Goal: Task Accomplishment & Management: Manage account settings

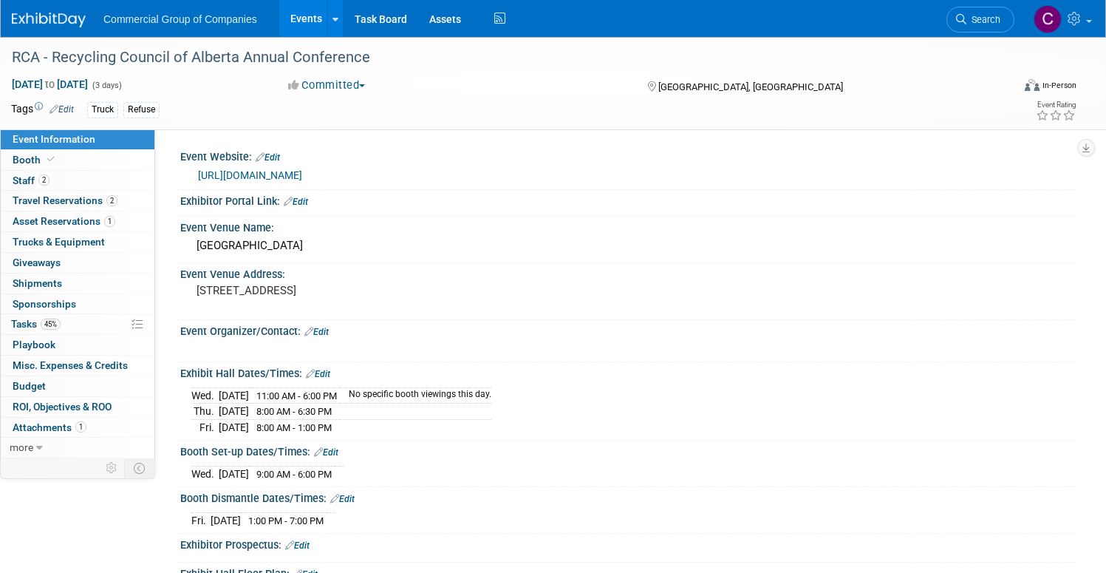
click at [103, 10] on link at bounding box center [58, 13] width 92 height 12
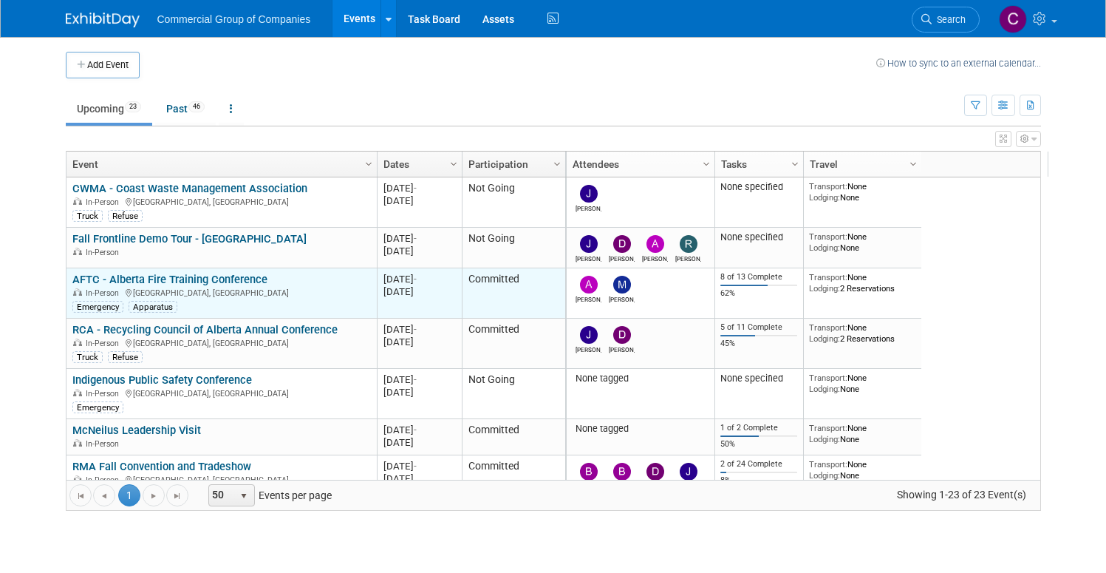
click at [189, 280] on link "AFTC - Alberta Fire Training Conference" at bounding box center [169, 279] width 195 height 13
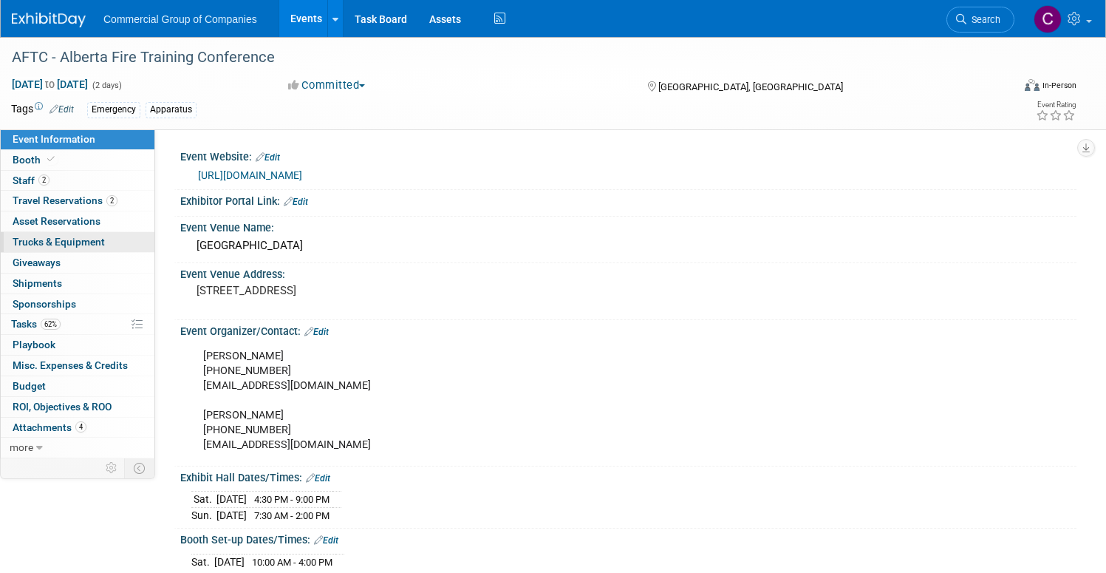
click at [105, 245] on span "Trucks & Equipment" at bounding box center [59, 242] width 92 height 12
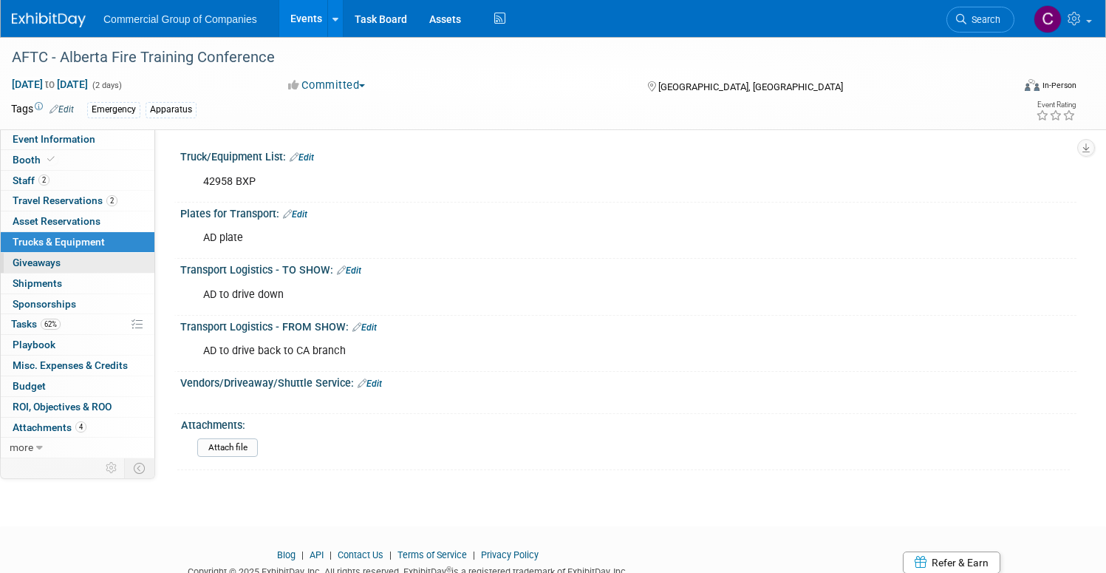
click at [141, 265] on link "0 Giveaways 0" at bounding box center [78, 263] width 154 height 20
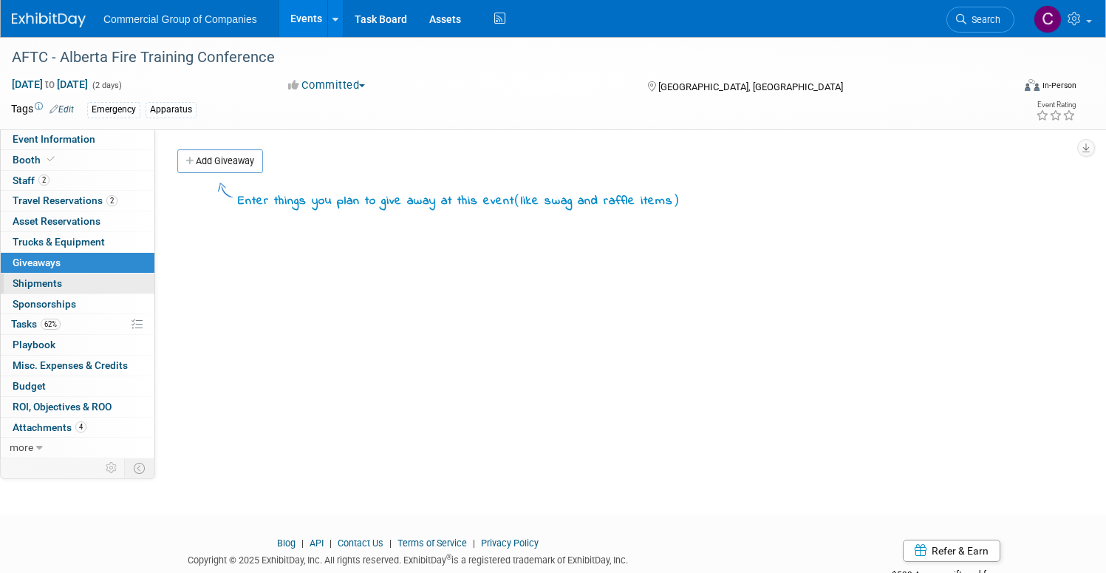
click at [136, 285] on link "0 Shipments 0" at bounding box center [78, 283] width 154 height 20
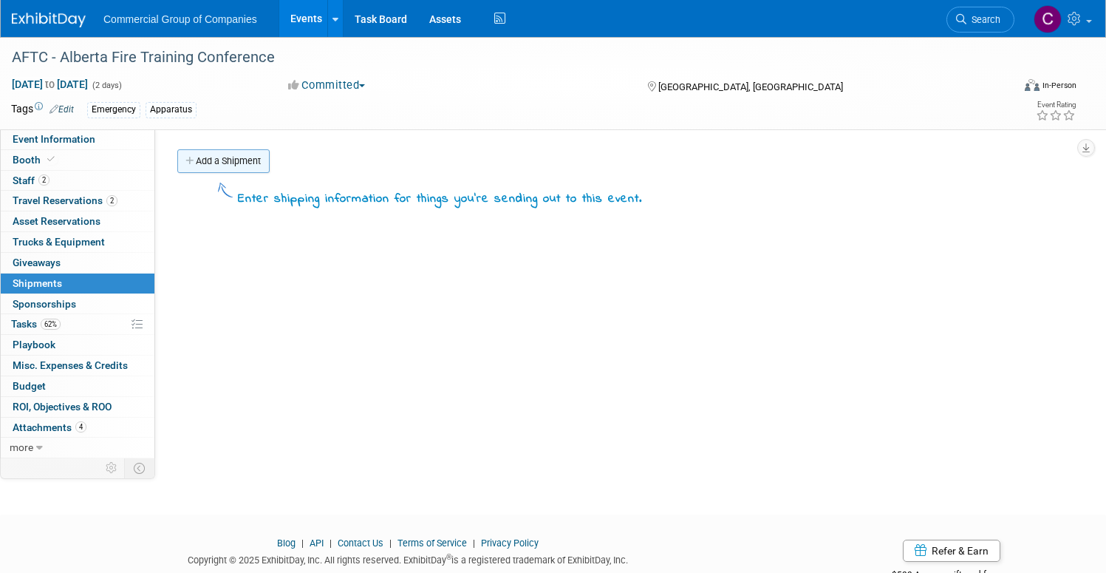
click at [270, 166] on link "Add a Shipment" at bounding box center [223, 161] width 92 height 24
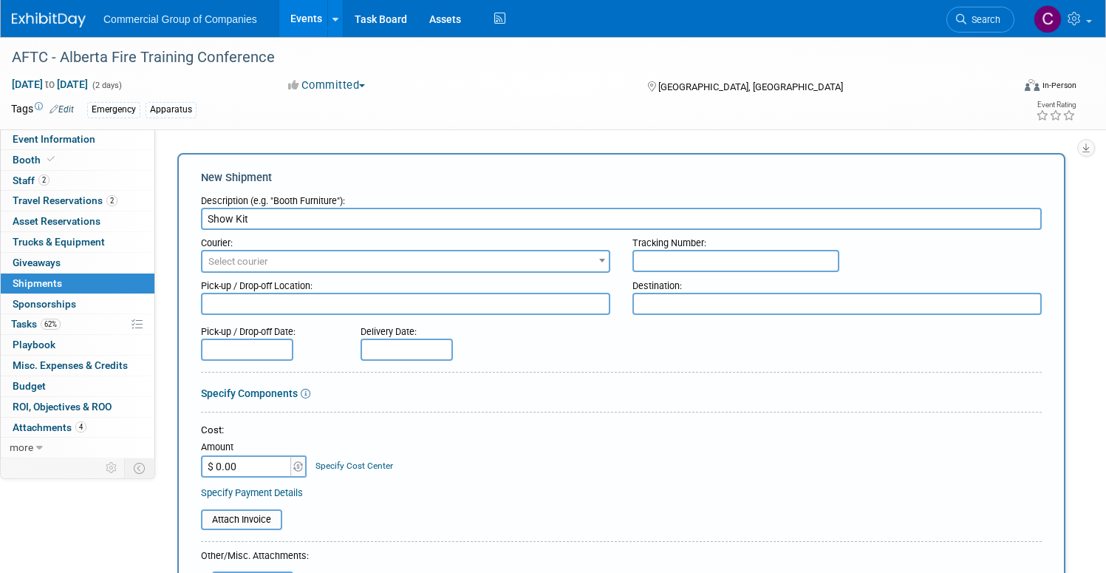
type input "Show Kit"
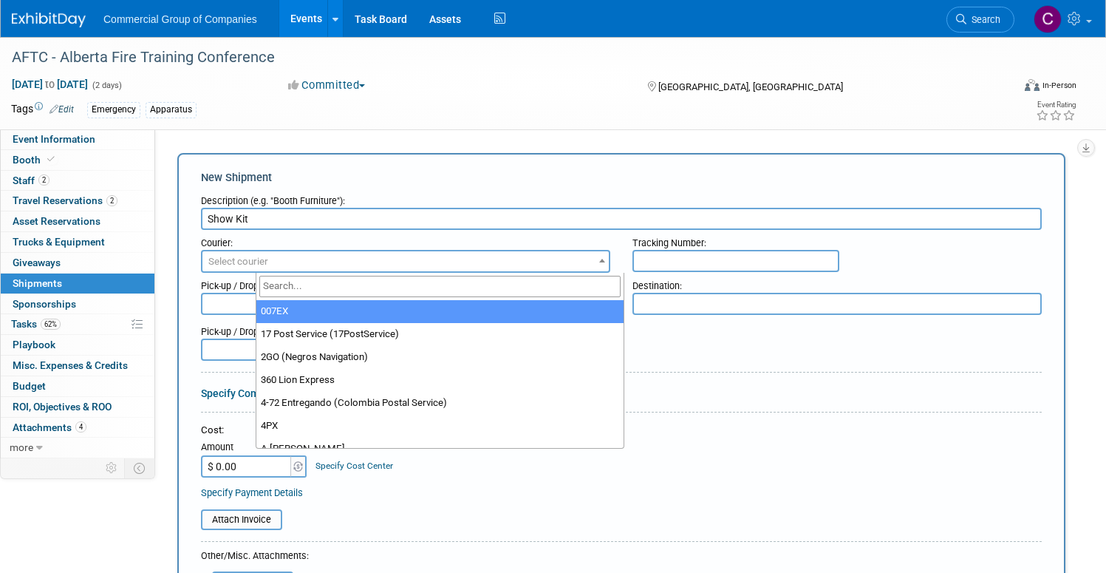
click at [396, 262] on span "Select courier" at bounding box center [405, 261] width 406 height 21
type input "UPS"
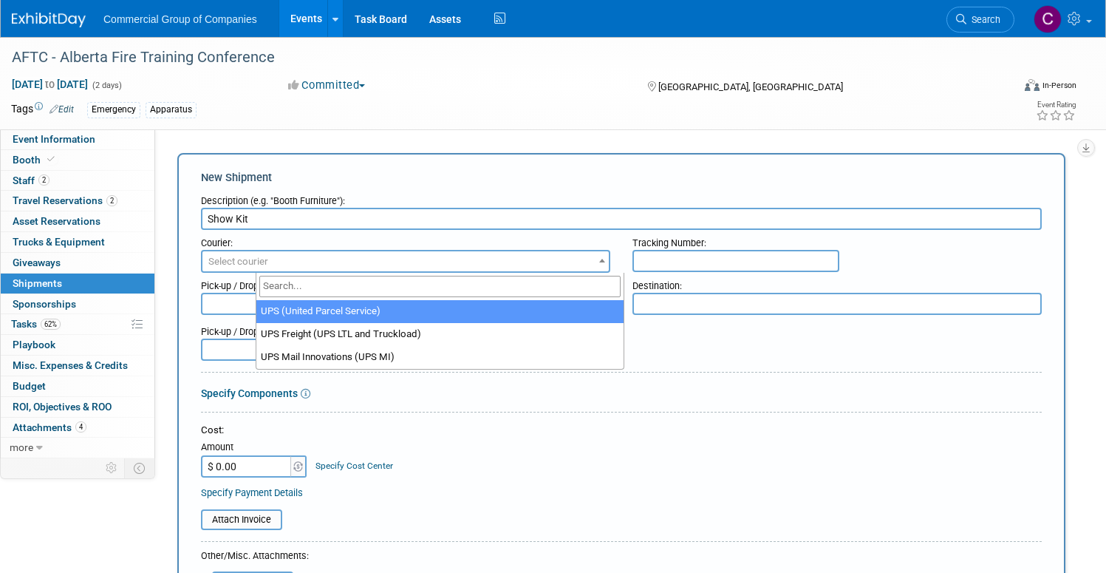
click at [464, 138] on div "Event Website: Edit https://www.abfiretraining.org/ Exhibitor Portal Link: Edit…" at bounding box center [616, 293] width 922 height 329
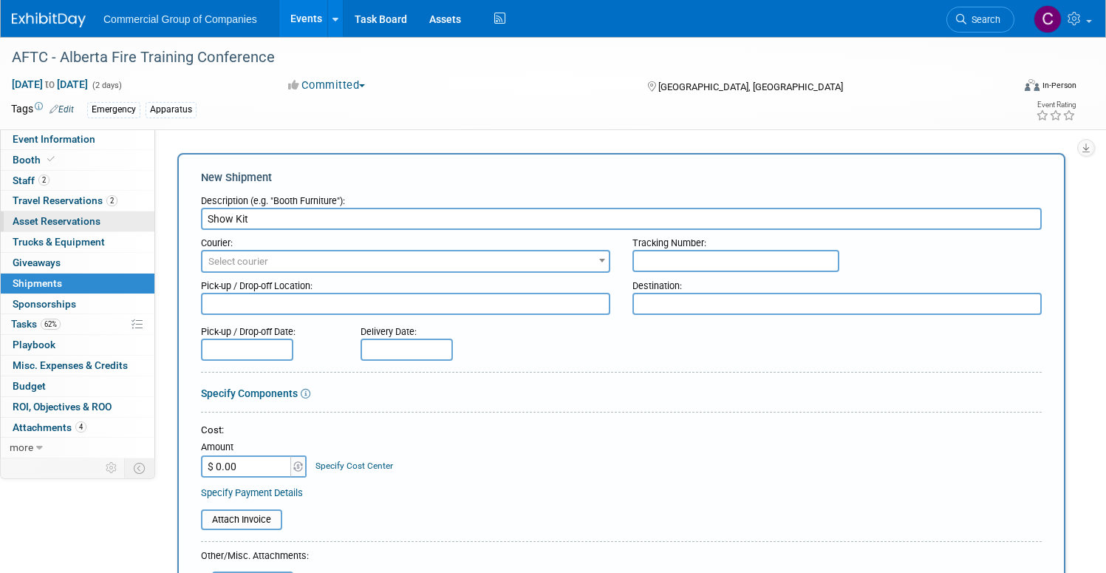
click at [152, 214] on link "0 Asset Reservations 0" at bounding box center [78, 221] width 154 height 20
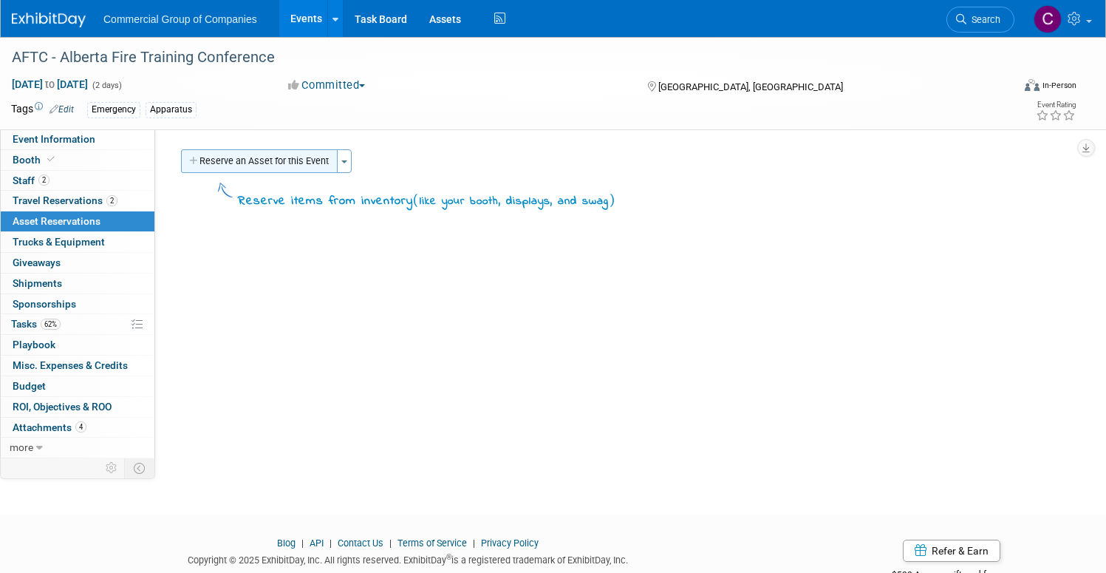
click at [293, 160] on button "Reserve an Asset for this Event" at bounding box center [259, 161] width 157 height 24
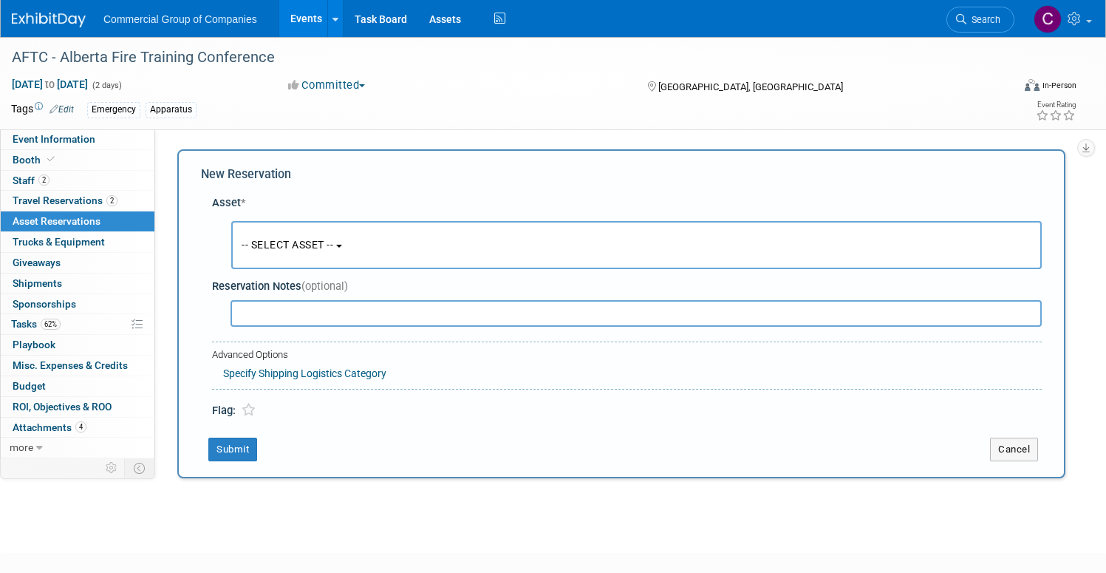
scroll to position [14, 0]
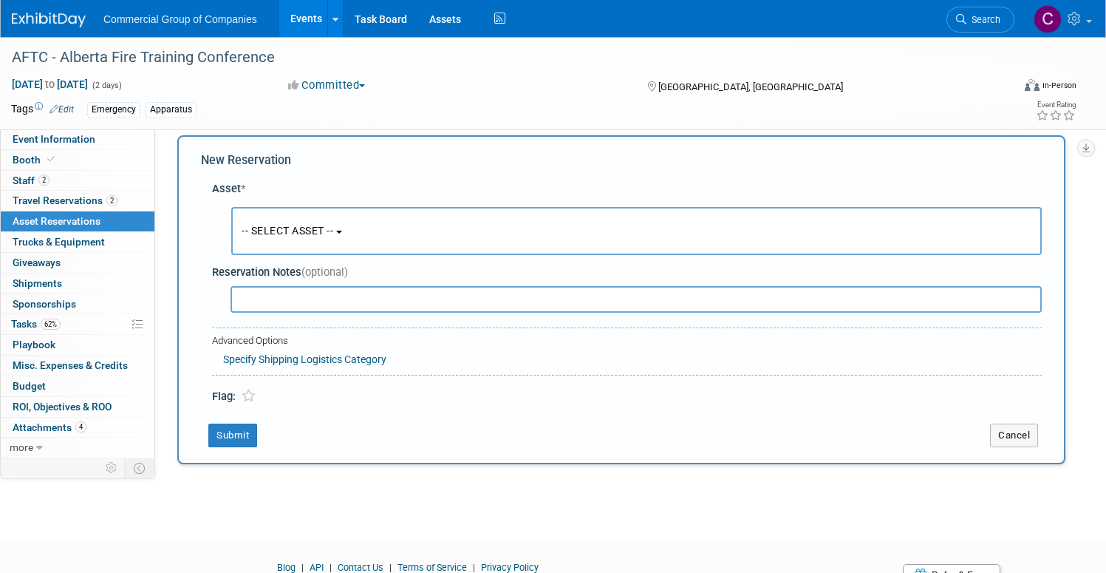
click at [372, 207] on button "-- SELECT ASSET --" at bounding box center [636, 231] width 811 height 48
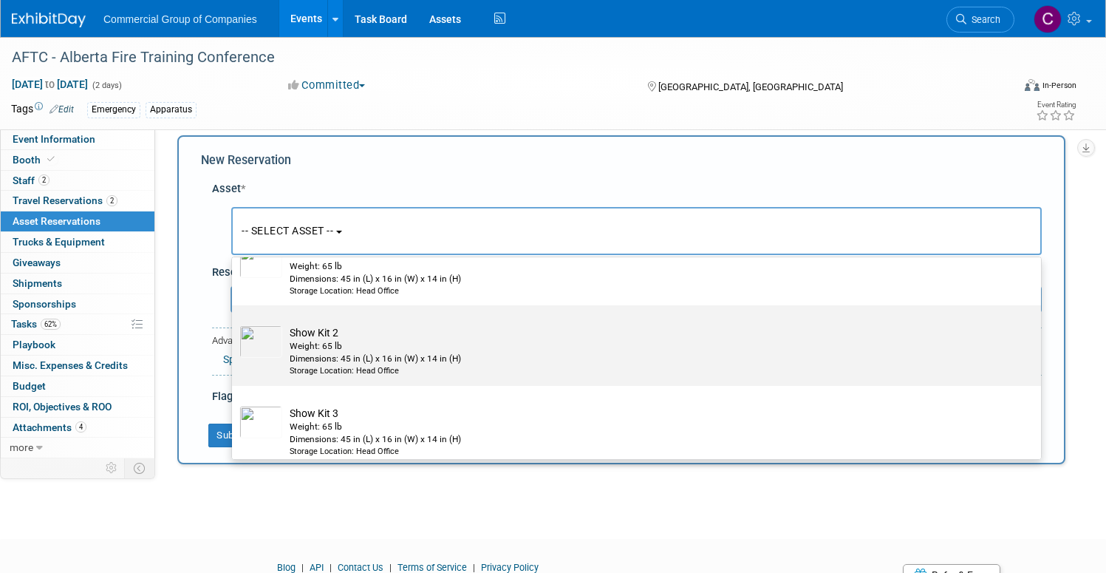
scroll to position [173, 0]
click at [599, 367] on div "Storage Location: Head Office" at bounding box center [651, 372] width 722 height 12
click at [234, 324] on input "Show Kit 2 Weight: 65 lb Dimensions: 45 in (L) x 16 in (W) x 14 in (H) Storage …" at bounding box center [230, 319] width 10 height 10
select select "10723849"
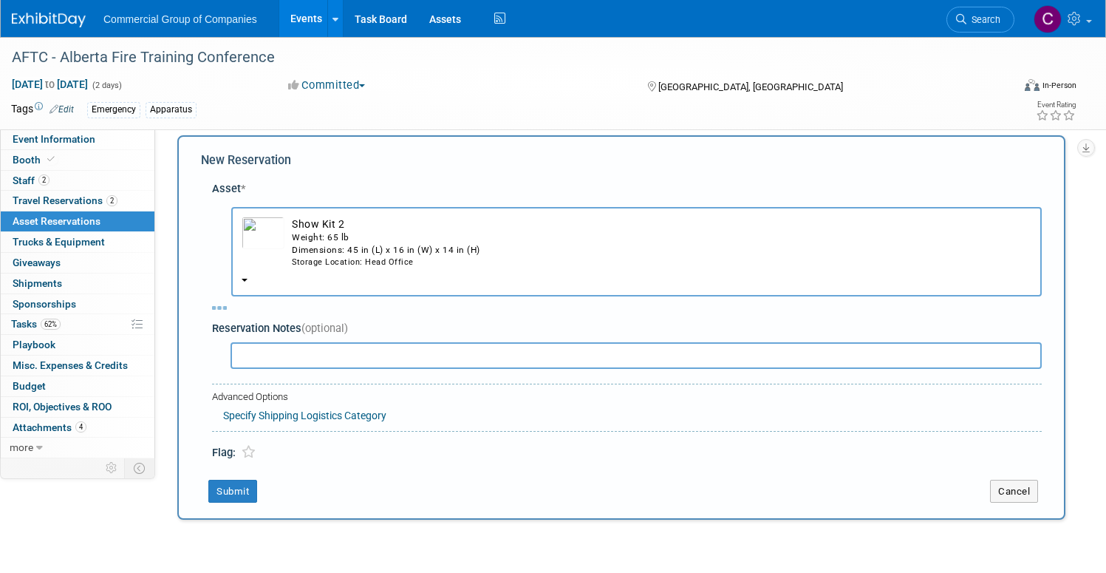
select select "9"
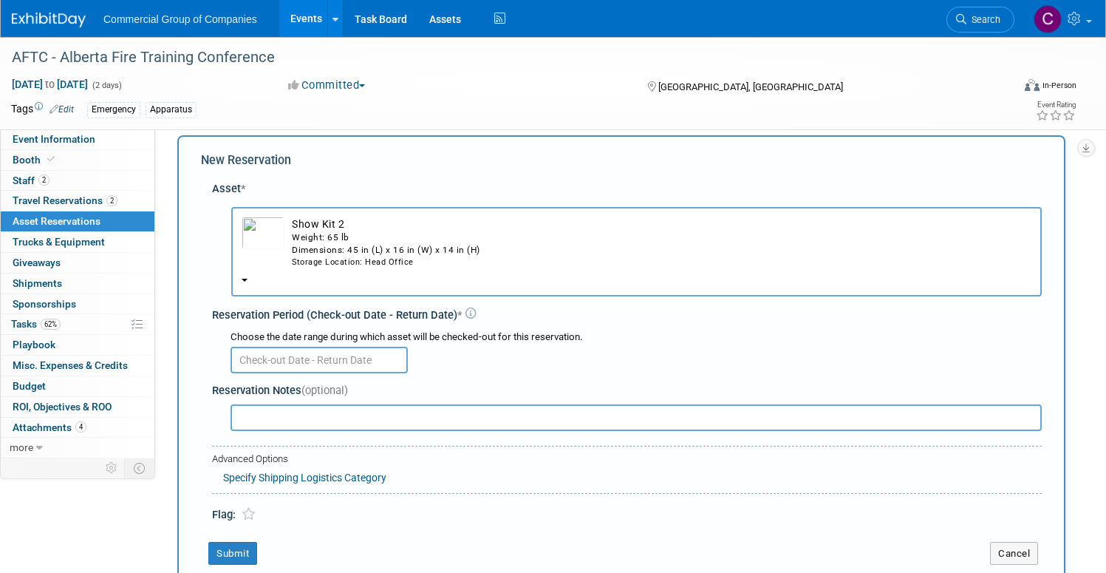
click at [399, 362] on input "text" at bounding box center [319, 360] width 177 height 27
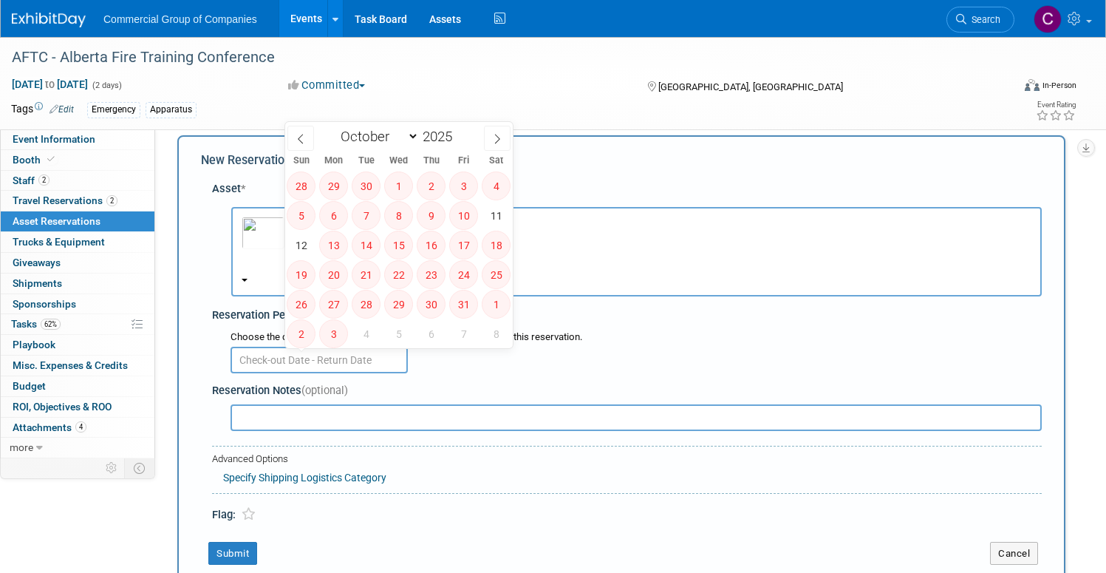
click at [579, 182] on div "Asset *" at bounding box center [627, 189] width 830 height 16
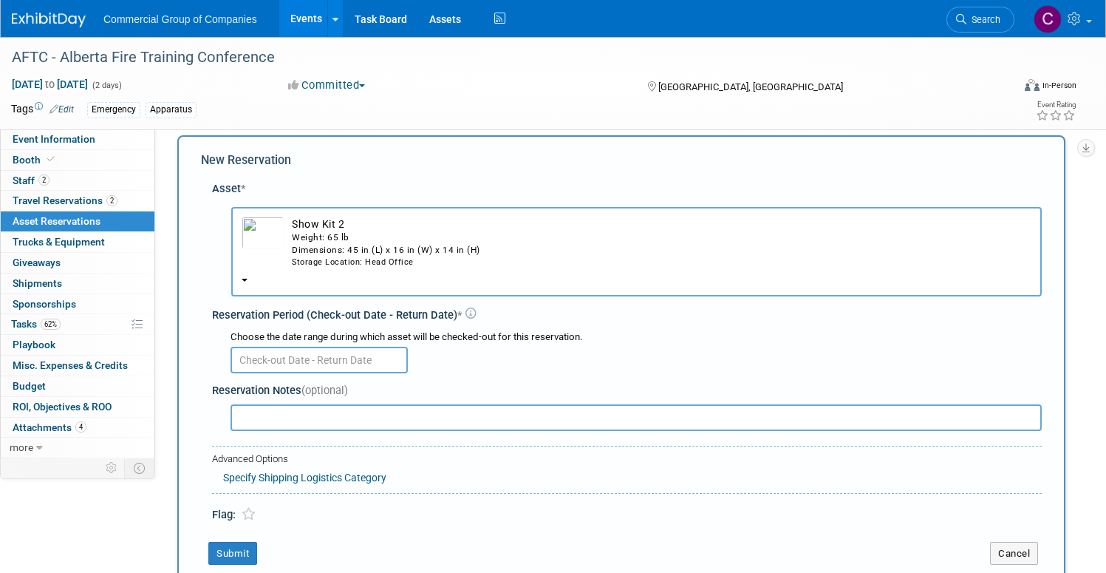
click at [285, 229] on img "button" at bounding box center [263, 233] width 43 height 33
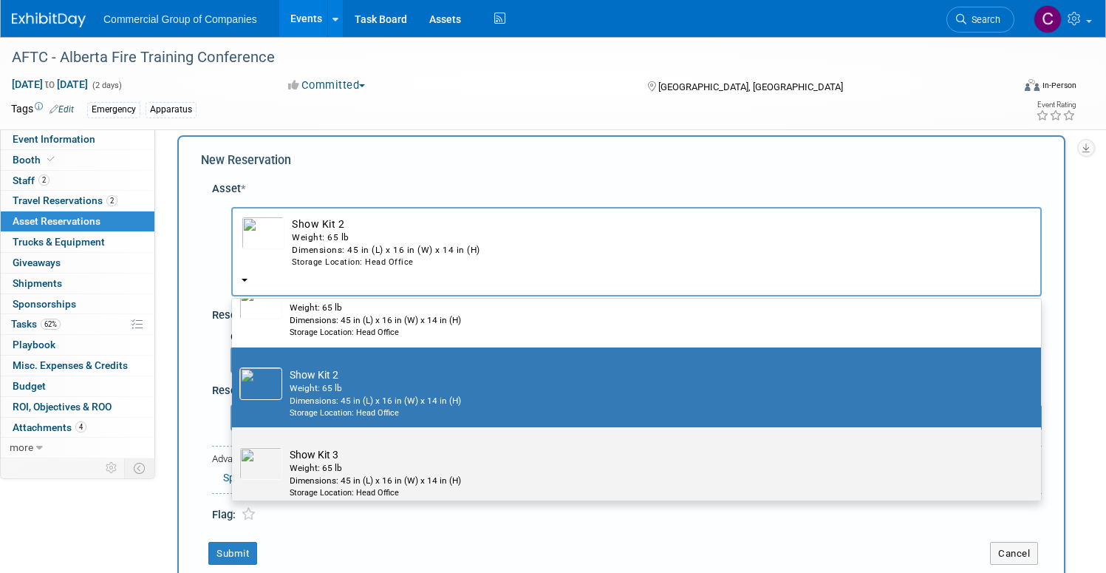
click at [365, 468] on div "Weight: 65 lb" at bounding box center [651, 468] width 722 height 13
click at [234, 445] on input "Show Kit 3 Weight: 65 lb Dimensions: 45 in (L) x 16 in (W) x 14 in (H) Storage …" at bounding box center [230, 440] width 10 height 10
select select "10723850"
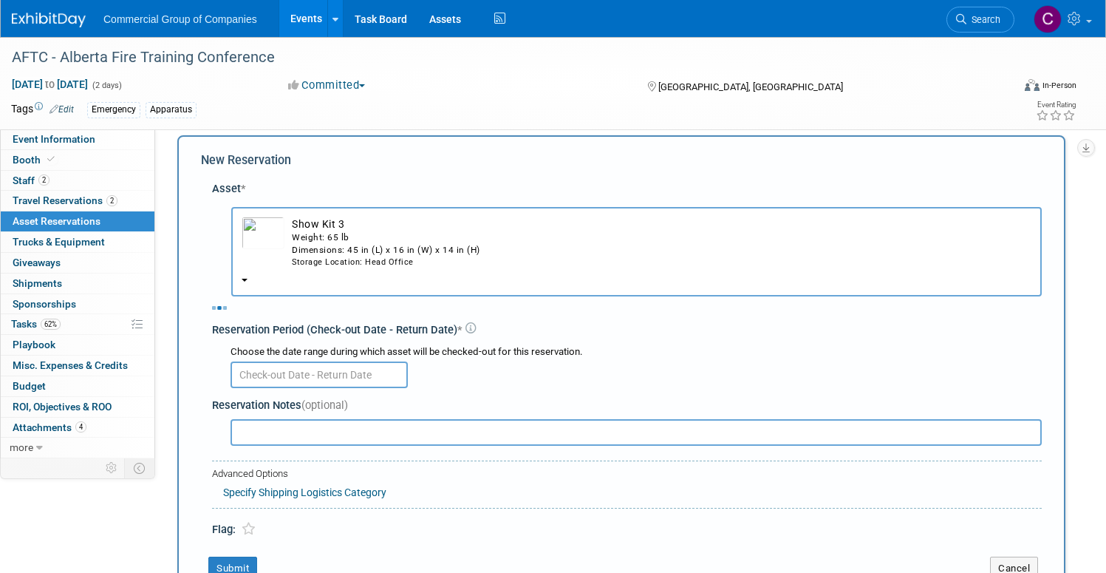
select select "9"
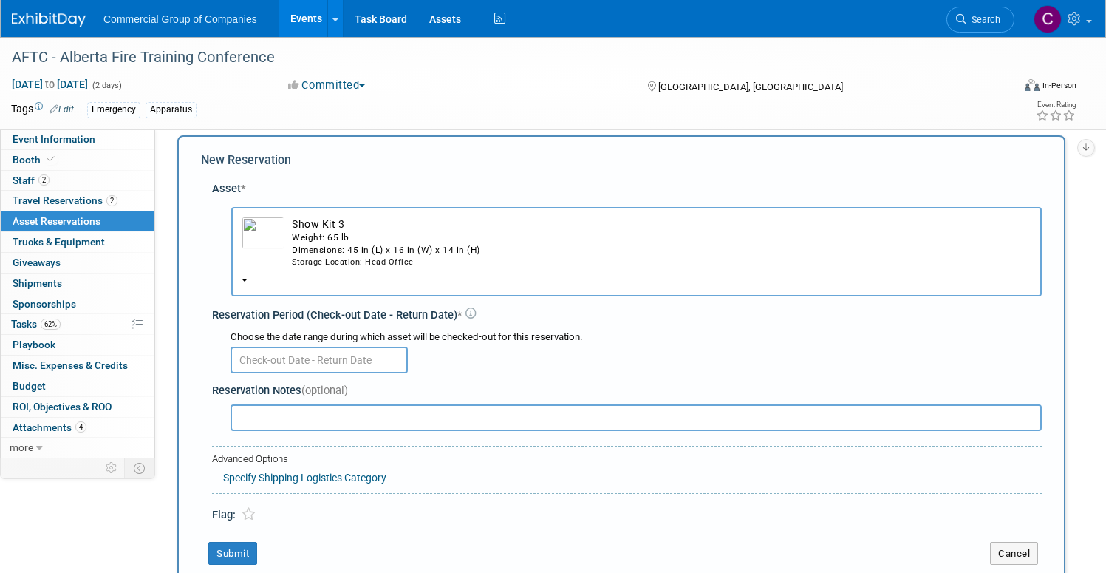
click at [363, 367] on input "text" at bounding box center [319, 360] width 177 height 27
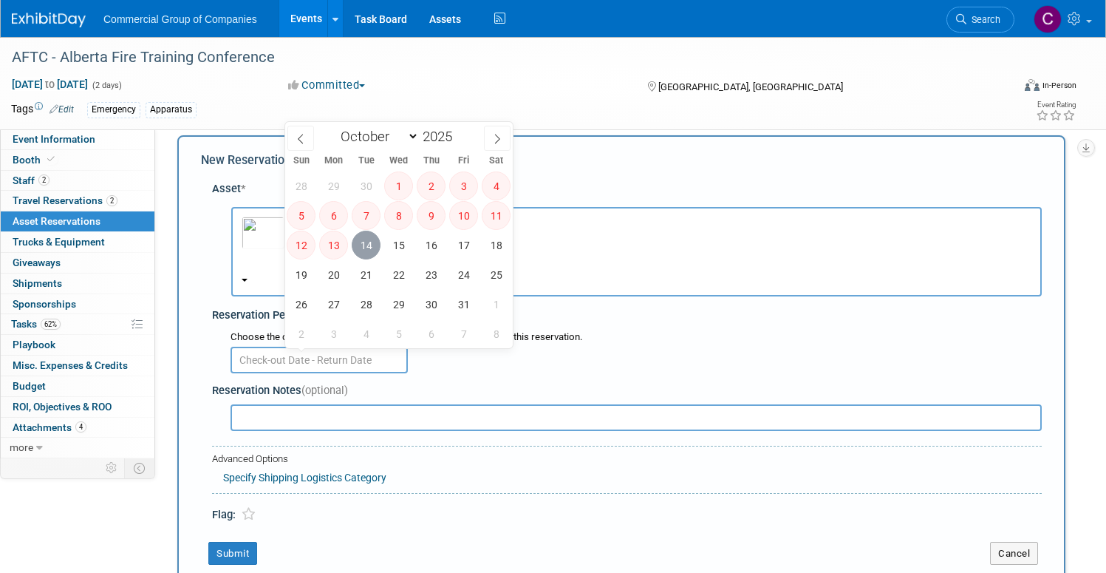
click at [368, 252] on span "14" at bounding box center [366, 245] width 29 height 29
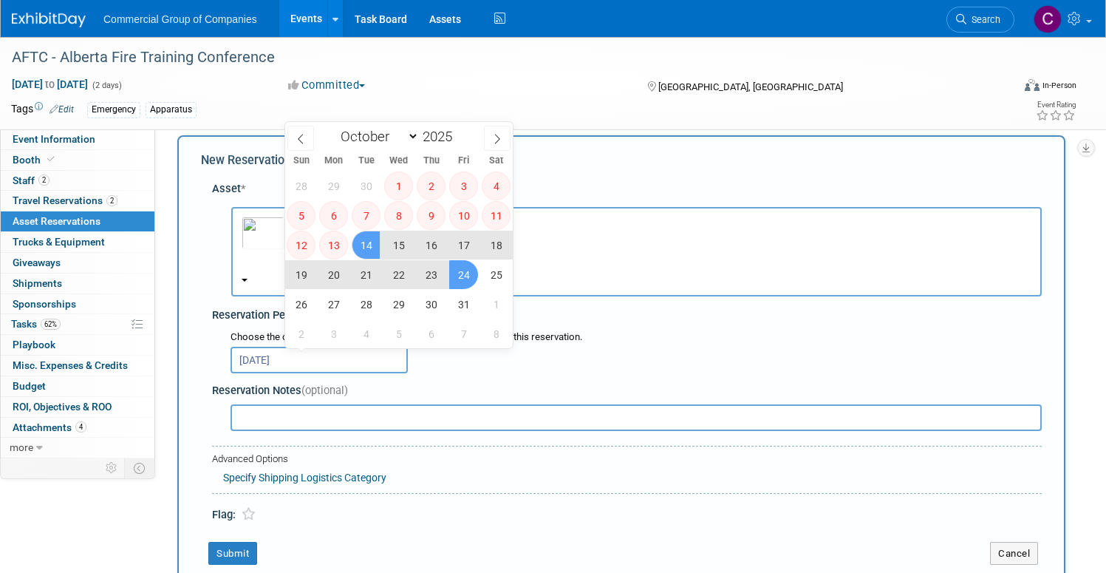
click at [467, 282] on span "24" at bounding box center [463, 274] width 29 height 29
type input "Oct 14, 2025 to Oct 24, 2025"
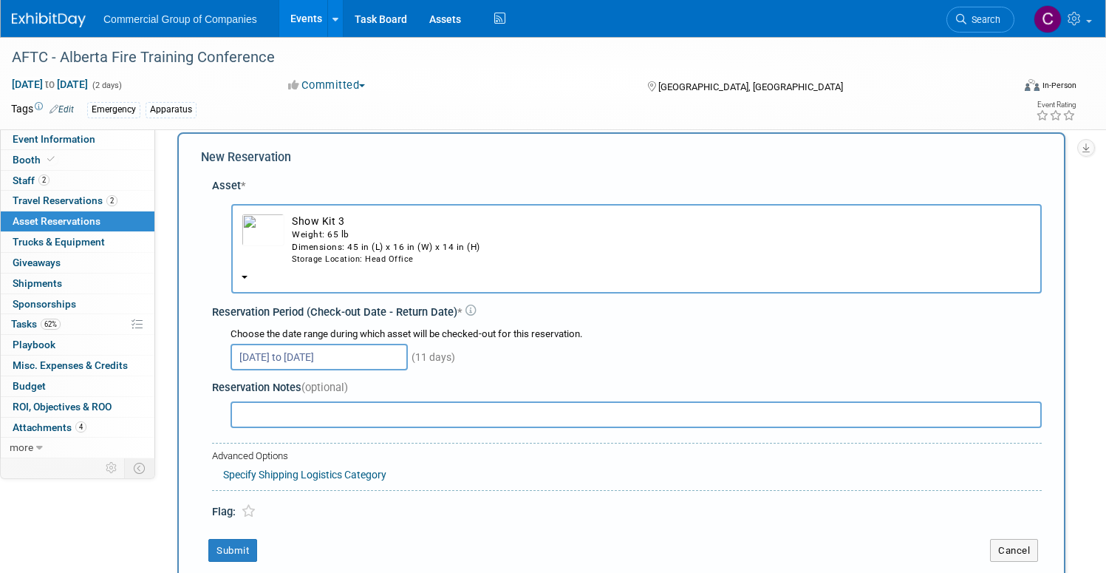
scroll to position [43, 0]
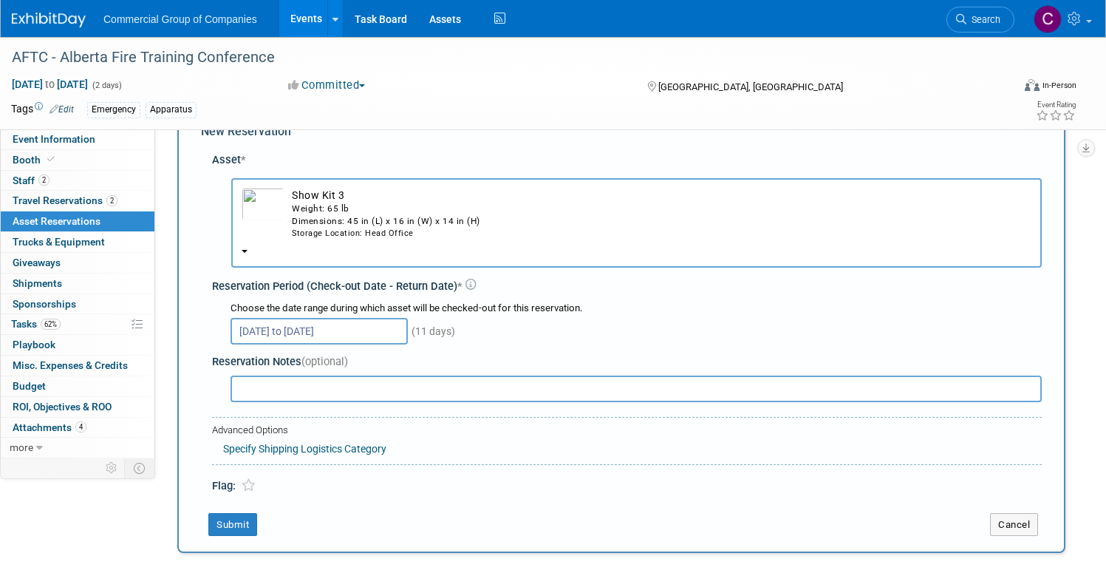
click at [286, 536] on div "New Reservation Asset * -- SELECT ASSET -- Show Kit 3 Weight: 65 lb Dimensions:…" at bounding box center [621, 329] width 888 height 446
click at [257, 525] on button "Submit" at bounding box center [232, 525] width 49 height 24
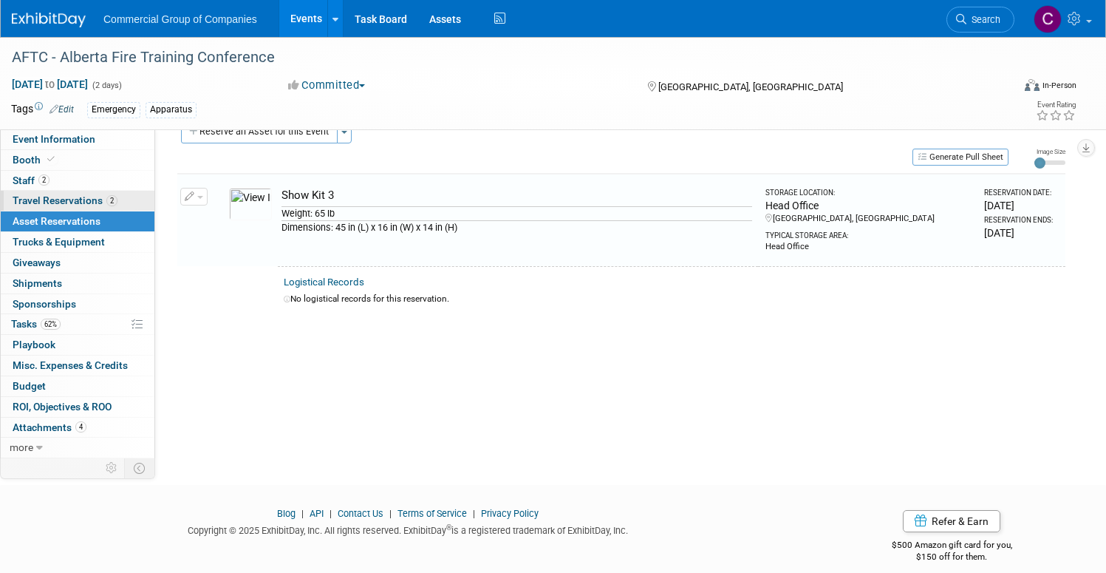
scroll to position [18, 0]
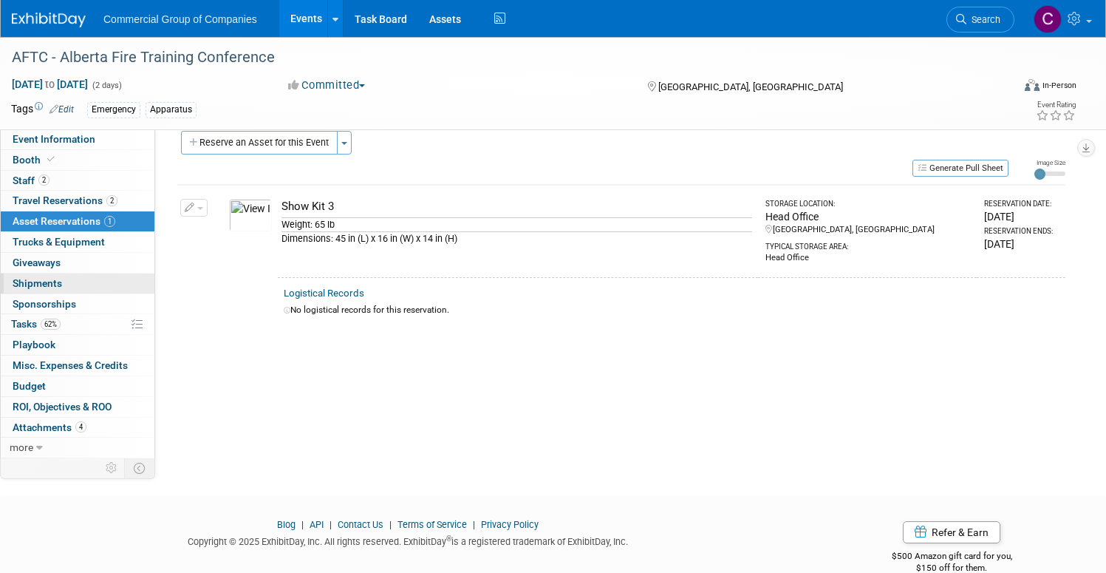
click at [152, 283] on link "0 Shipments 0" at bounding box center [78, 283] width 154 height 20
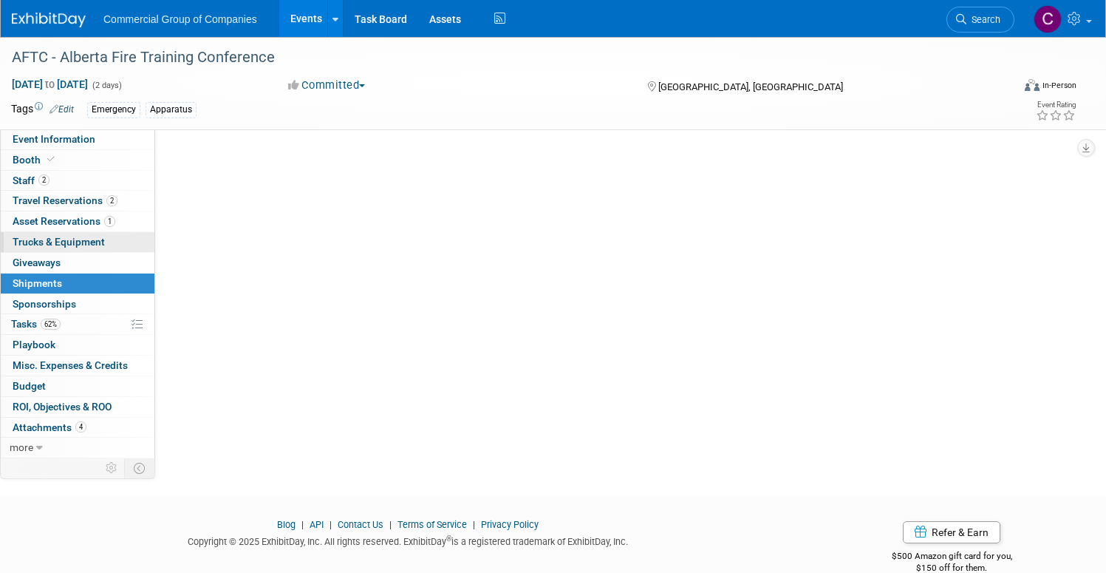
scroll to position [0, 0]
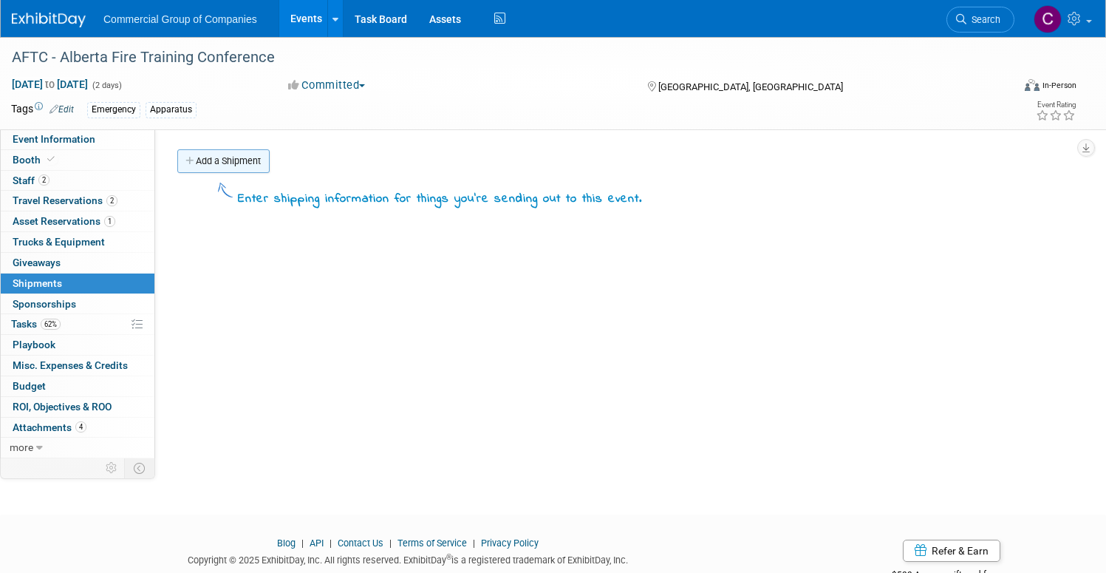
click at [270, 160] on link "Add a Shipment" at bounding box center [223, 161] width 92 height 24
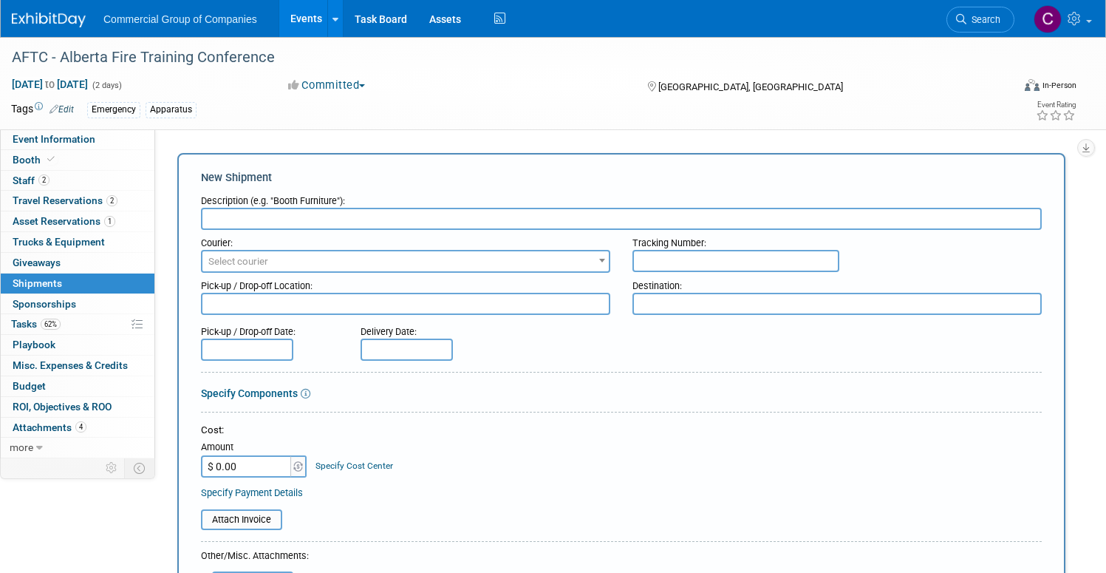
type input "h"
type input "Show Kit 3 Shipment"
click at [723, 253] on input "text" at bounding box center [736, 261] width 207 height 22
paste input "1ZR5889W1591882342"
type input "1ZR5889W1591882342"
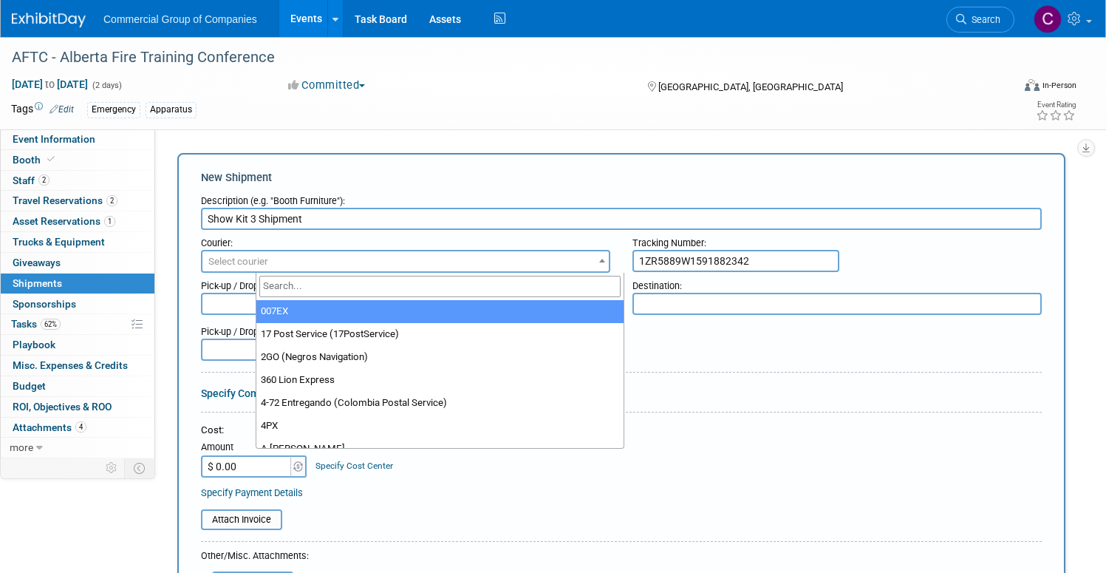
click at [446, 268] on span "Select courier" at bounding box center [405, 261] width 406 height 21
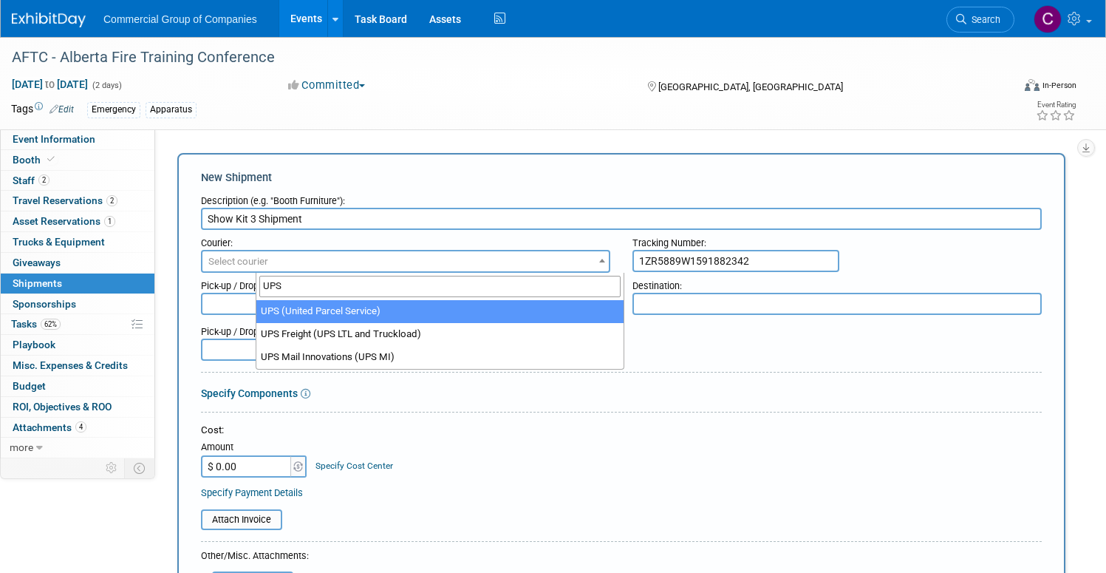
type input "UPS"
select select "508"
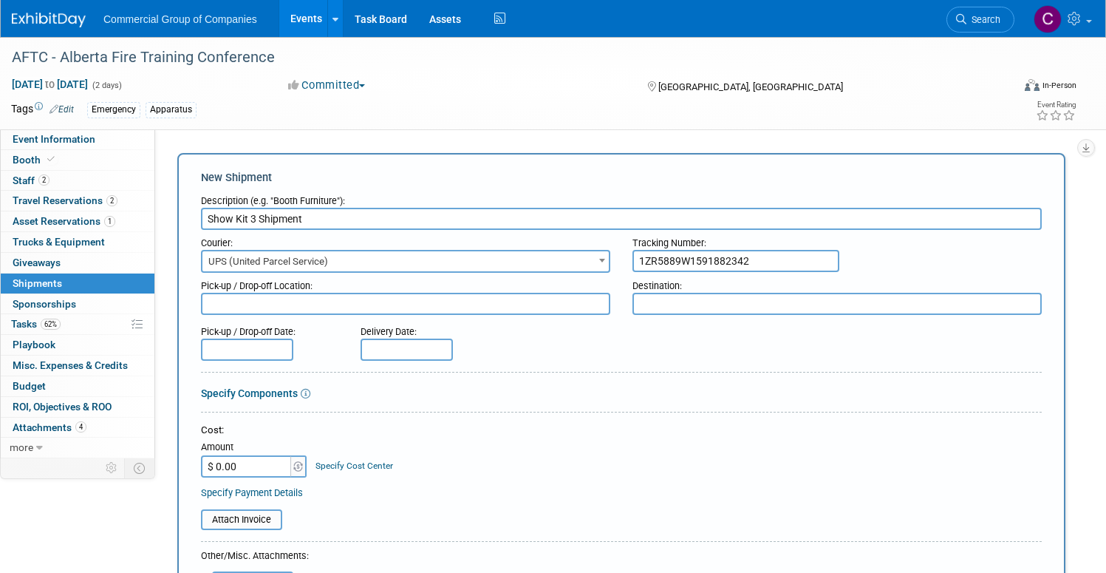
click at [477, 299] on textarea at bounding box center [405, 304] width 409 height 22
type textarea "DE"
click at [734, 287] on div "Destination:" at bounding box center [837, 283] width 409 height 20
click at [750, 302] on textarea at bounding box center [837, 304] width 409 height 22
type textarea "CA"
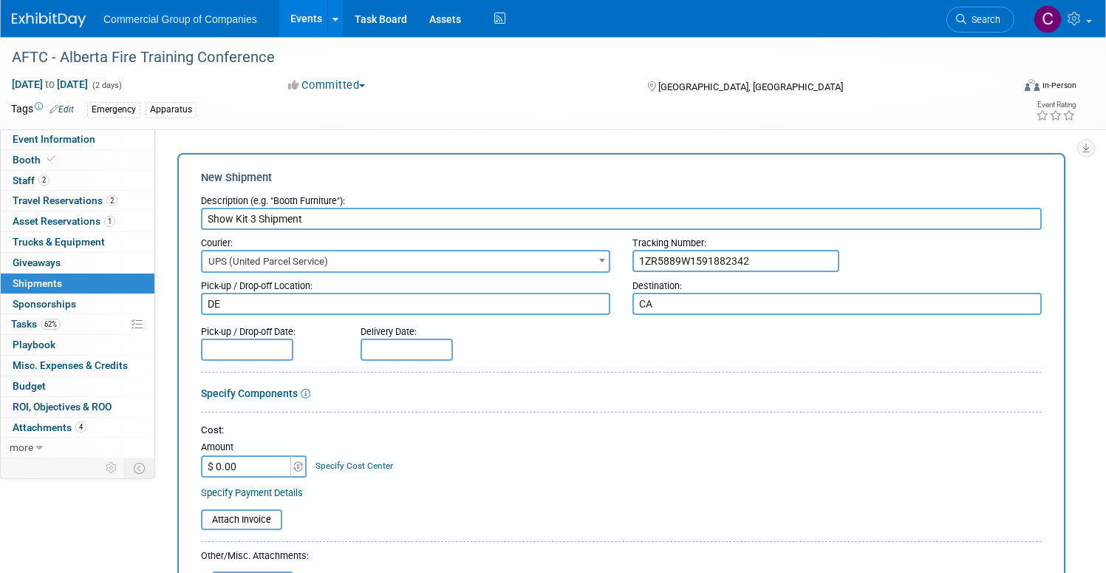
click at [322, 331] on div "Pick-up / Drop-off Date:" at bounding box center [269, 328] width 137 height 20
click at [293, 347] on input "text" at bounding box center [247, 349] width 92 height 22
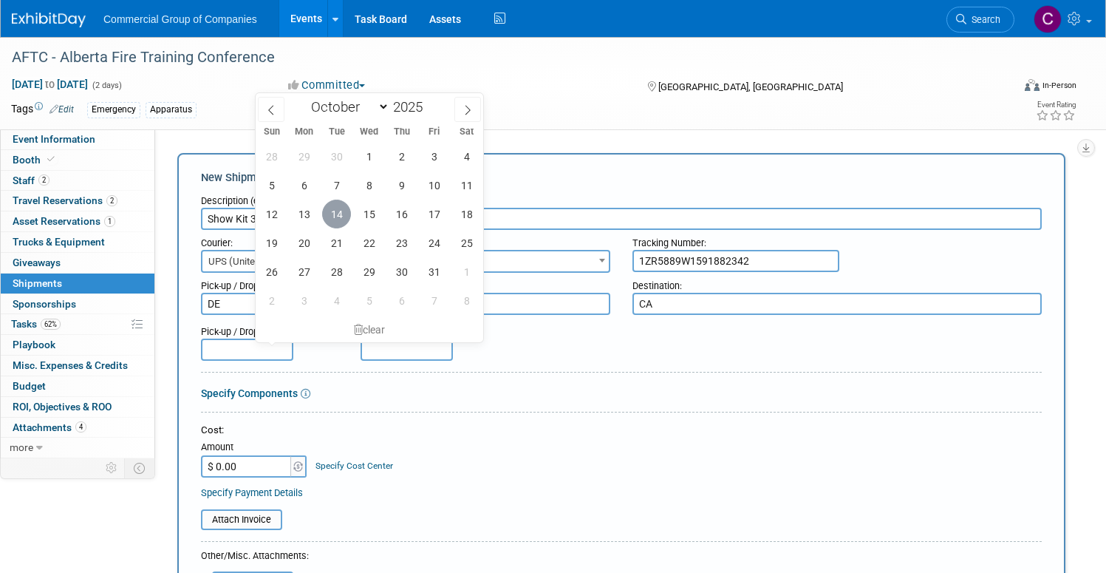
click at [344, 222] on span "14" at bounding box center [336, 214] width 29 height 29
type input "Oct 14, 2025"
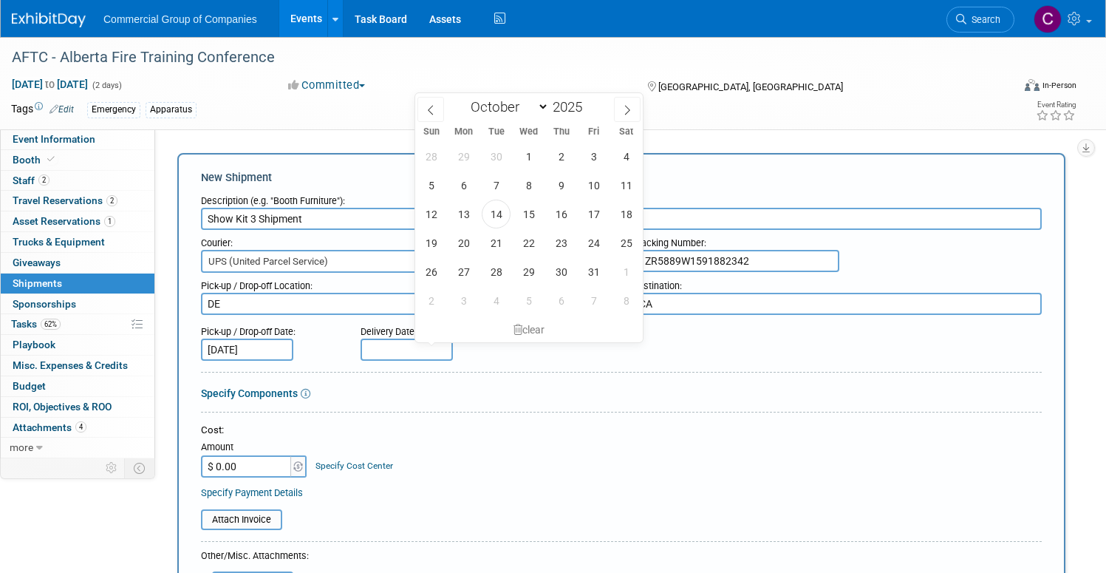
click at [443, 345] on input "text" at bounding box center [407, 349] width 92 height 22
click at [526, 219] on span "15" at bounding box center [528, 214] width 29 height 29
type input "Oct 15, 2025"
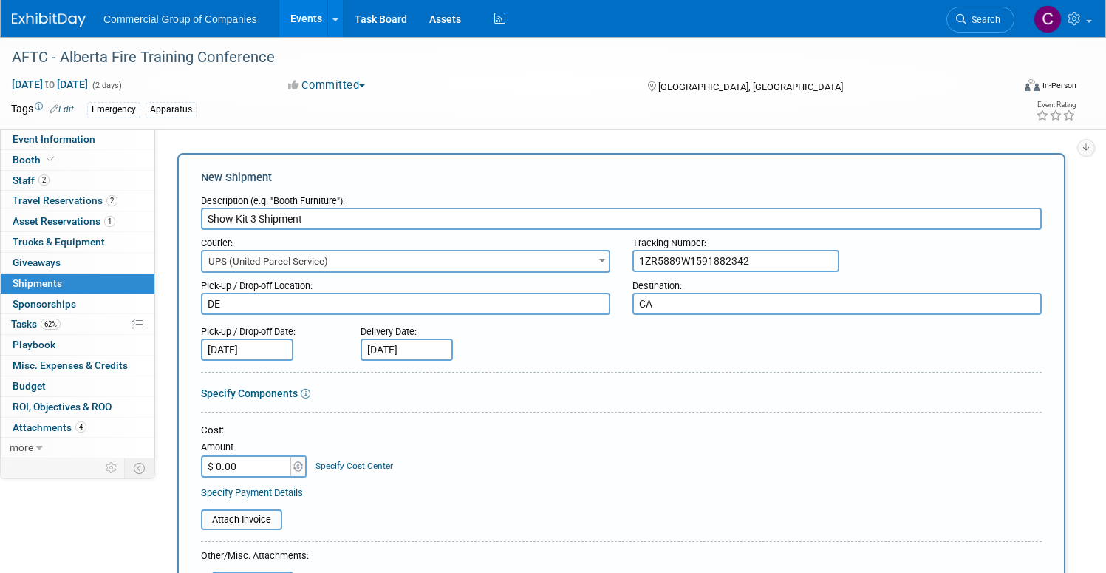
click at [597, 304] on textarea "DE" at bounding box center [405, 304] width 409 height 22
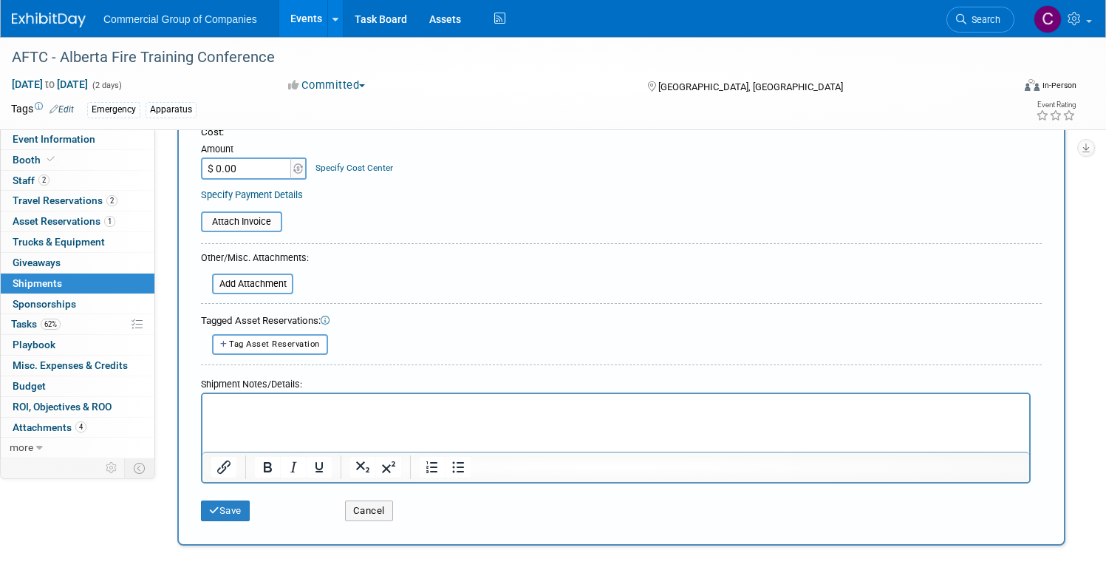
scroll to position [335, 0]
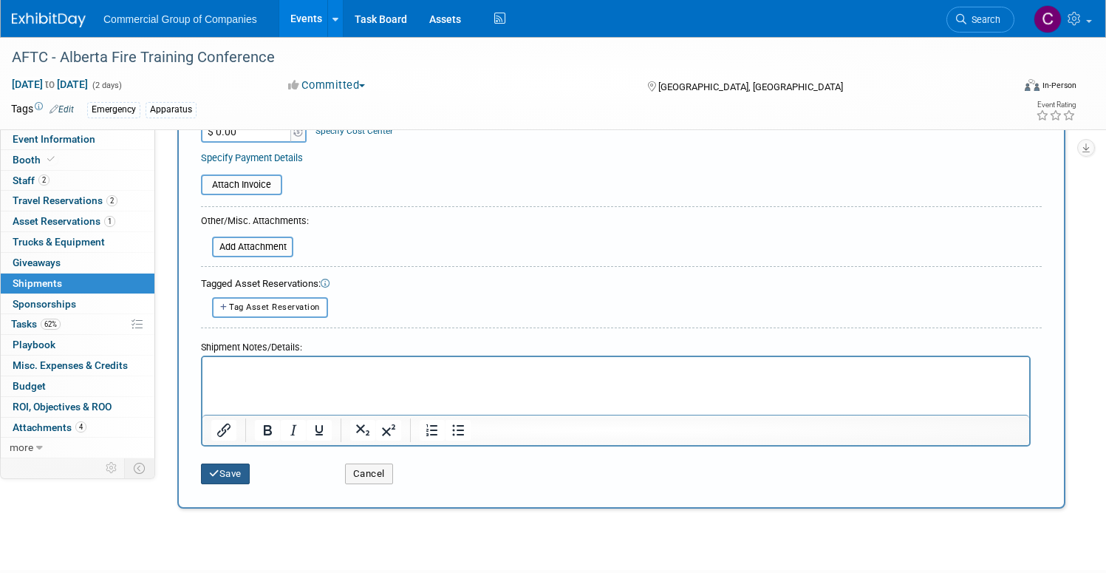
click at [250, 474] on button "Save" at bounding box center [225, 473] width 49 height 21
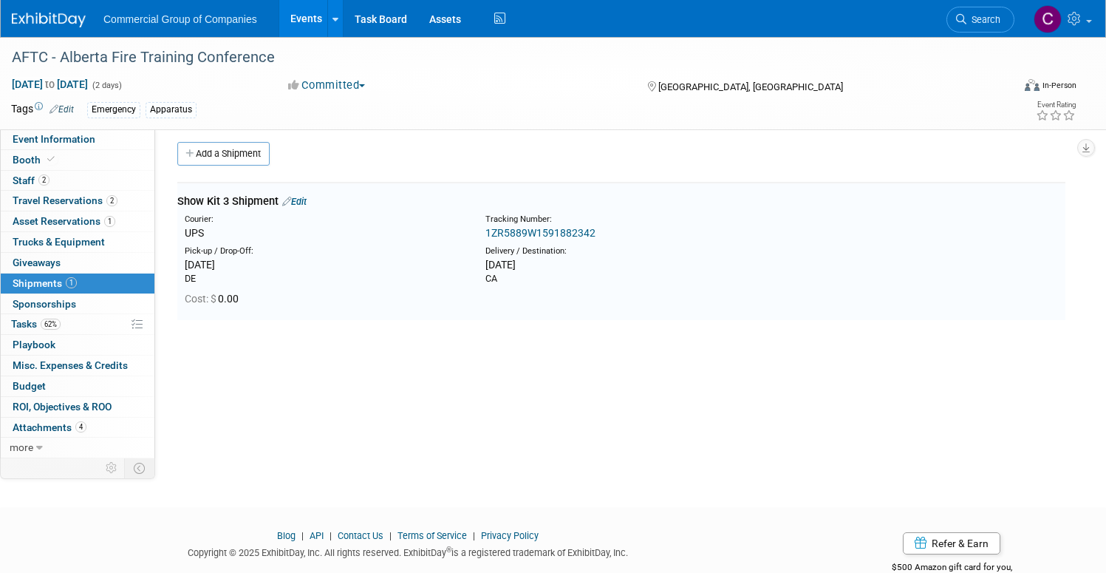
scroll to position [0, 0]
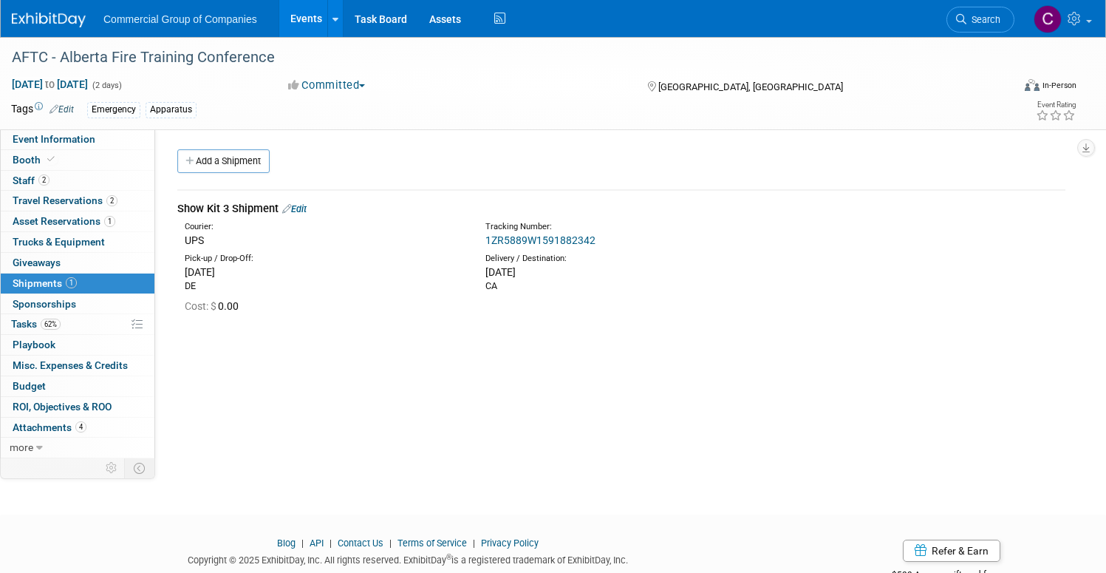
click at [255, 174] on div "Add a Shipment" at bounding box center [625, 162] width 903 height 27
click at [259, 169] on link "Add a Shipment" at bounding box center [223, 161] width 92 height 24
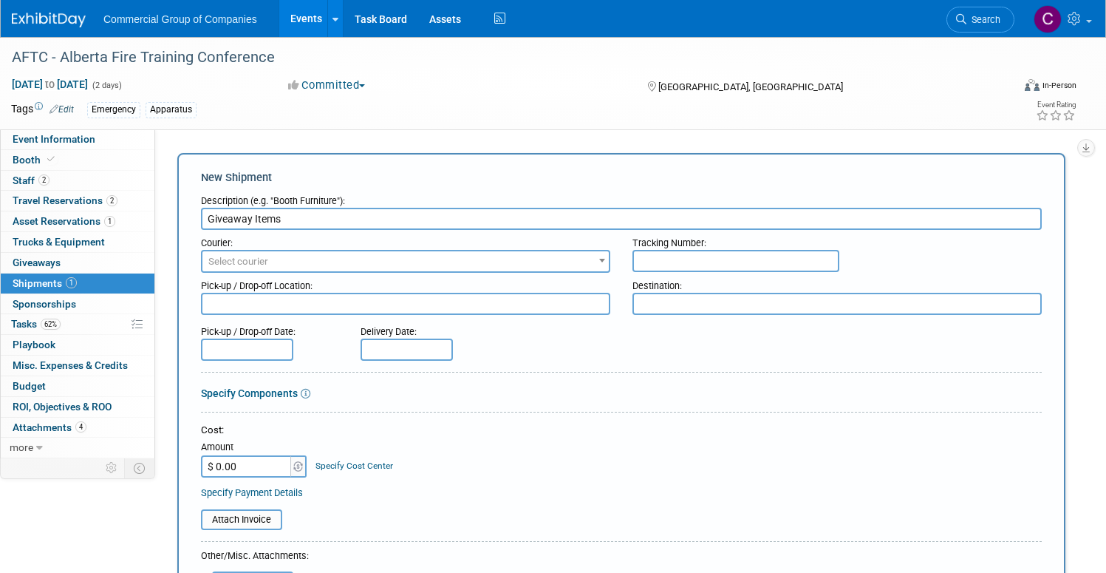
type input "Giveaway Items"
click at [378, 279] on div "Pick-up / Drop-off Location:" at bounding box center [405, 283] width 409 height 20
click at [384, 264] on span "Select courier" at bounding box center [405, 261] width 406 height 21
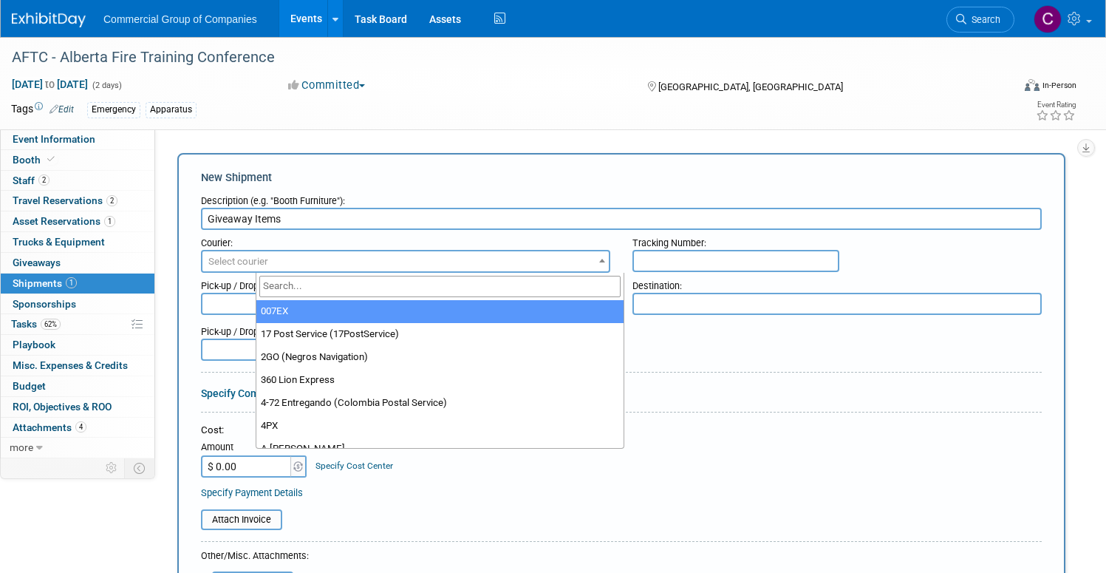
click at [350, 280] on input "search" at bounding box center [439, 286] width 361 height 21
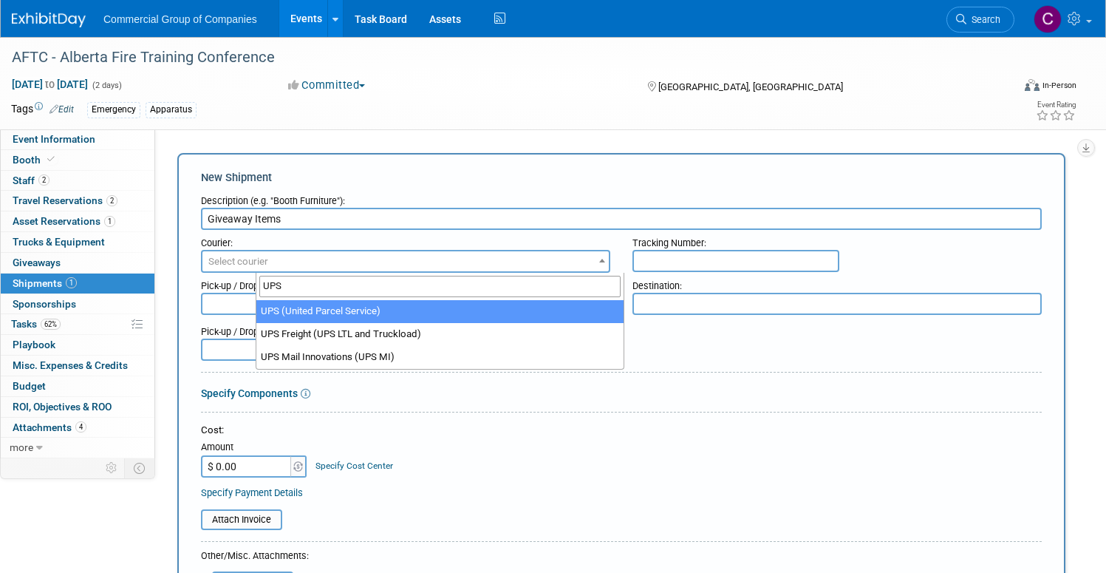
type input "UPS"
select select "508"
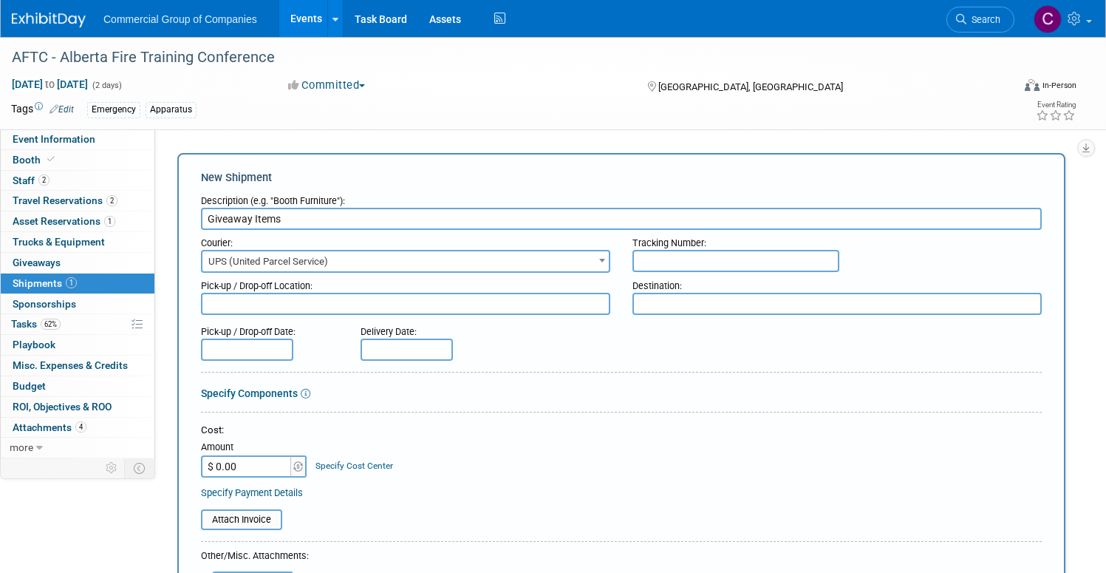
click at [729, 258] on input "text" at bounding box center [736, 261] width 207 height 22
paste input "1ZR5889W1494560767"
type input "1ZR5889W1494560767"
click at [723, 334] on div "Pick-up / Drop-off Date: Delivery Date:" at bounding box center [621, 339] width 863 height 42
click at [474, 303] on textarea at bounding box center [405, 304] width 409 height 22
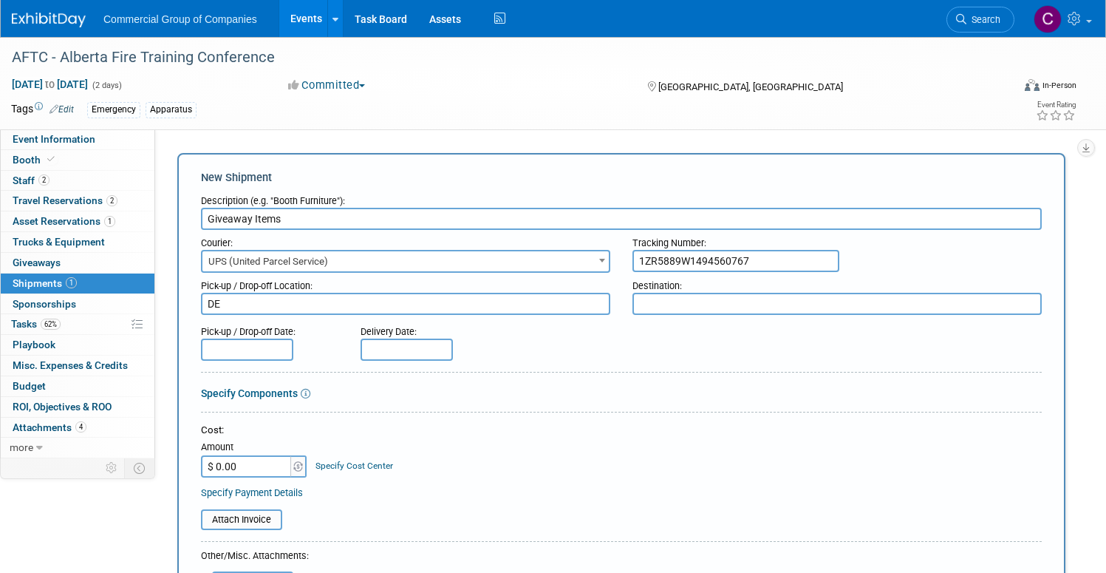
type textarea "DE"
type textarea "CA"
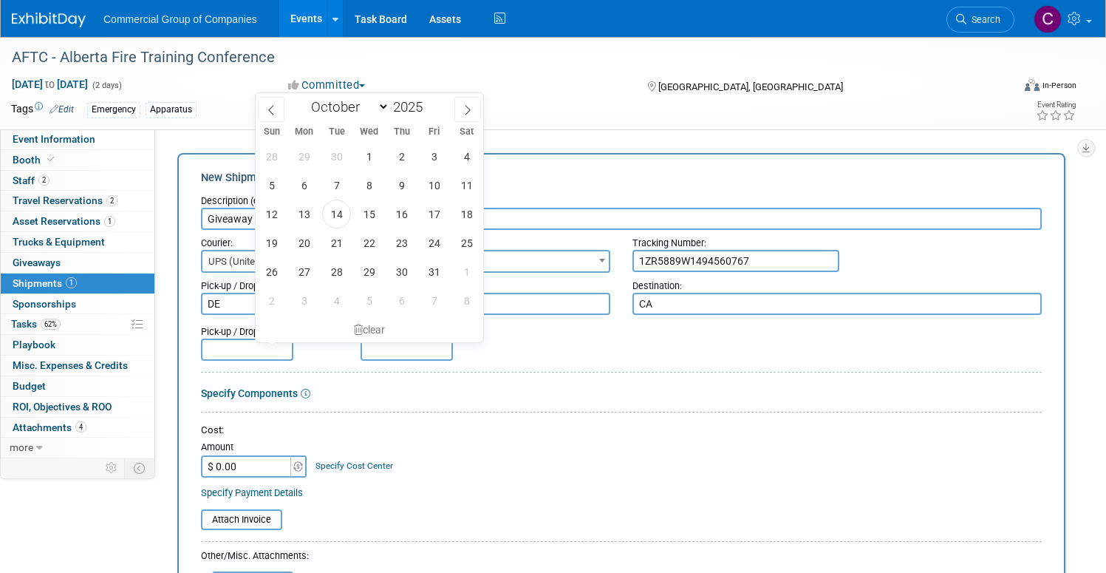
click at [283, 350] on input "text" at bounding box center [247, 349] width 92 height 22
click at [338, 217] on span "14" at bounding box center [336, 214] width 29 height 29
type input "Oct 14, 2025"
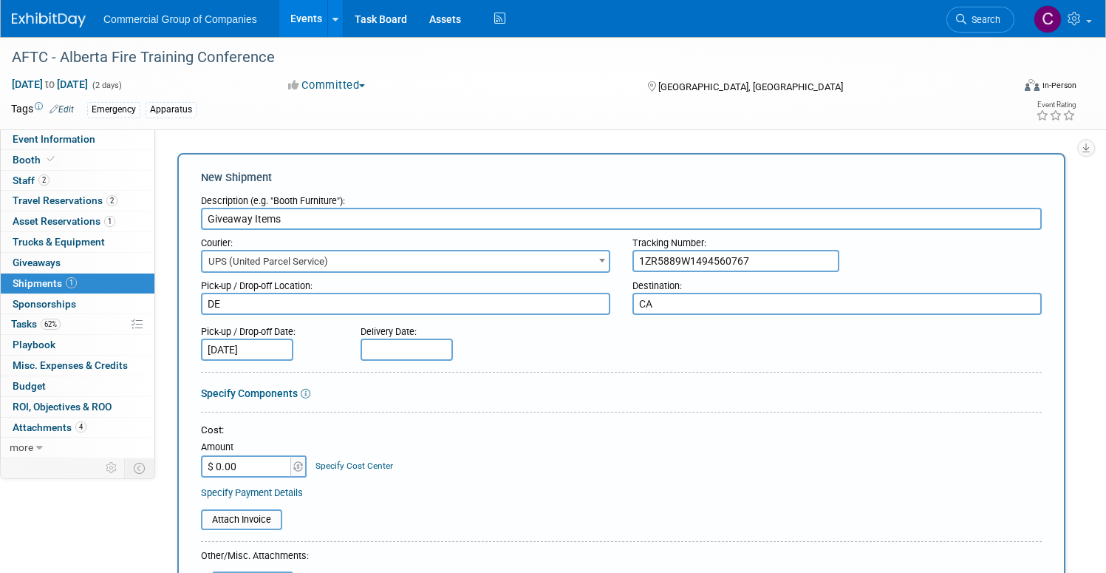
click at [453, 344] on input "text" at bounding box center [407, 349] width 92 height 22
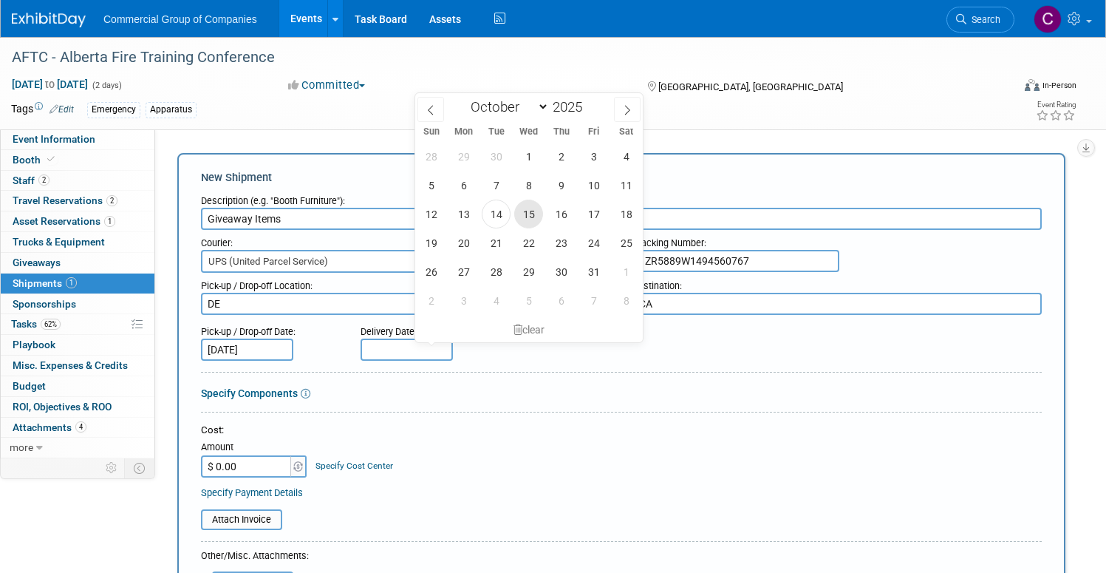
click at [525, 214] on span "15" at bounding box center [528, 214] width 29 height 29
type input "Oct 15, 2025"
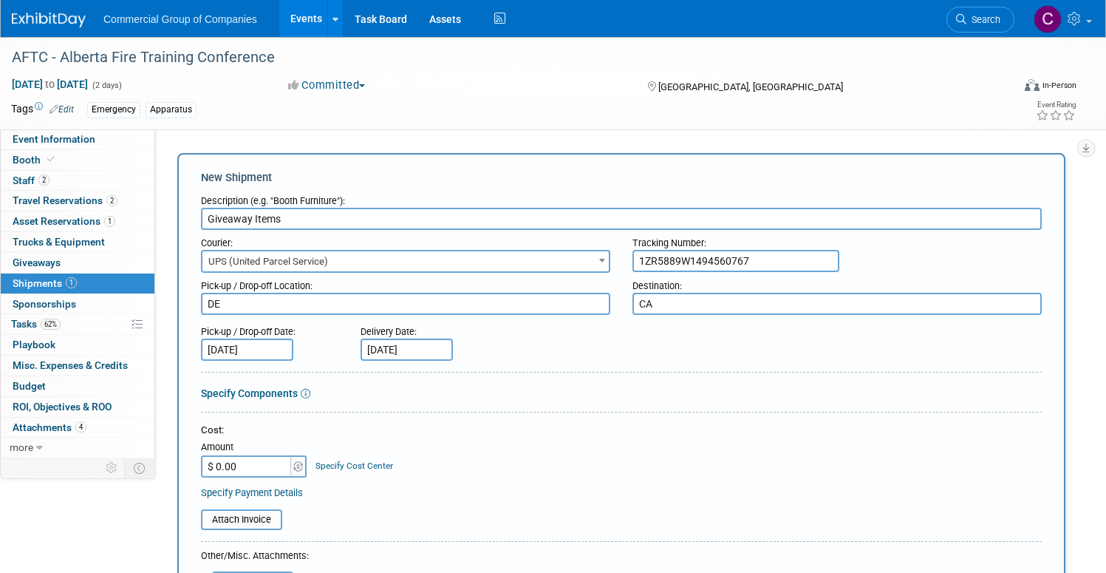
click at [678, 356] on div "Pick-up / Drop-off Date: Oct 14, 2025 Delivery Date: Oct 15, 2025" at bounding box center [621, 339] width 863 height 42
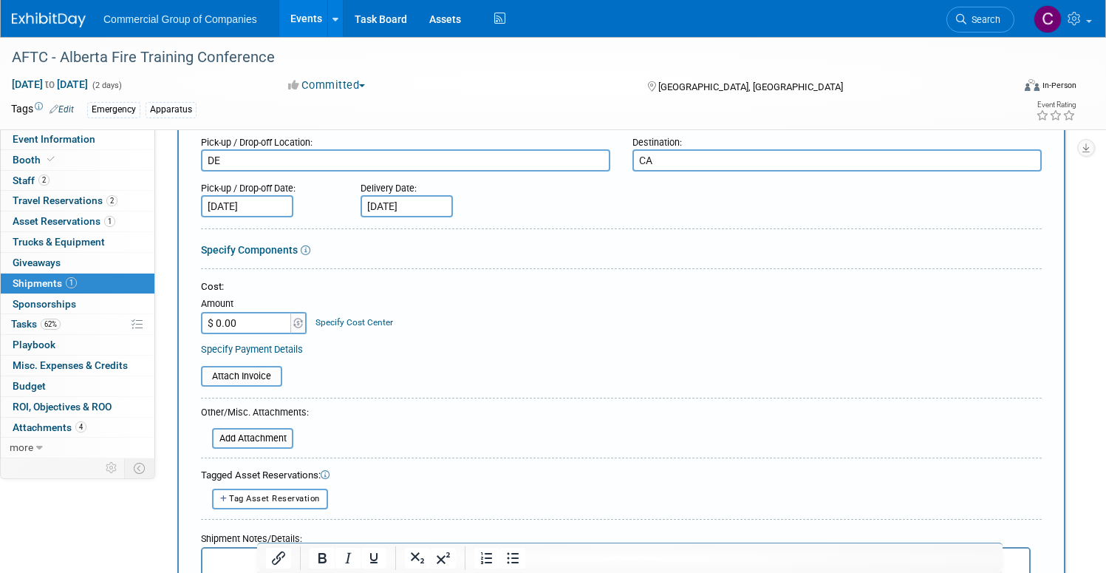
scroll to position [456, 0]
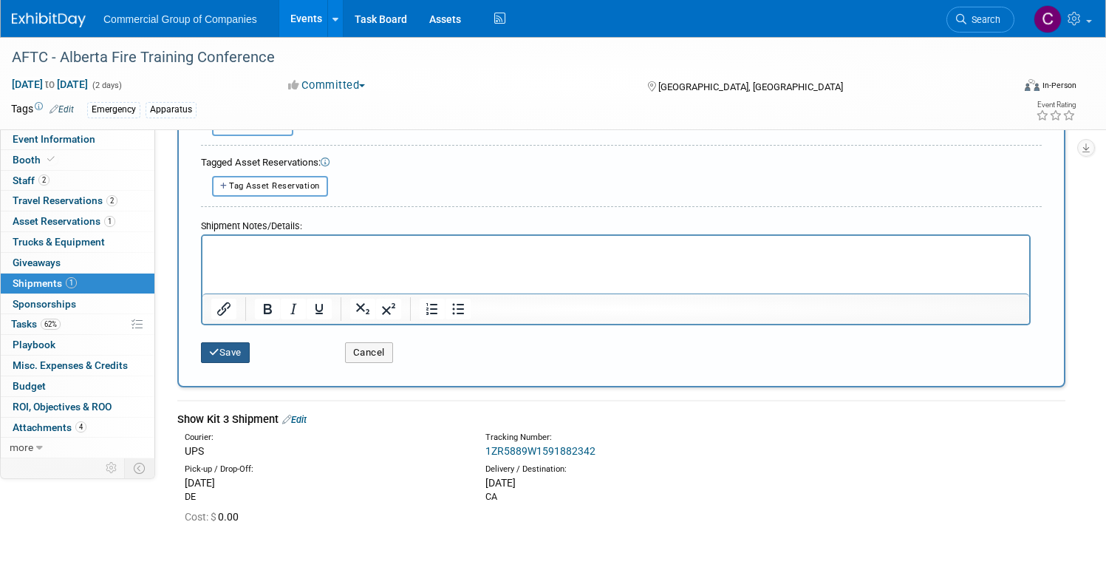
click at [219, 356] on icon "submit" at bounding box center [214, 352] width 10 height 10
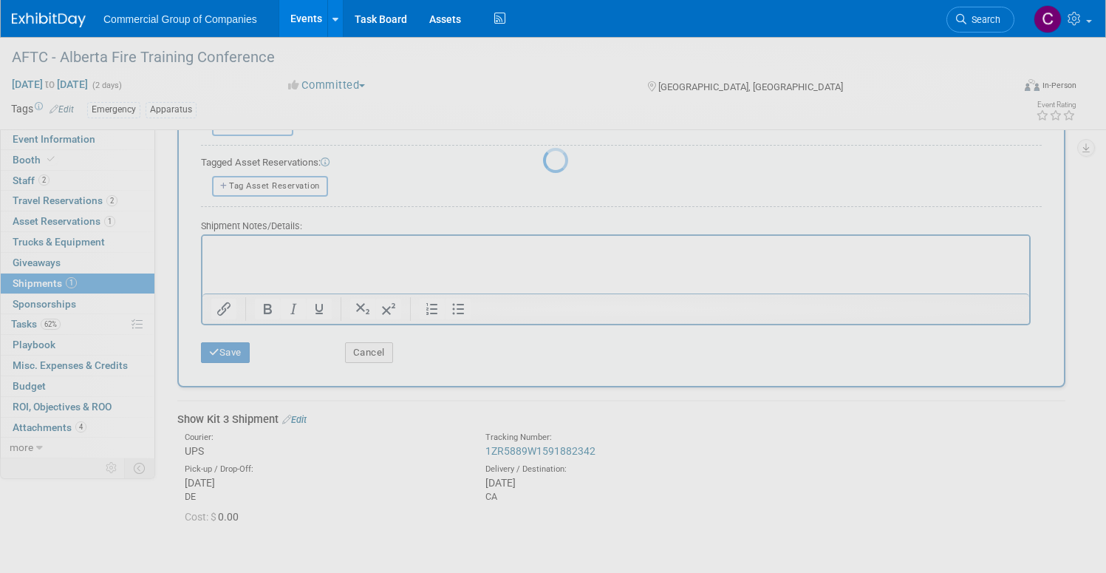
scroll to position [54, 0]
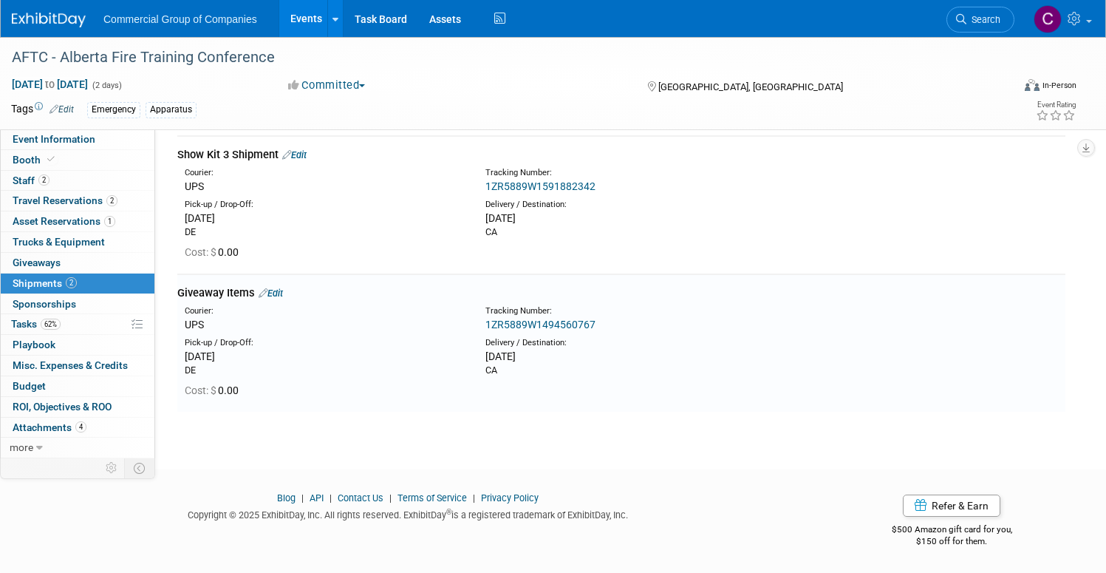
click at [307, 152] on link "Edit" at bounding box center [294, 154] width 24 height 11
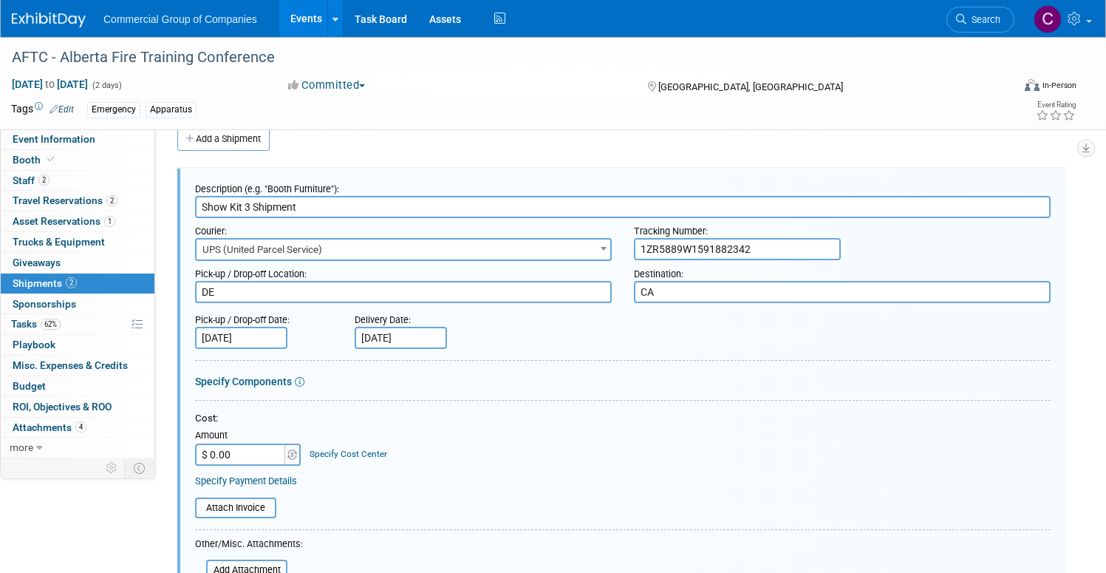
scroll to position [0, 0]
click at [627, 355] on form "Description (e.g. "Booth Furniture"): Show Kit 3 Shipment Courier: 007EX 17 Pos…" at bounding box center [623, 486] width 856 height 621
click at [306, 203] on input "Show Kit 3 Shipment" at bounding box center [623, 207] width 856 height 22
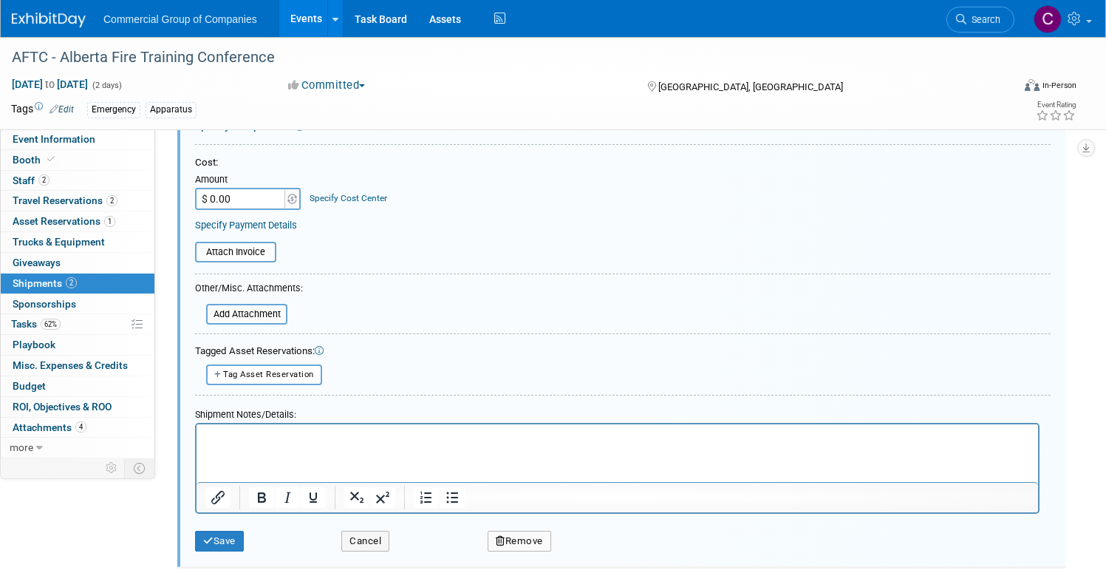
scroll to position [364, 0]
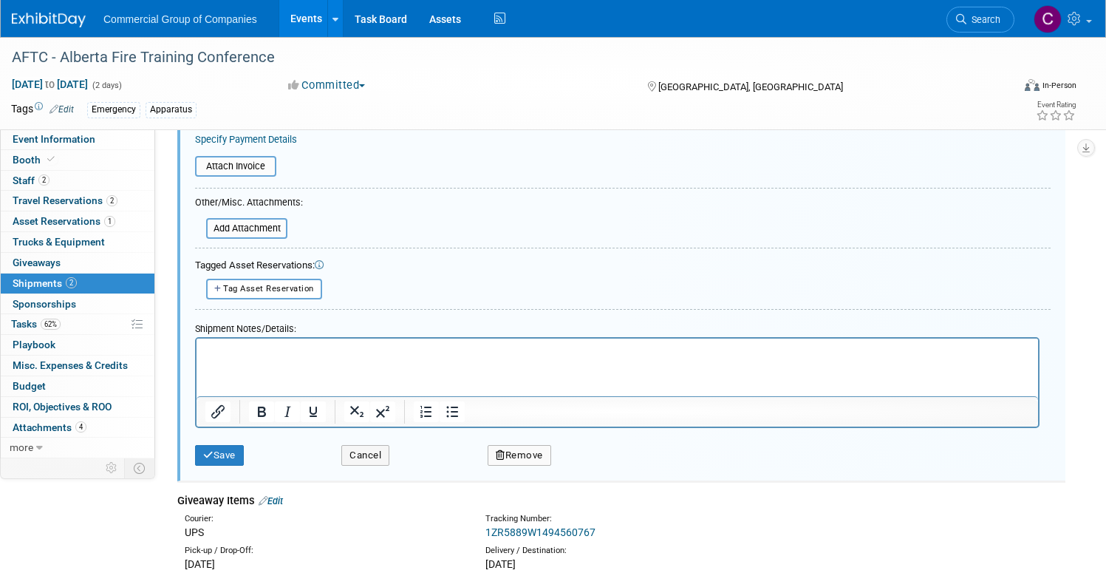
type input "Show Kit 1 Shipment"
click at [279, 477] on div "Description (e.g. "Booth Furniture"): Show Kit 1 Shipment Courier: 007EX 17 Pos…" at bounding box center [621, 154] width 888 height 654
click at [244, 460] on button "Save" at bounding box center [219, 455] width 49 height 21
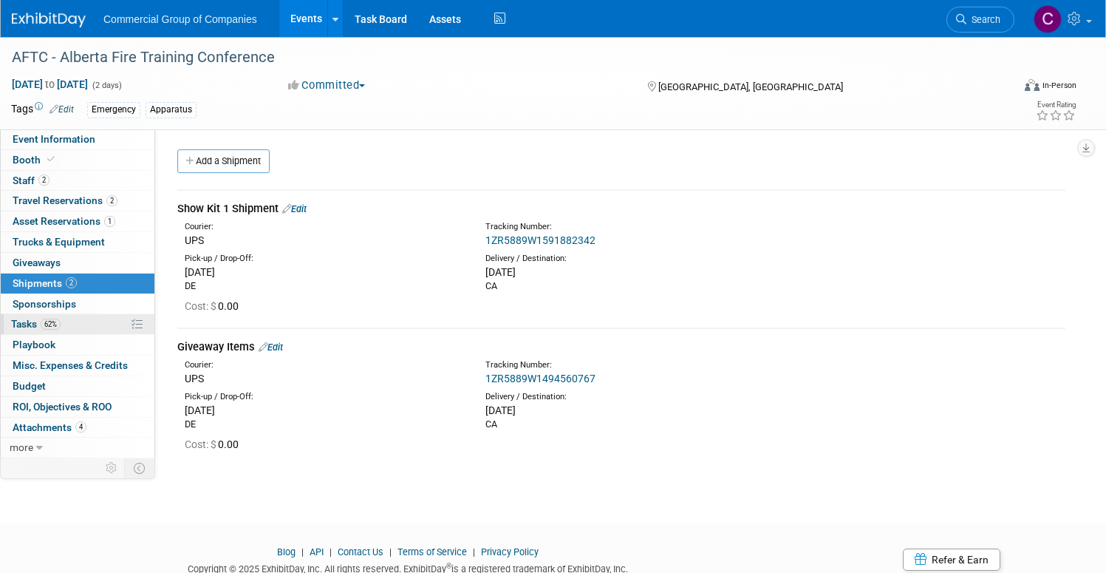
scroll to position [0, 0]
click at [307, 209] on link "Edit" at bounding box center [294, 208] width 24 height 11
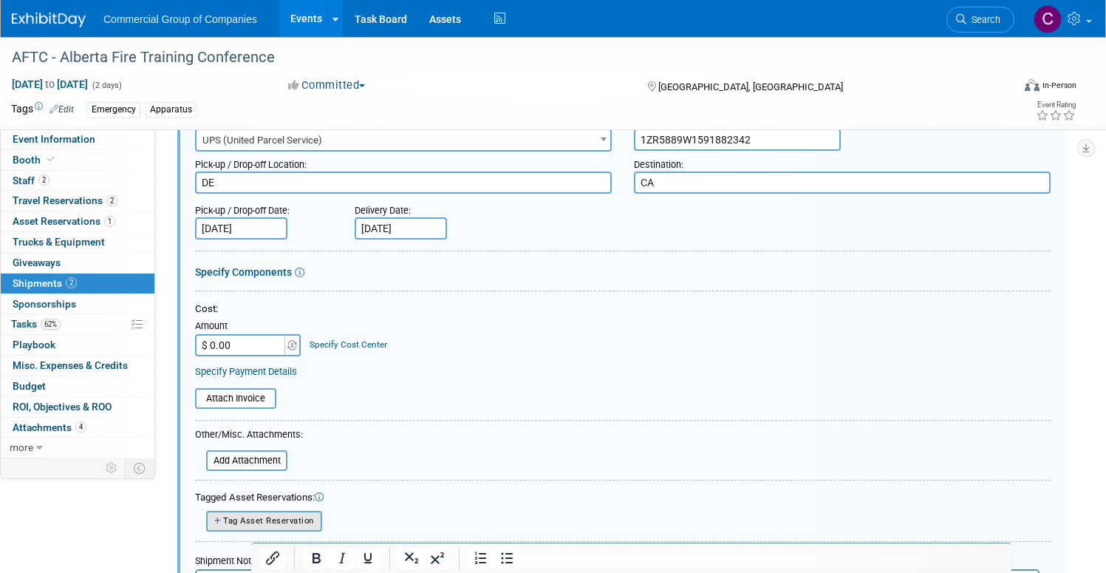
scroll to position [207, 0]
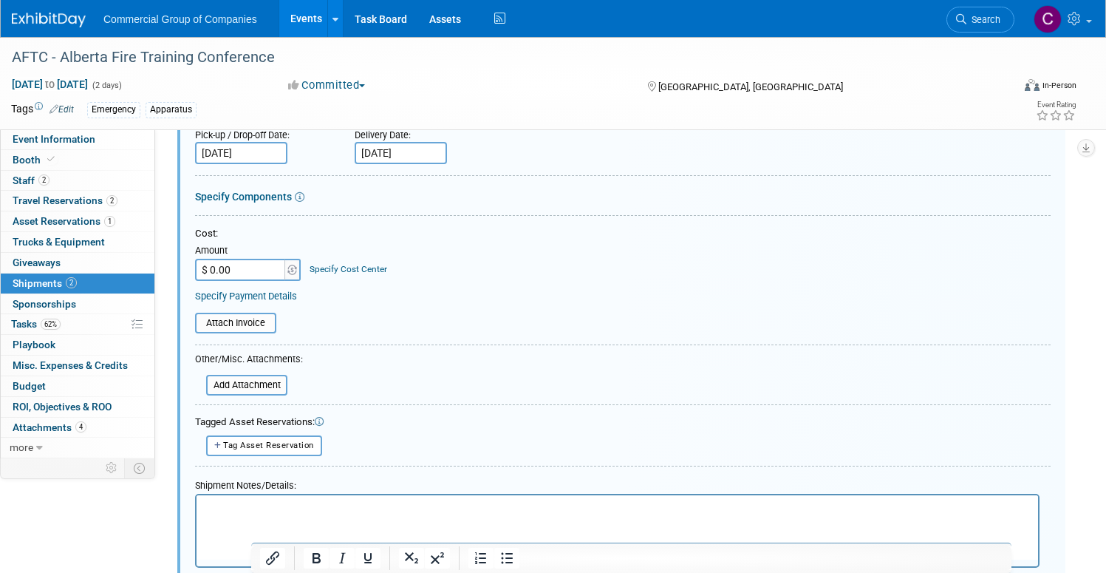
click at [287, 500] on p "Rich Text Area. Press ALT-0 for help." at bounding box center [617, 507] width 825 height 15
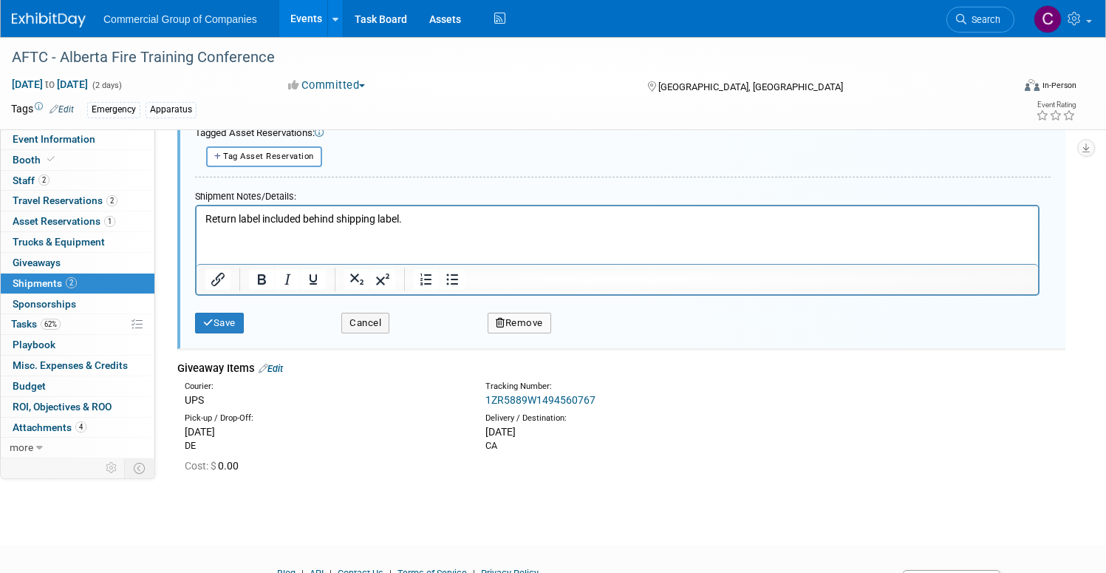
scroll to position [494, 0]
click at [253, 313] on div "Save" at bounding box center [257, 319] width 146 height 30
click at [214, 321] on icon "submit" at bounding box center [208, 324] width 10 height 10
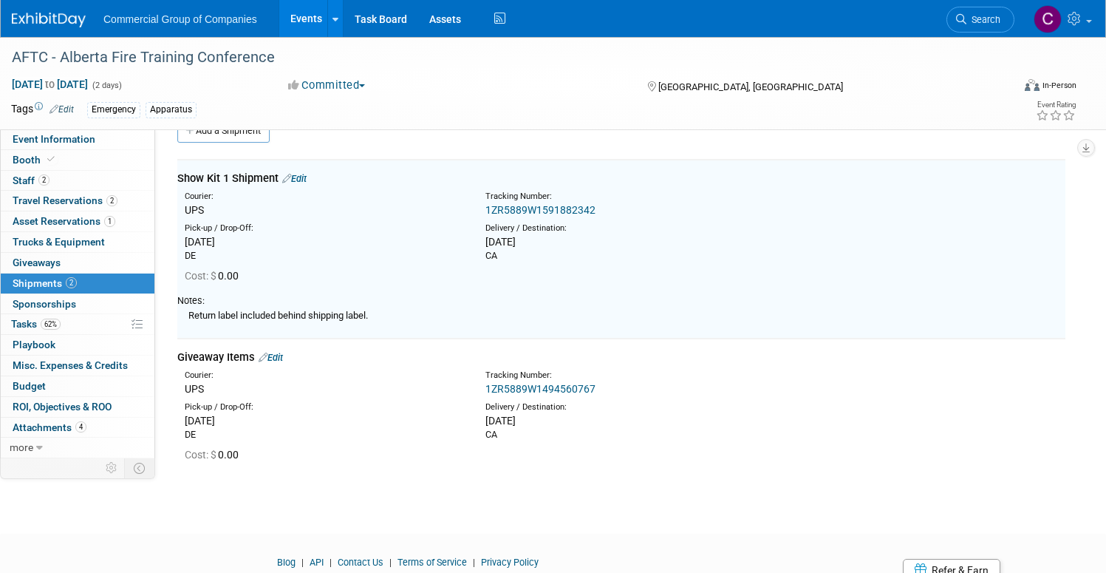
scroll to position [22, 0]
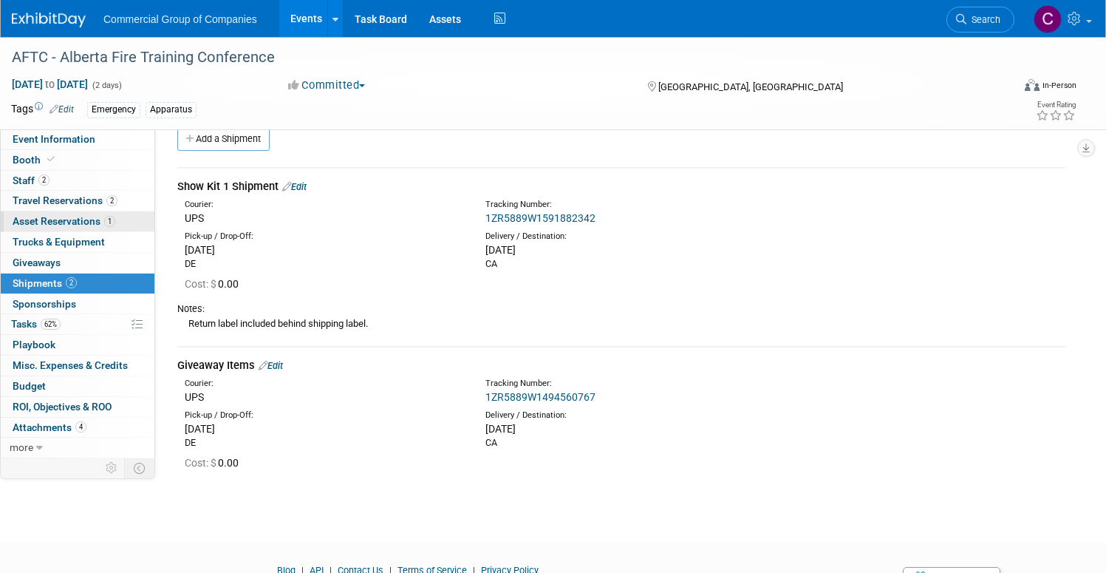
click at [154, 229] on link "1 Asset Reservations 1" at bounding box center [78, 221] width 154 height 20
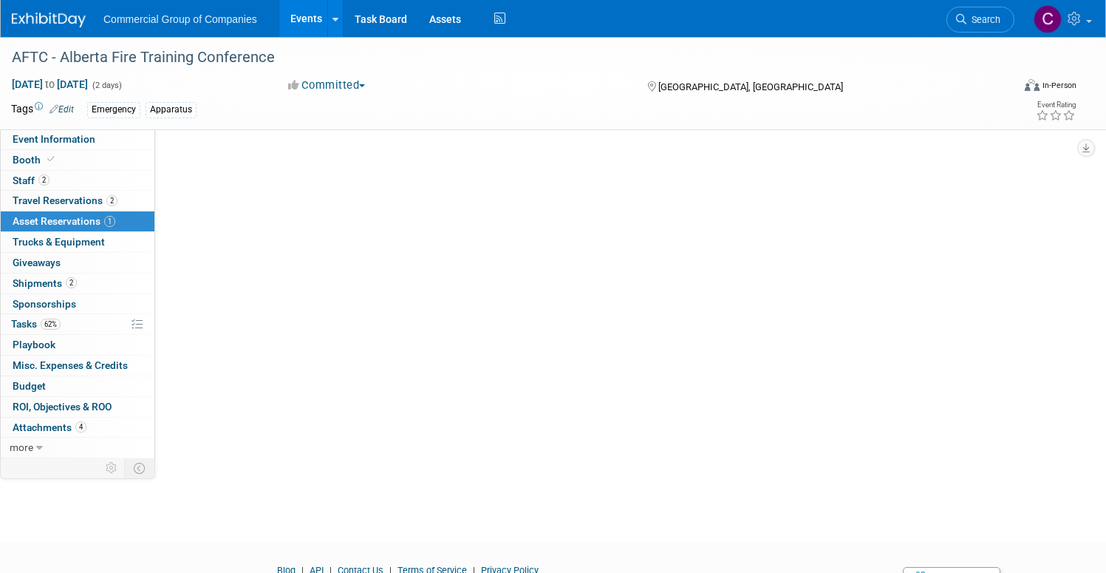
scroll to position [0, 0]
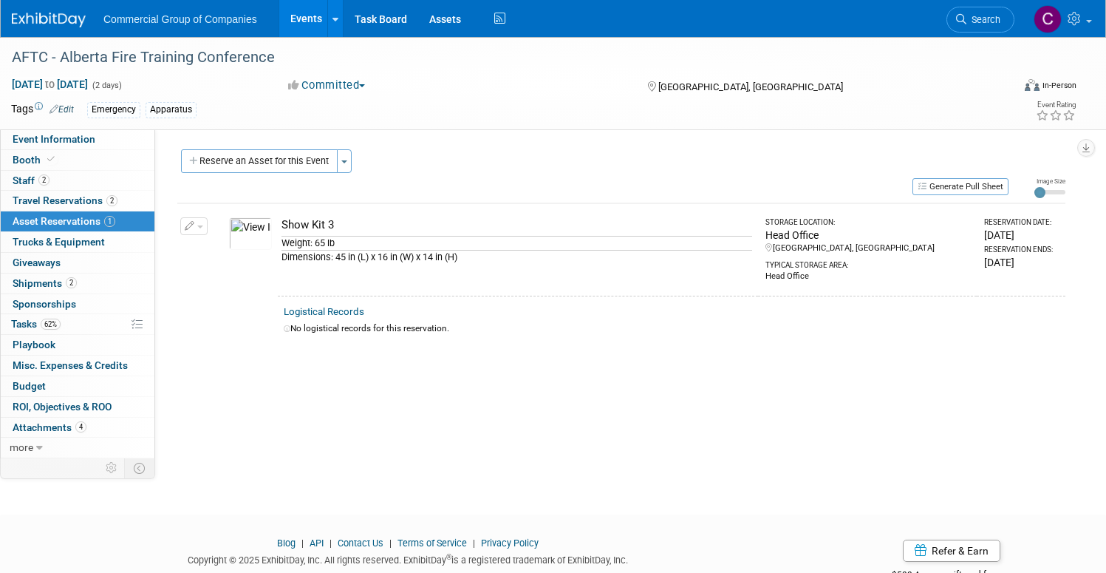
click at [225, 226] on div "Event Website: Edit https://www.abfiretraining.org/ Exhibitor Portal Link: Edit…" at bounding box center [616, 293] width 922 height 329
click at [203, 227] on span "button" at bounding box center [200, 226] width 6 height 3
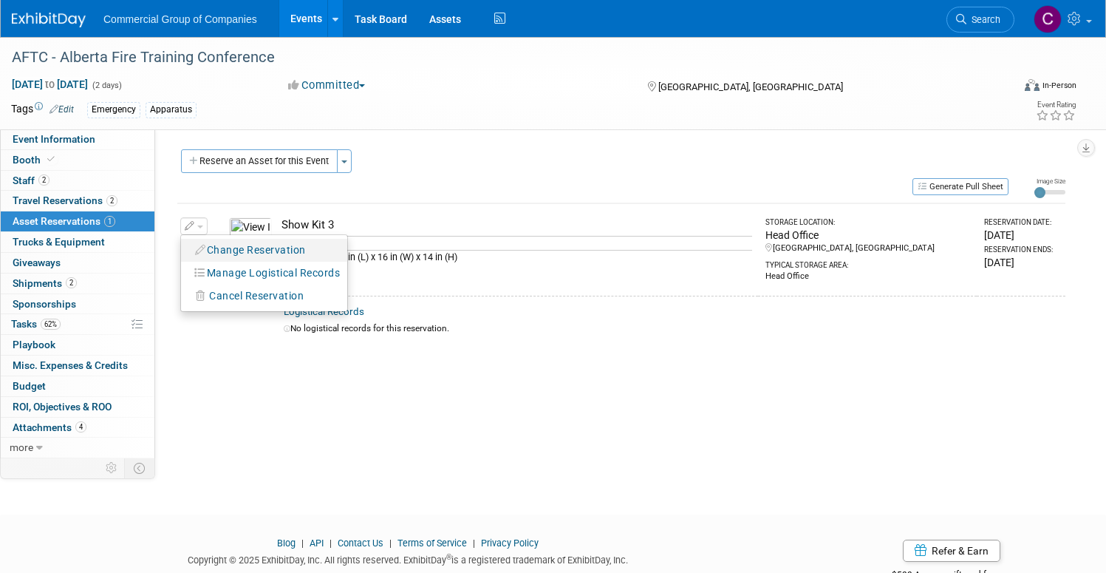
click at [313, 259] on button "Change Reservation" at bounding box center [250, 250] width 125 height 20
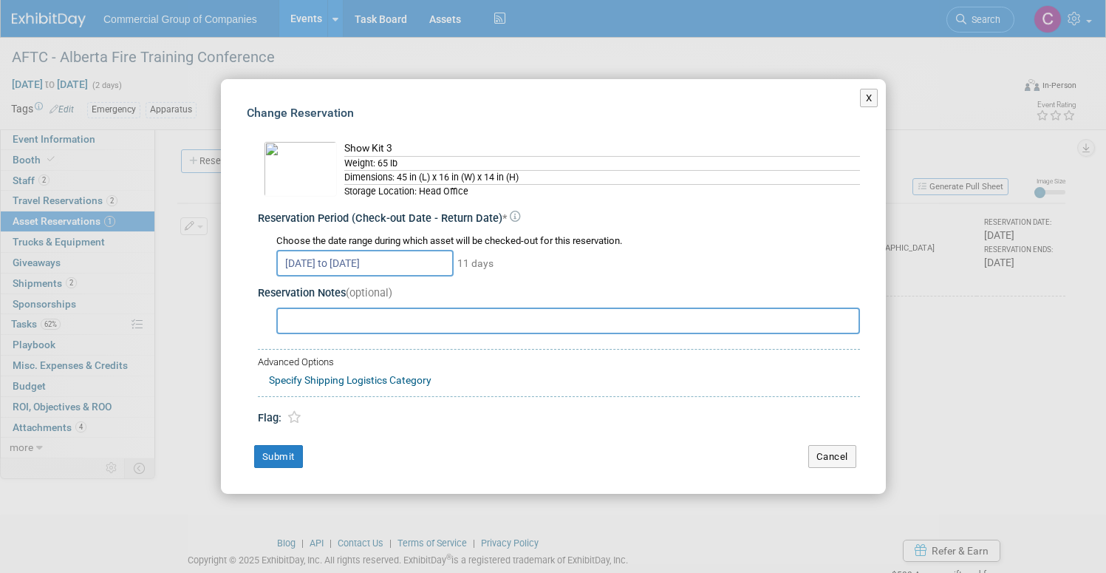
click at [399, 167] on div "Weight: 65 lb" at bounding box center [602, 163] width 516 height 14
click at [842, 454] on button "Cancel" at bounding box center [832, 457] width 48 height 24
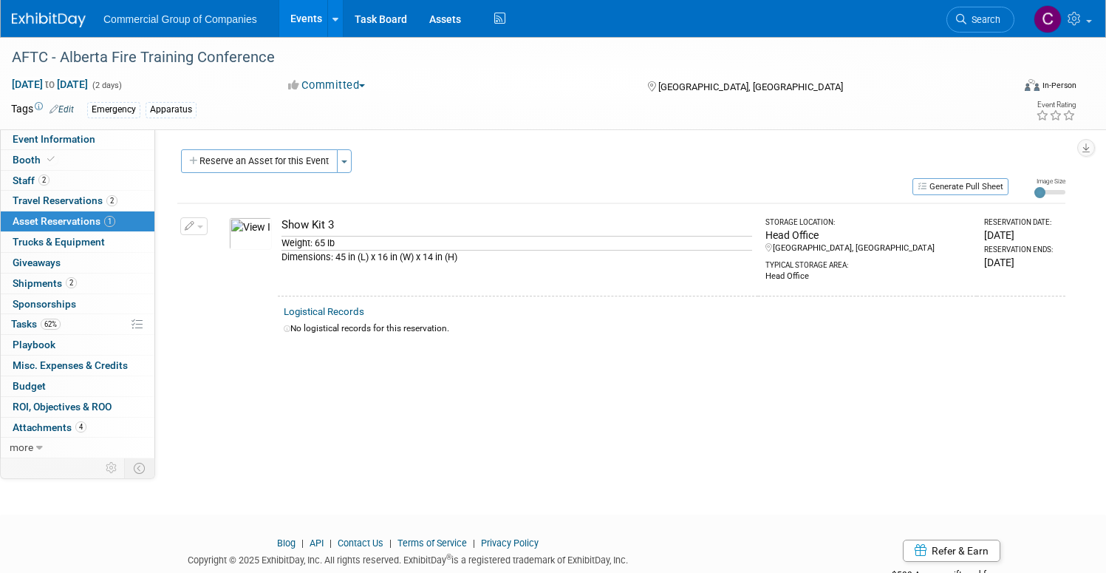
click at [208, 222] on button "button" at bounding box center [193, 226] width 27 height 18
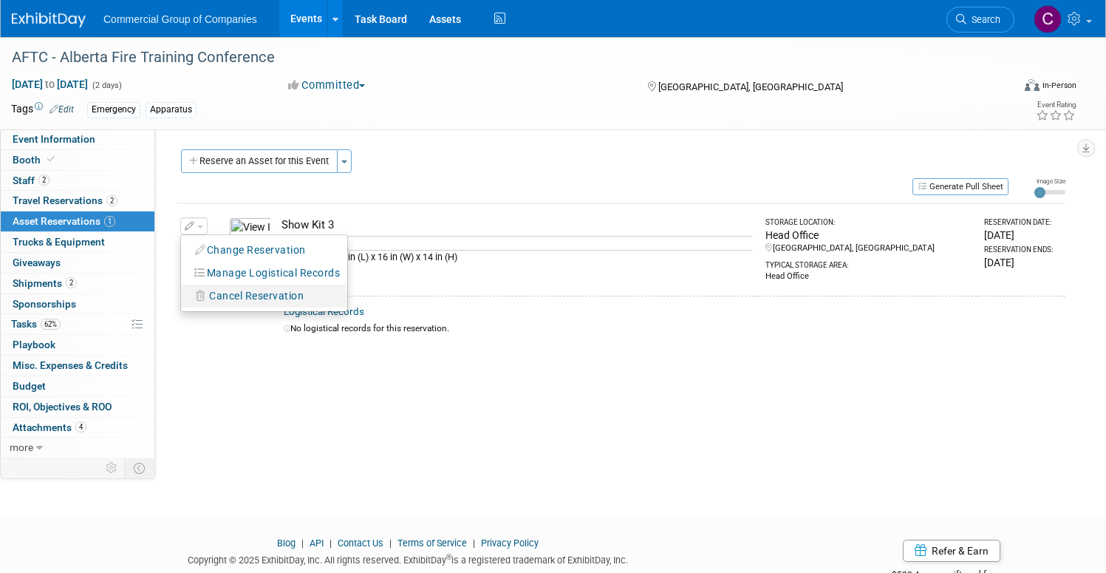
click at [207, 291] on icon "button" at bounding box center [201, 295] width 11 height 10
click at [386, 311] on link "Yes" at bounding box center [365, 308] width 43 height 24
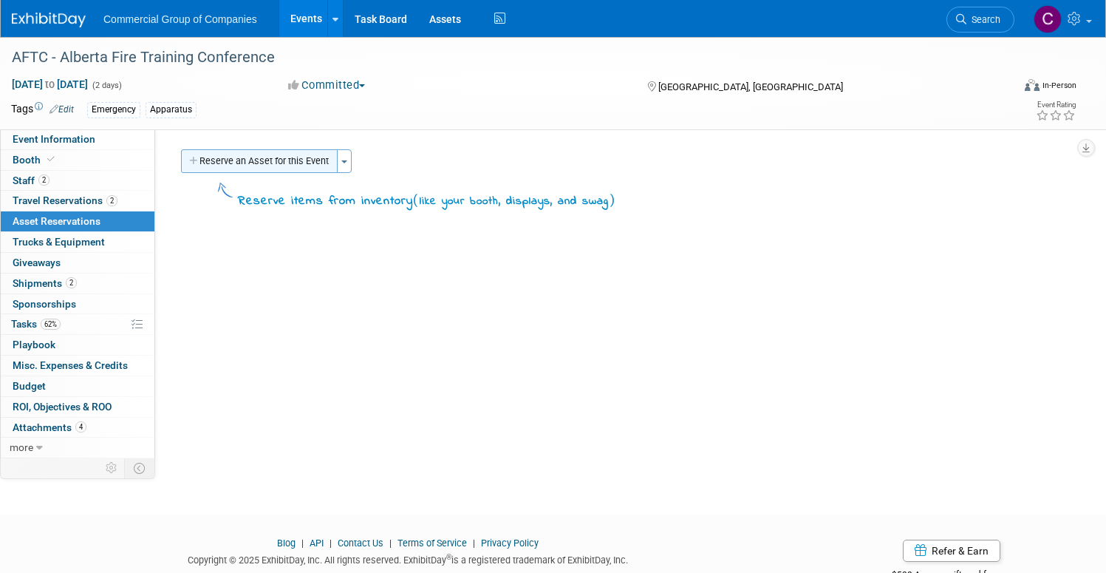
click at [282, 157] on button "Reserve an Asset for this Event" at bounding box center [259, 161] width 157 height 24
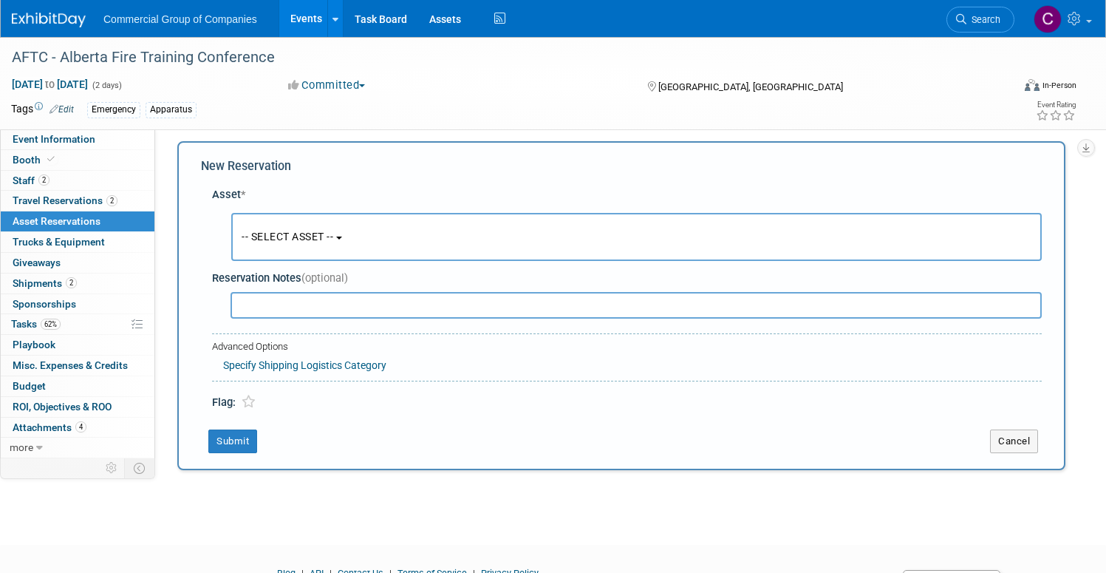
scroll to position [14, 0]
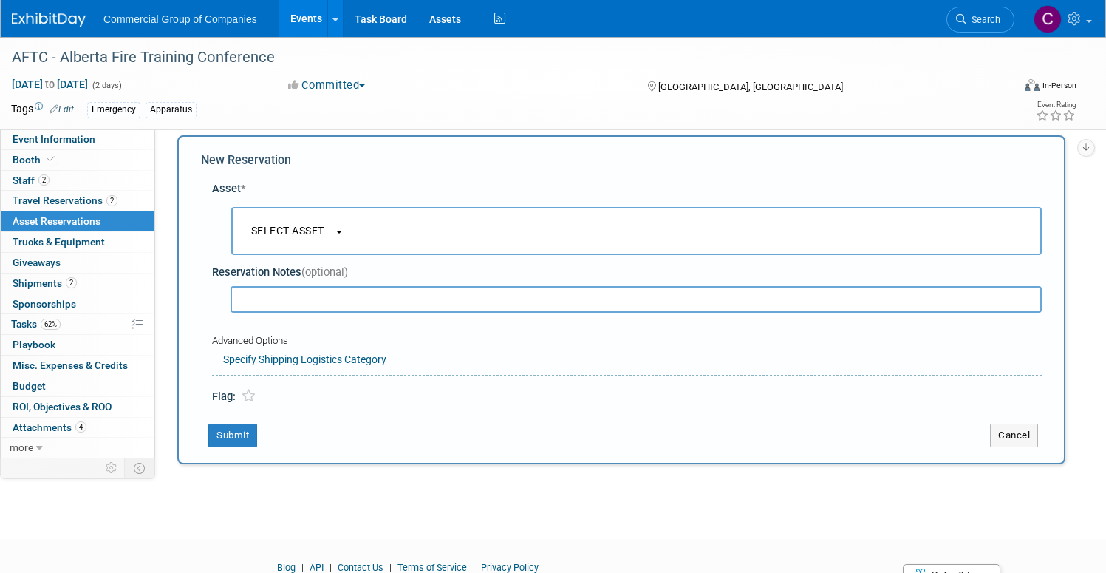
click at [333, 230] on span "-- SELECT ASSET --" at bounding box center [288, 231] width 92 height 12
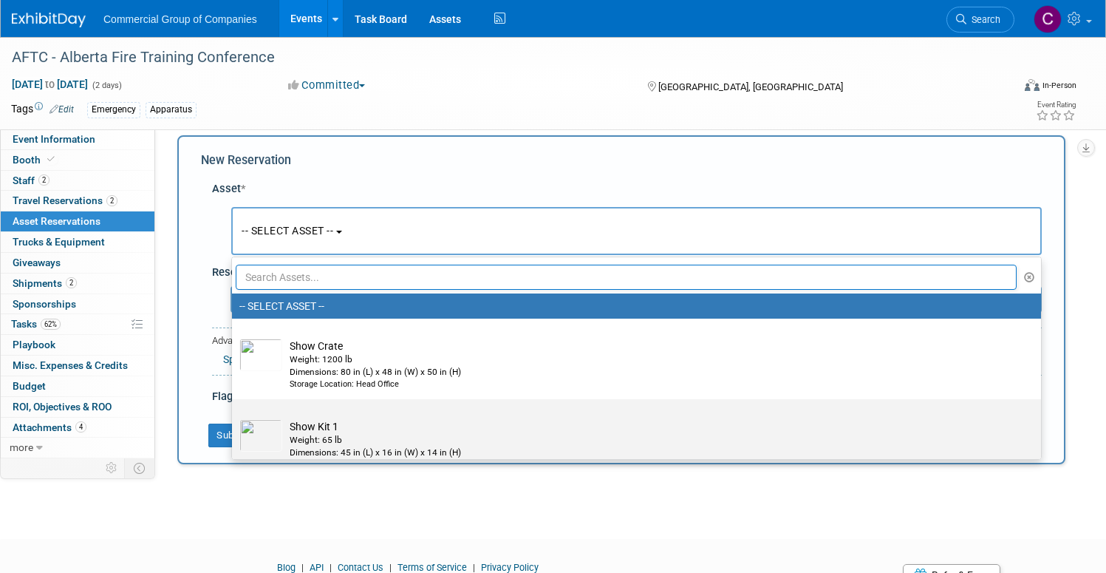
click at [391, 422] on td "Show Kit 1 Weight: 65 lb Dimensions: 45 in (L) x 16 in (W) x 14 in (H) Storage …" at bounding box center [646, 445] width 729 height 52
click at [234, 417] on input "Show Kit 1 Weight: 65 lb Dimensions: 45 in (L) x 16 in (W) x 14 in (H) Storage …" at bounding box center [230, 412] width 10 height 10
select select "10723848"
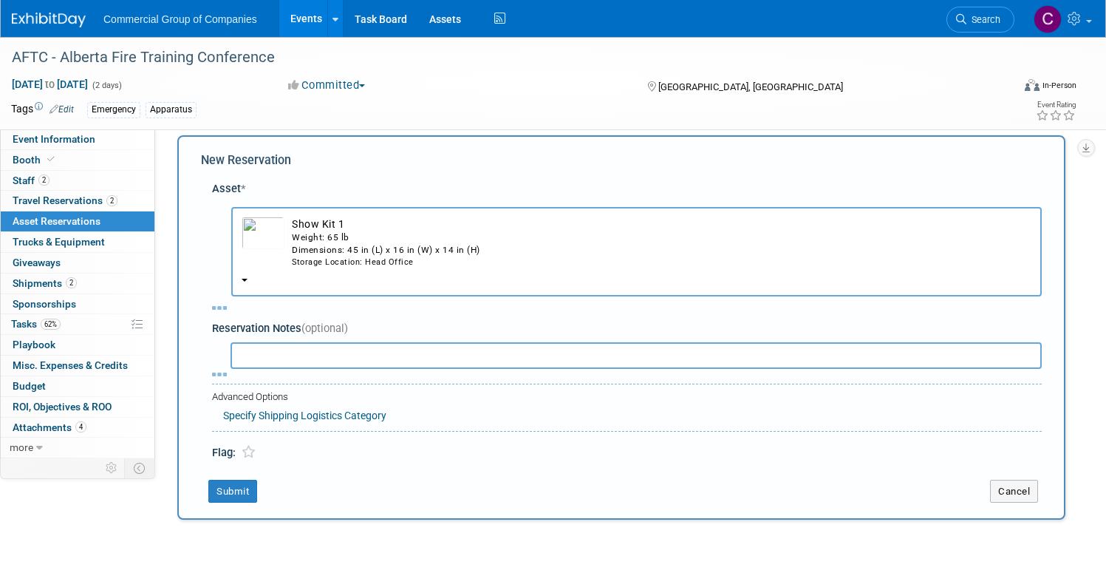
select select "9"
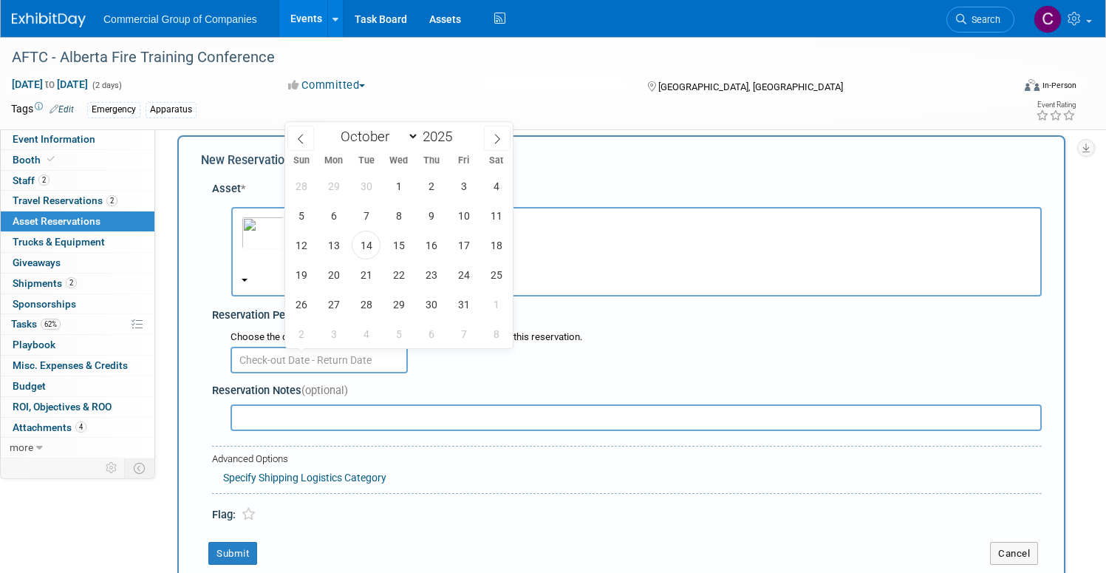
click at [396, 364] on input "text" at bounding box center [319, 360] width 177 height 27
click at [367, 248] on span "14" at bounding box center [366, 245] width 29 height 29
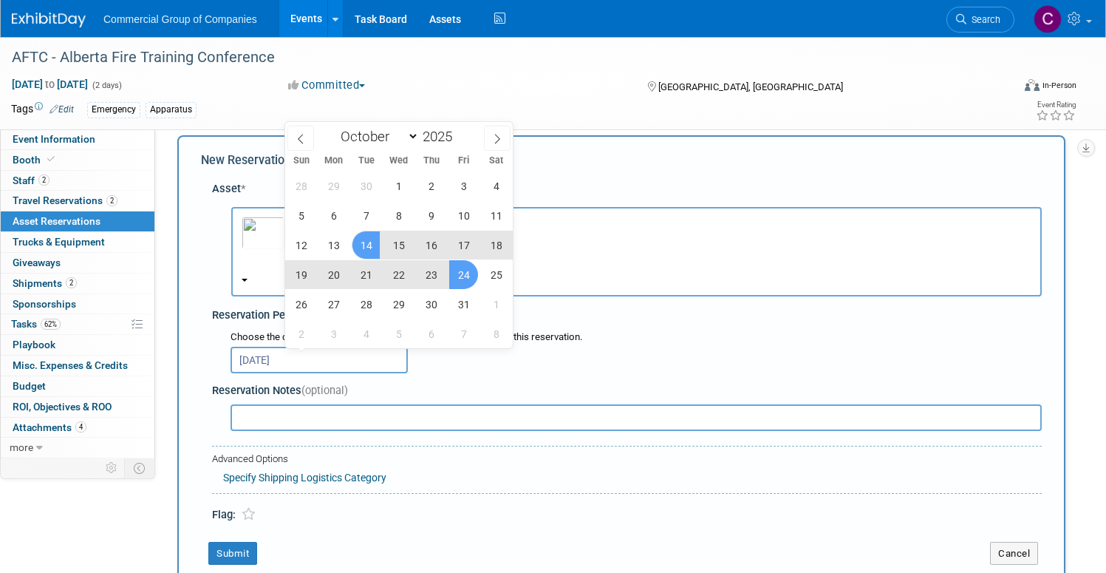
click at [474, 270] on span "24" at bounding box center [463, 274] width 29 height 29
type input "Oct 14, 2025 to Oct 24, 2025"
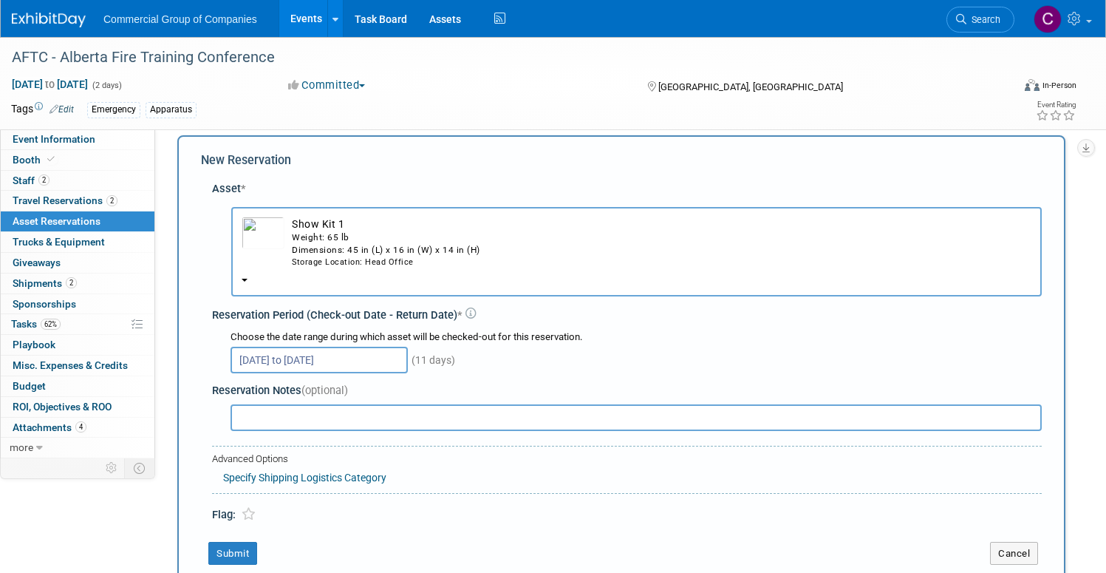
click at [367, 413] on input "text" at bounding box center [636, 417] width 811 height 27
click at [257, 556] on button "Submit" at bounding box center [232, 554] width 49 height 24
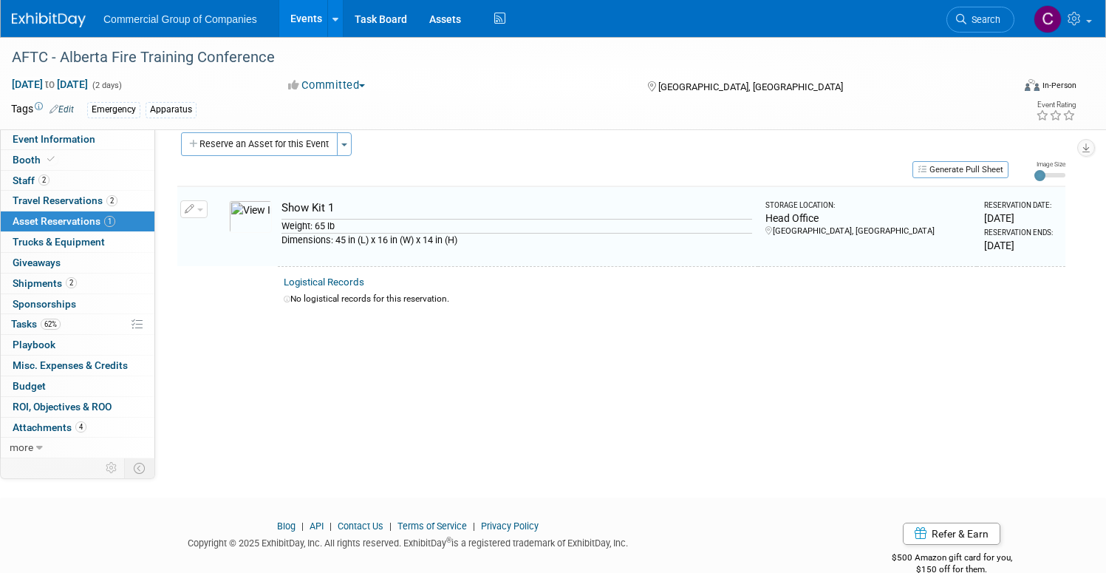
scroll to position [18, 0]
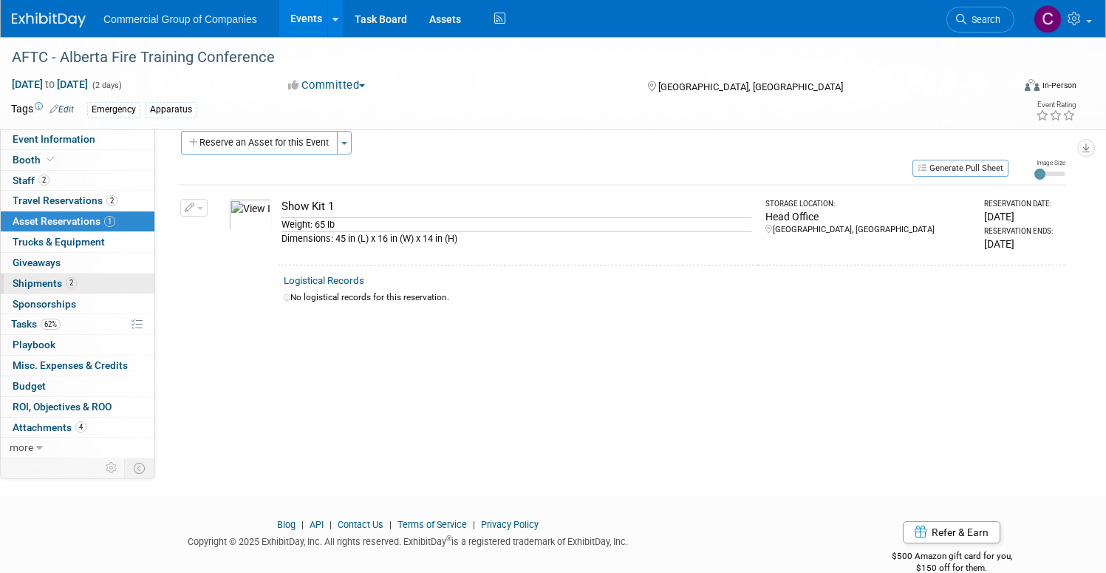
click at [77, 285] on span "Shipments 2" at bounding box center [45, 283] width 64 height 12
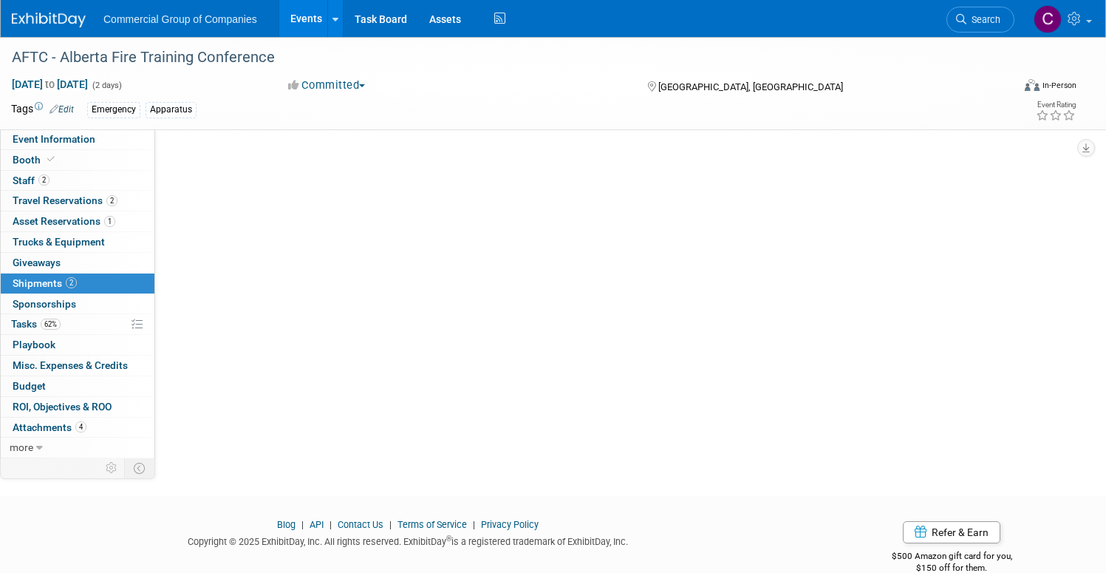
scroll to position [0, 0]
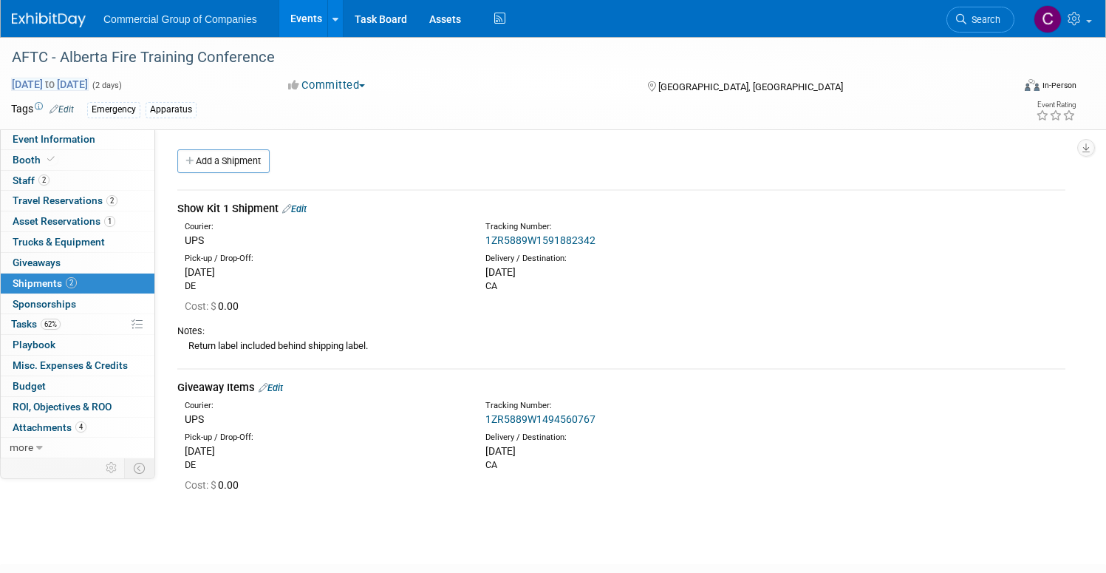
click at [89, 80] on span "Oct 18, 2025 to Oct 19, 2025" at bounding box center [50, 84] width 78 height 13
select select "9"
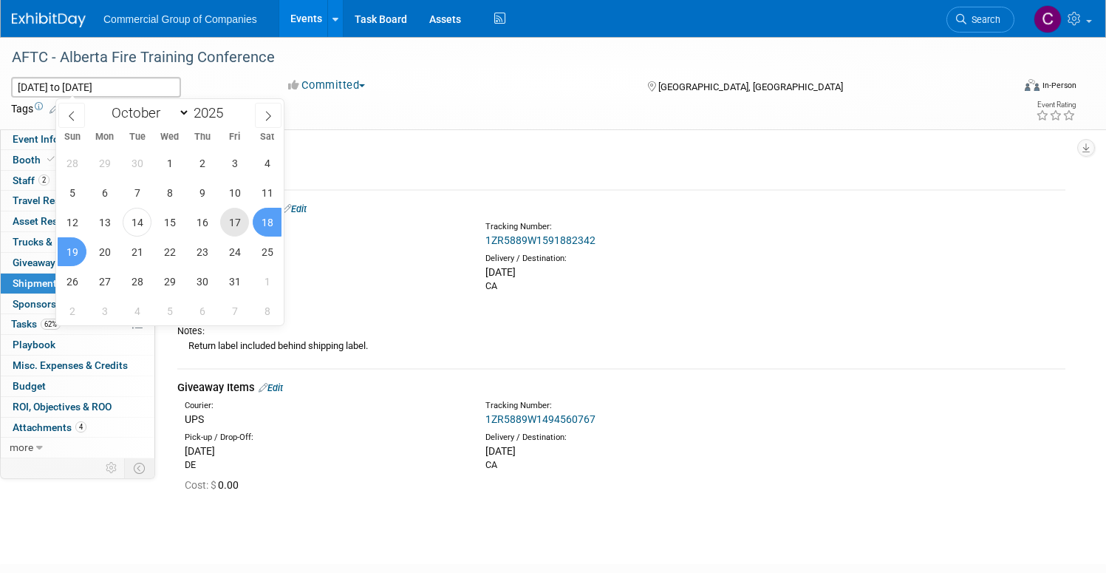
click at [243, 220] on span "17" at bounding box center [234, 222] width 29 height 29
type input "Oct 17, 2025"
click at [268, 222] on span "18" at bounding box center [267, 222] width 29 height 29
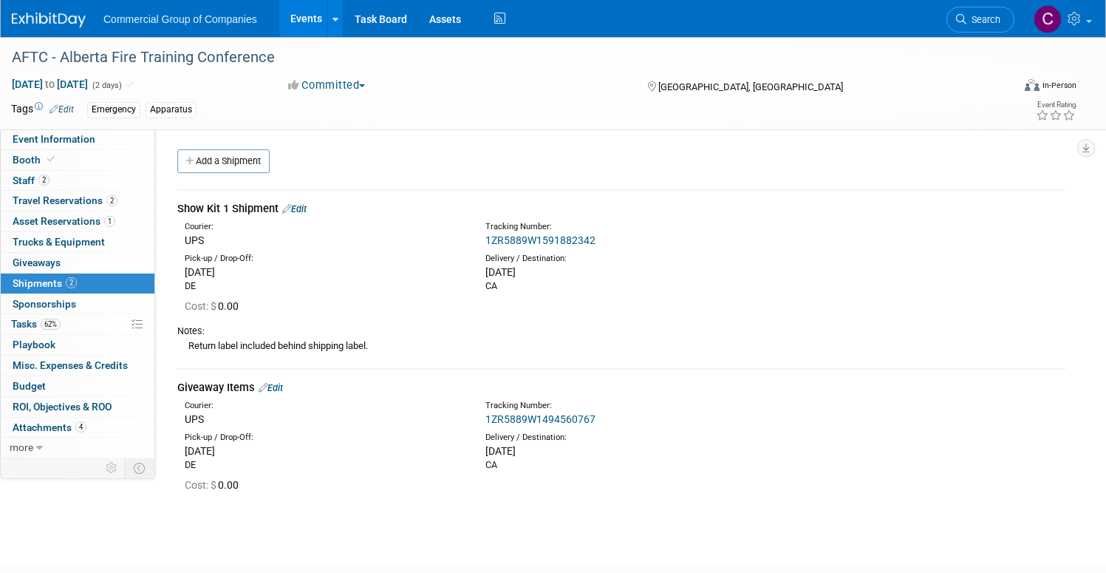
click at [508, 163] on div "Add a Shipment" at bounding box center [625, 162] width 903 height 27
click at [149, 133] on link "Event Information" at bounding box center [78, 139] width 154 height 20
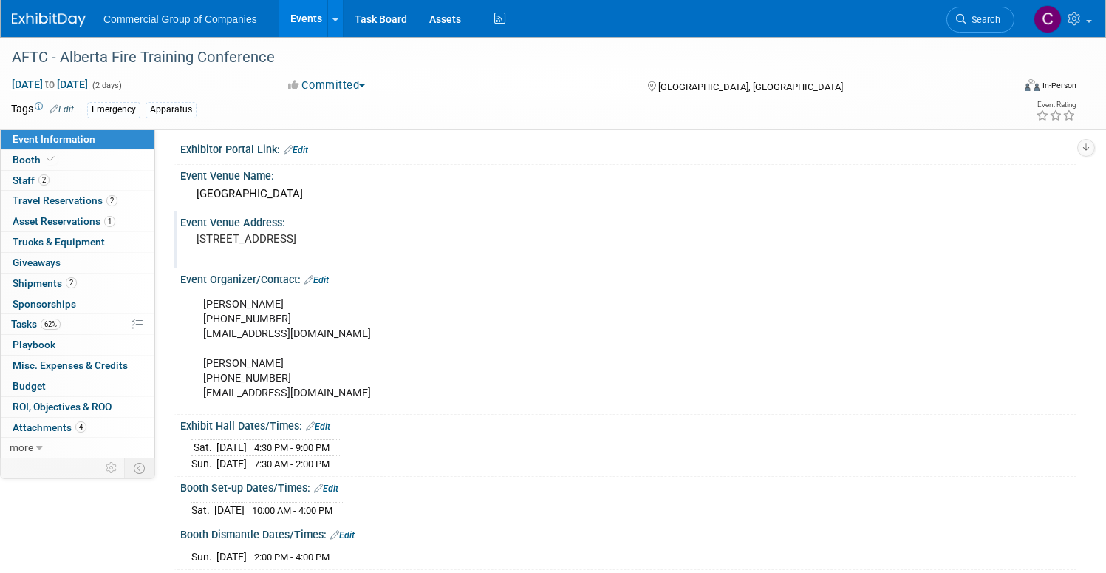
scroll to position [89, 0]
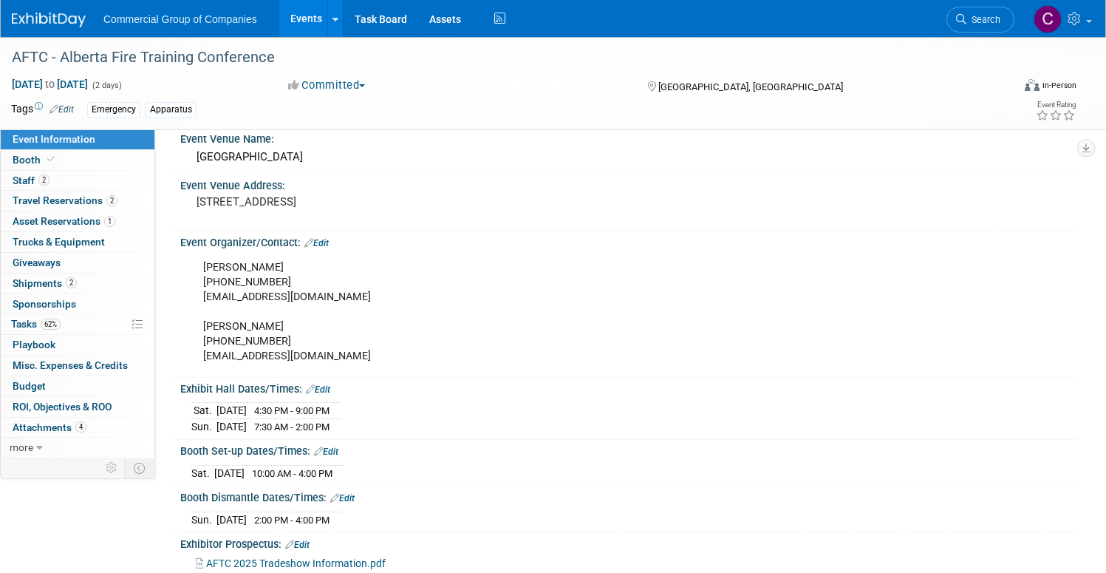
click at [330, 386] on link "Edit" at bounding box center [318, 389] width 24 height 10
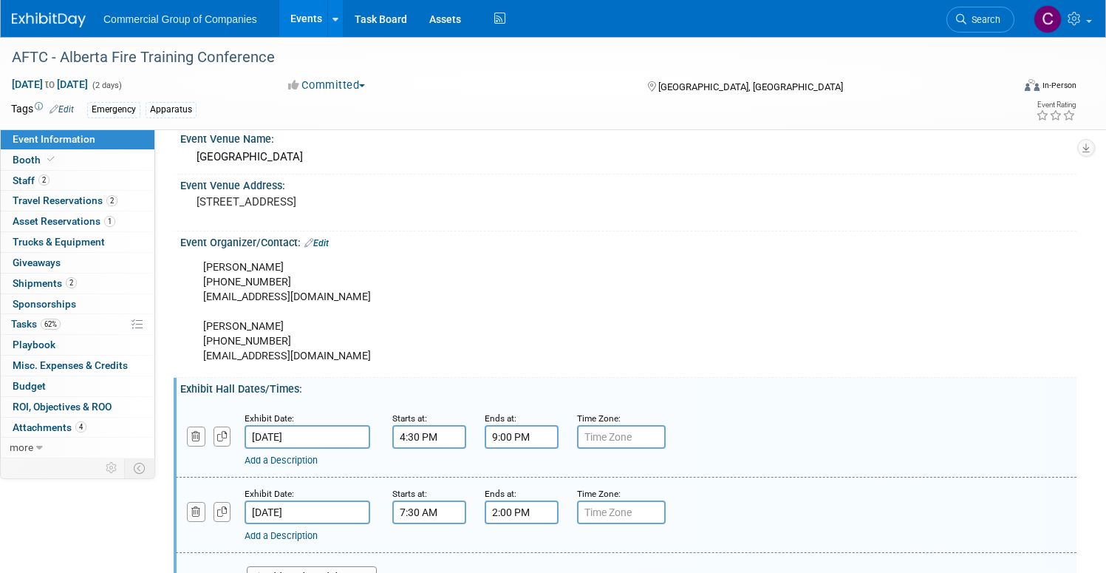
click at [466, 431] on input "4:30 PM" at bounding box center [429, 437] width 74 height 24
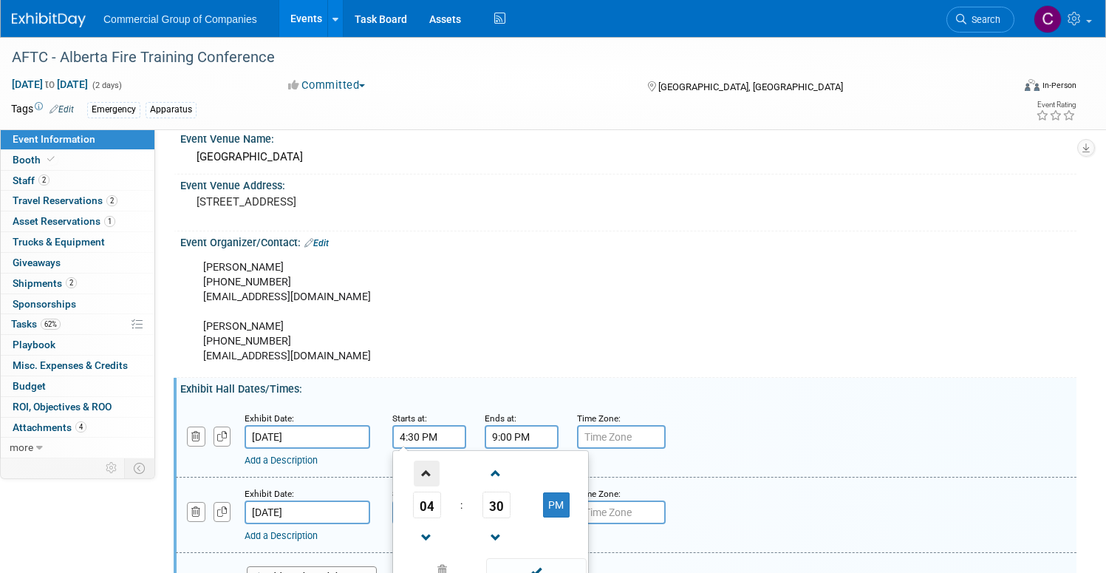
click at [440, 470] on span at bounding box center [427, 473] width 26 height 26
type input "6:30 PM"
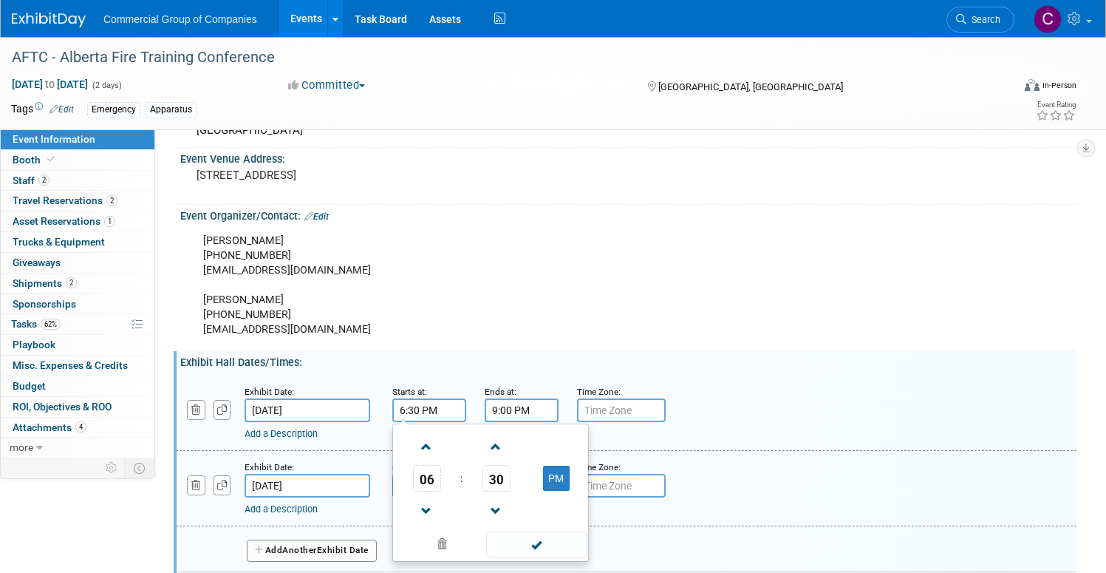
scroll to position [117, 0]
click at [559, 405] on input "9:00 PM" at bounding box center [522, 409] width 74 height 24
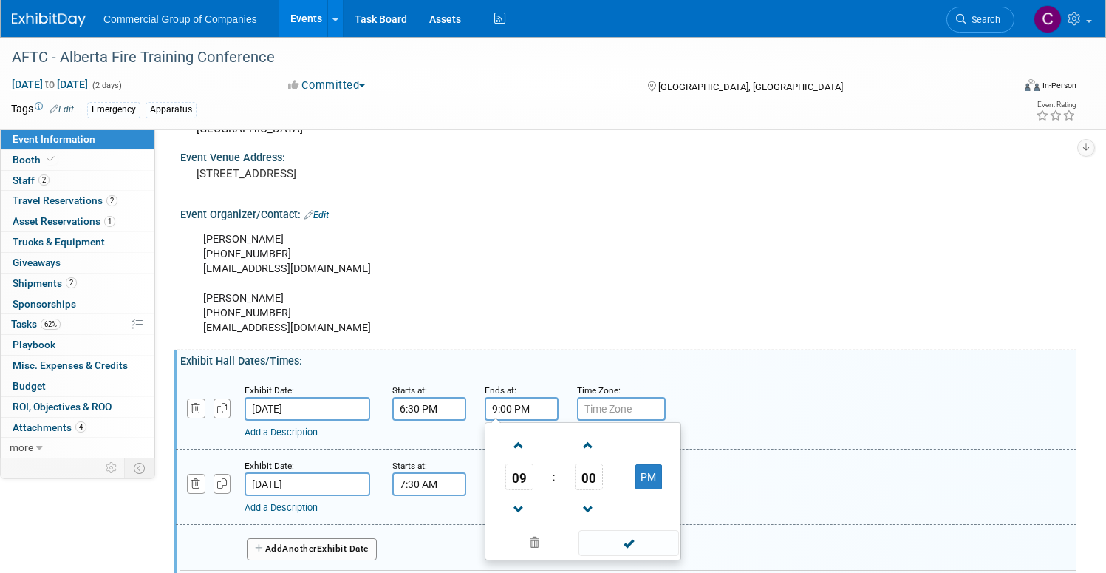
click at [550, 435] on td at bounding box center [518, 445] width 61 height 38
click at [532, 439] on span at bounding box center [519, 445] width 26 height 26
type input "10:00 PM"
click at [364, 417] on input "[DATE]" at bounding box center [308, 409] width 126 height 24
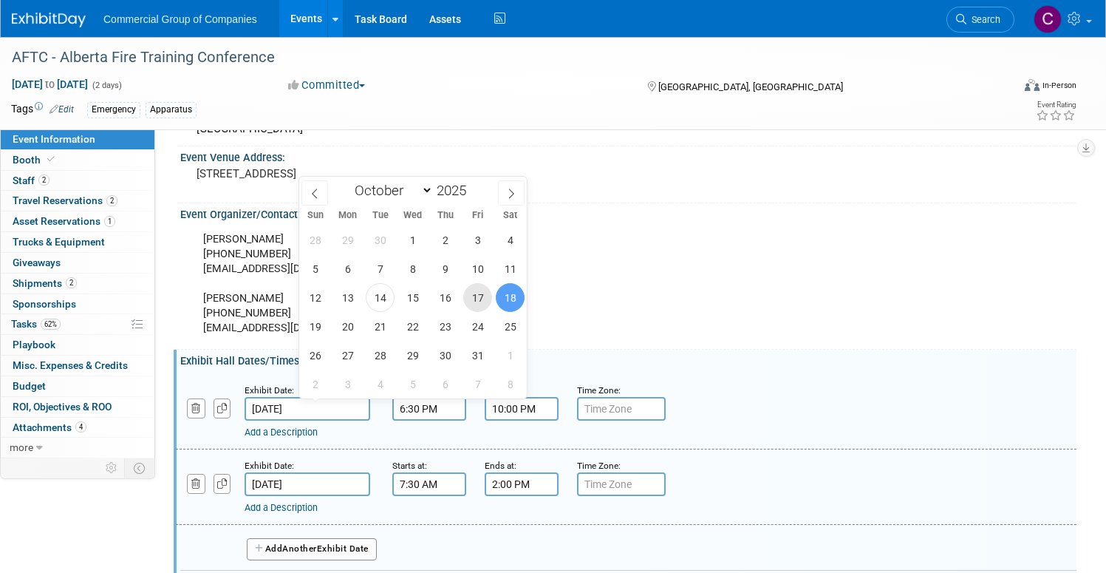
click at [472, 298] on span "17" at bounding box center [477, 297] width 29 height 29
type input "Oct 17, 2025"
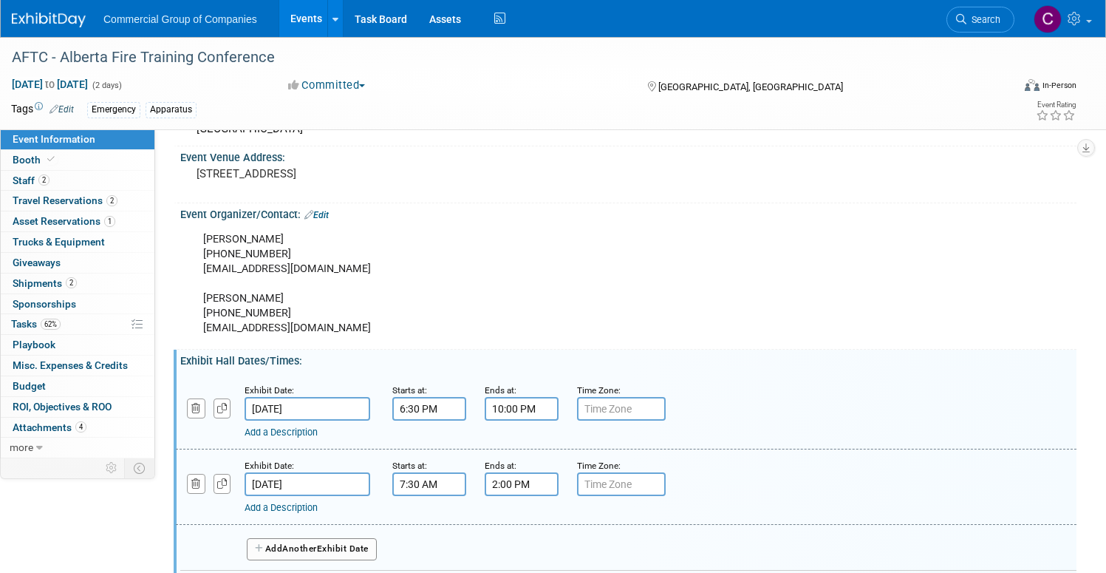
click at [636, 271] on div "Nathan Coté 403-654-7438 ncote@mdtaber.ab.ca Cody McNalley 403-878-9867 cody.mc…" at bounding box center [549, 284] width 712 height 119
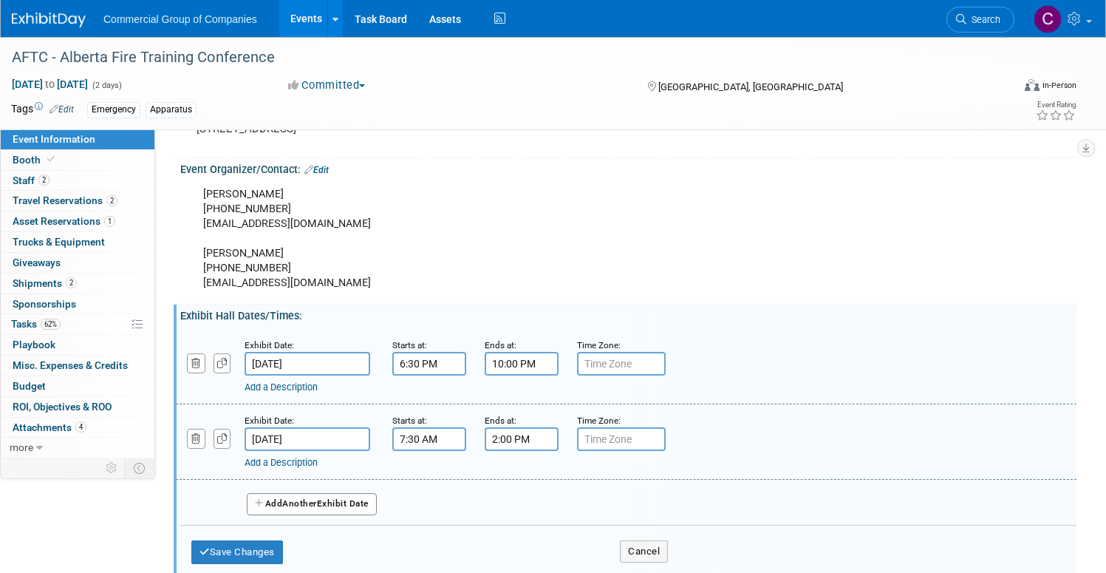
scroll to position [163, 0]
click at [559, 435] on input "2:00 PM" at bounding box center [522, 438] width 74 height 24
click at [532, 470] on span at bounding box center [519, 475] width 26 height 26
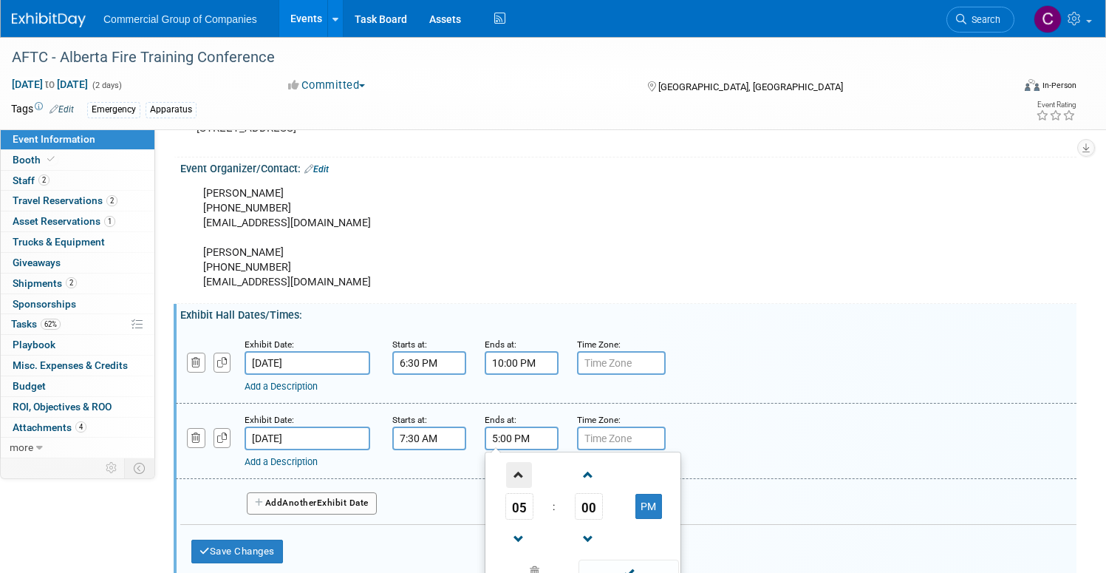
click at [532, 470] on span at bounding box center [519, 475] width 26 height 26
type input "6:00 PM"
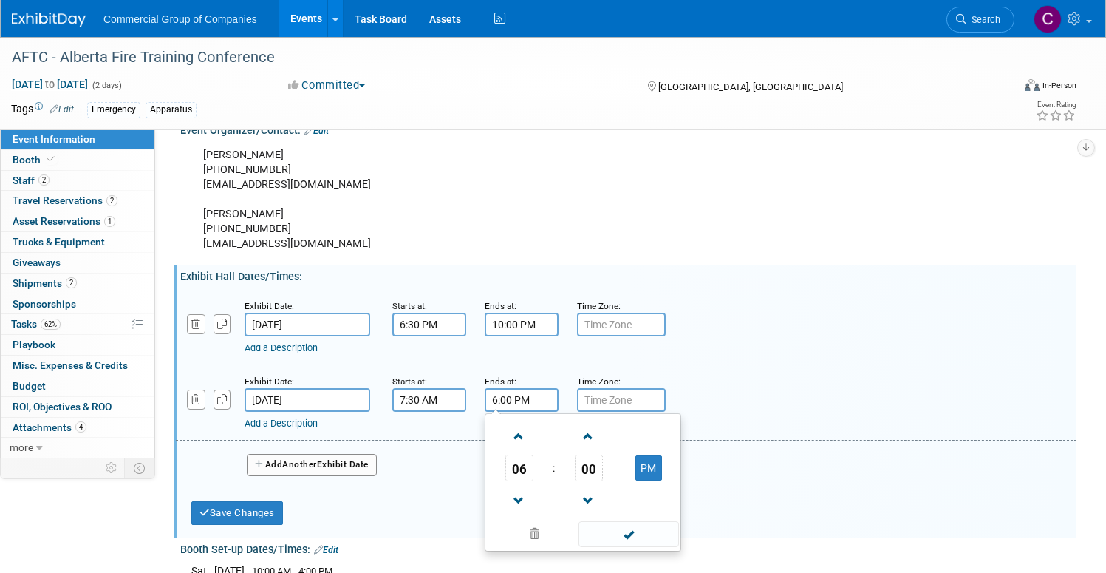
scroll to position [282, 0]
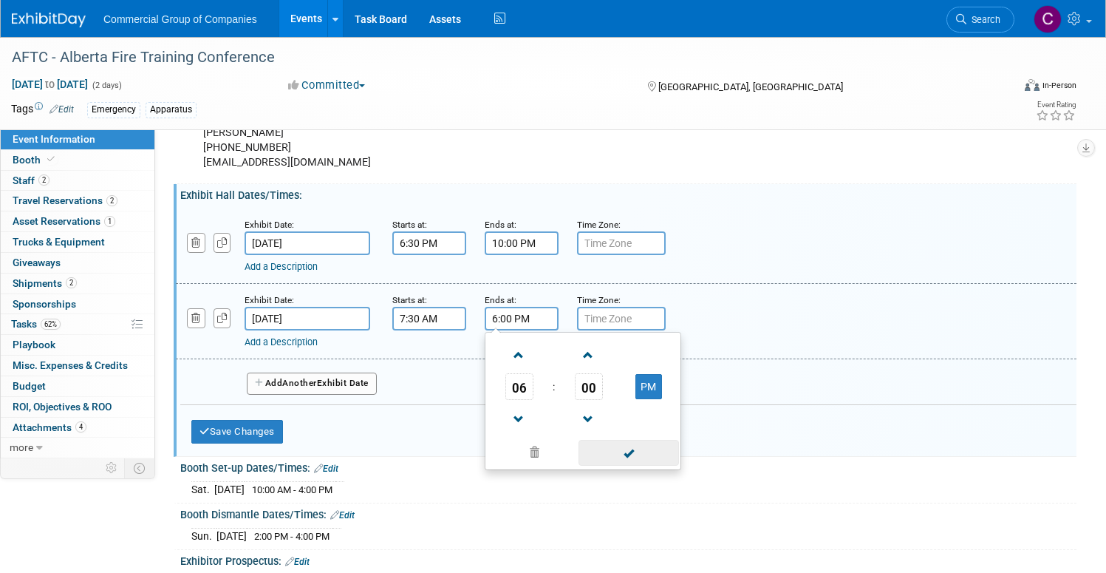
click at [677, 455] on span at bounding box center [629, 453] width 100 height 26
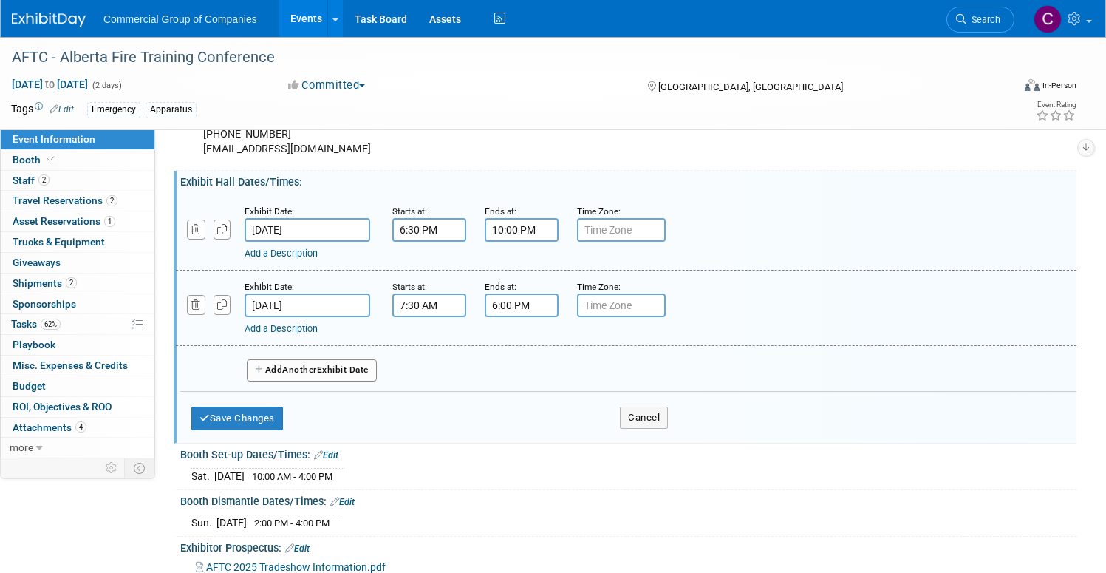
scroll to position [407, 0]
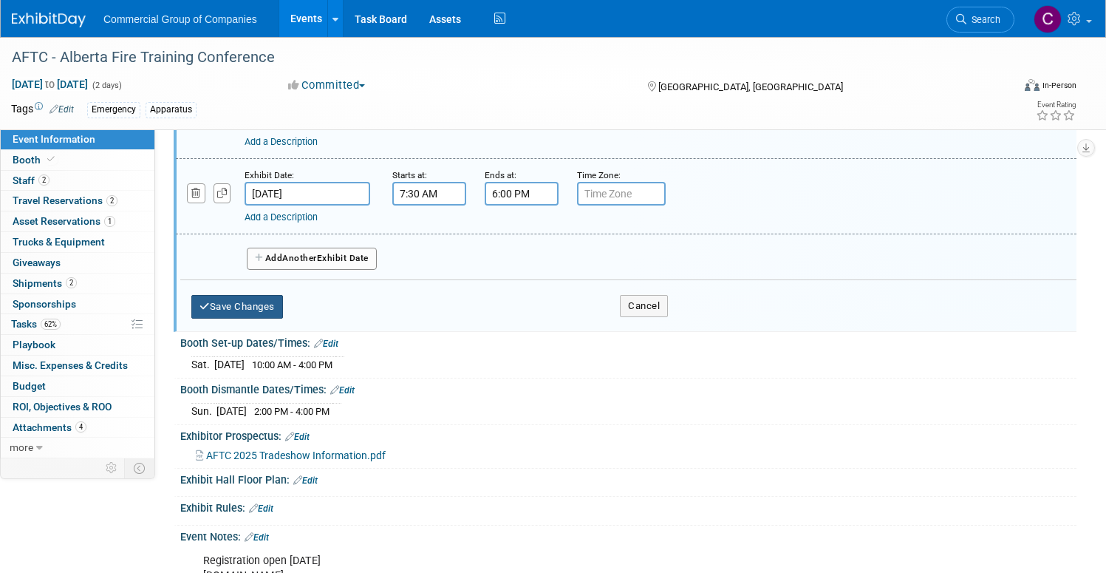
click at [283, 312] on button "Save Changes" at bounding box center [237, 307] width 92 height 24
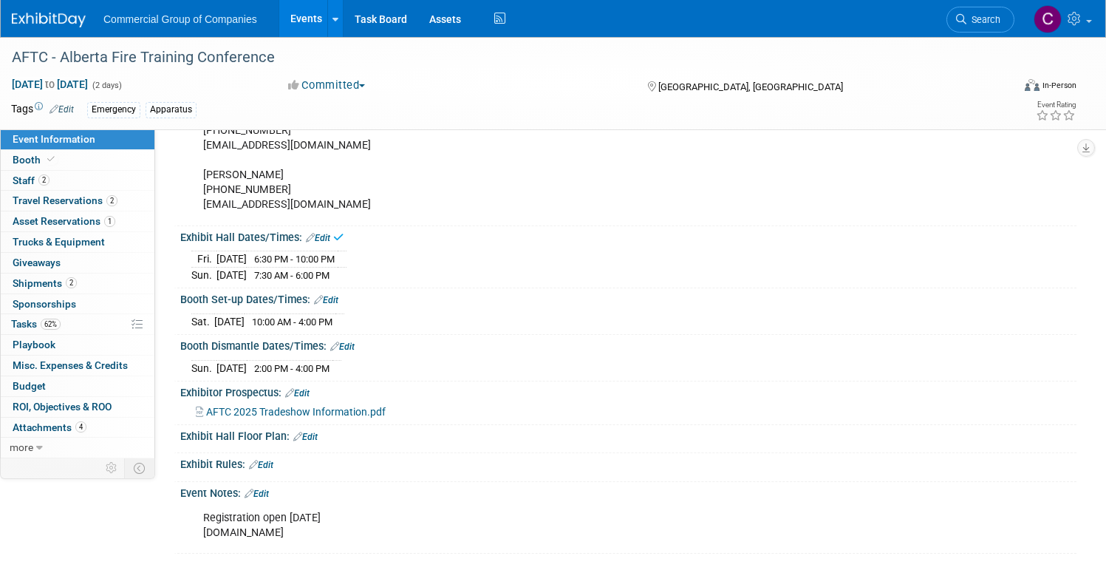
scroll to position [234, 0]
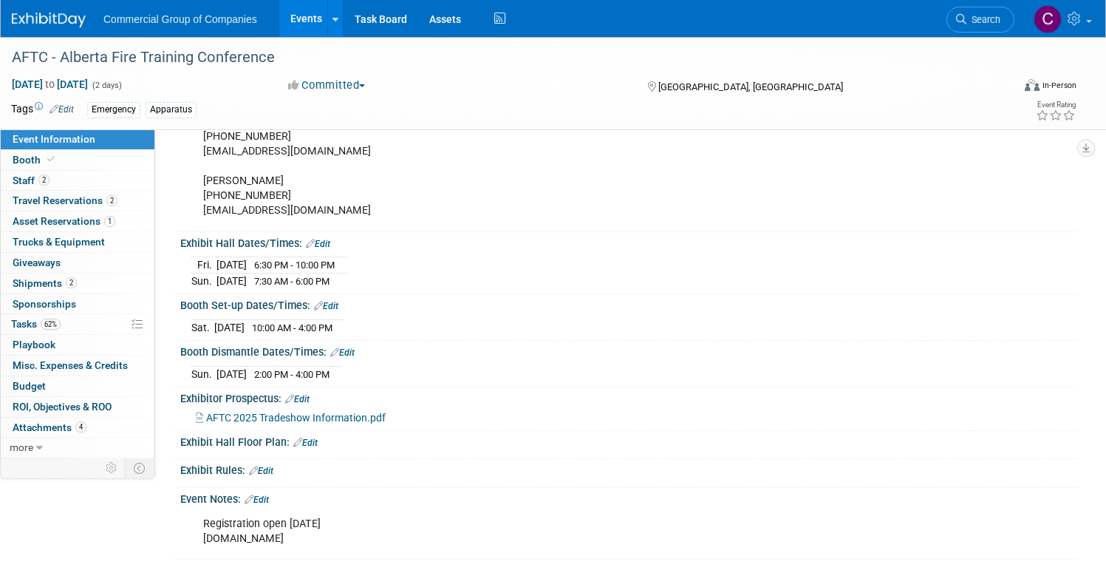
click at [338, 309] on link "Edit" at bounding box center [326, 306] width 24 height 10
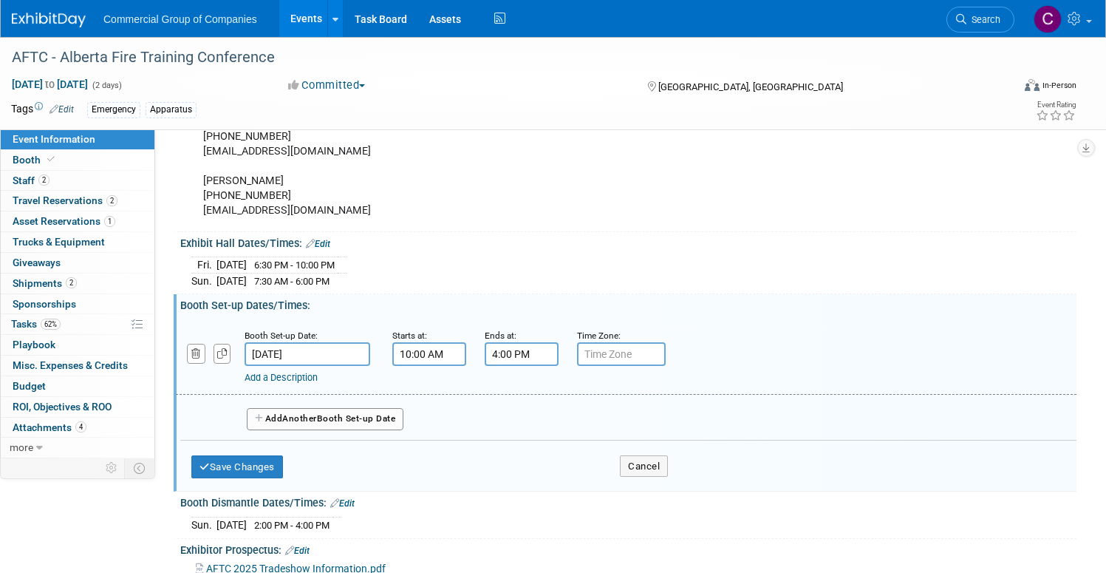
click at [370, 355] on input "[DATE]" at bounding box center [308, 354] width 126 height 24
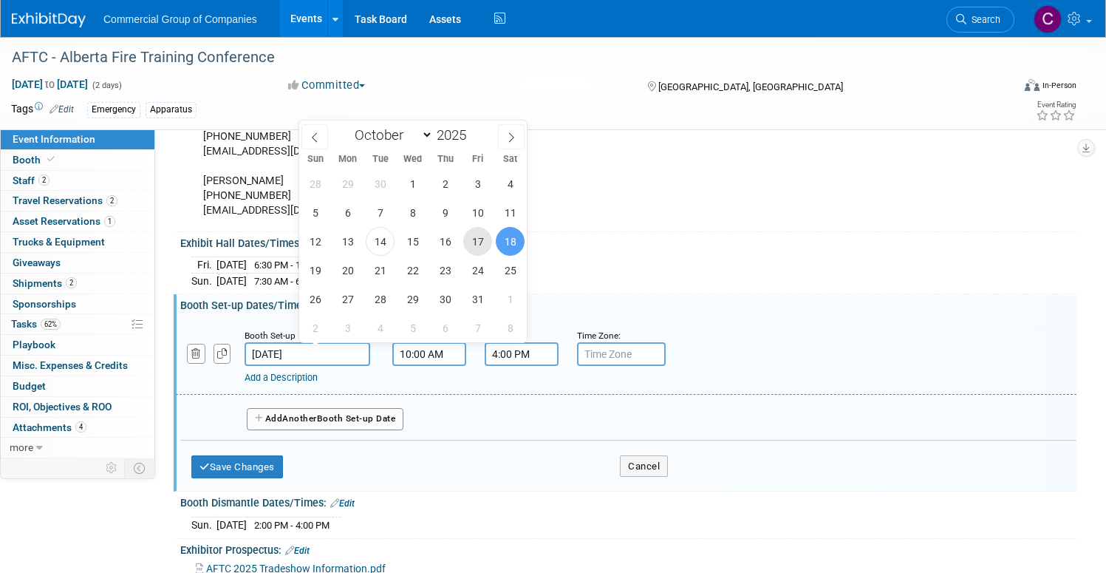
click at [488, 240] on span "17" at bounding box center [477, 241] width 29 height 29
type input "Oct 17, 2025"
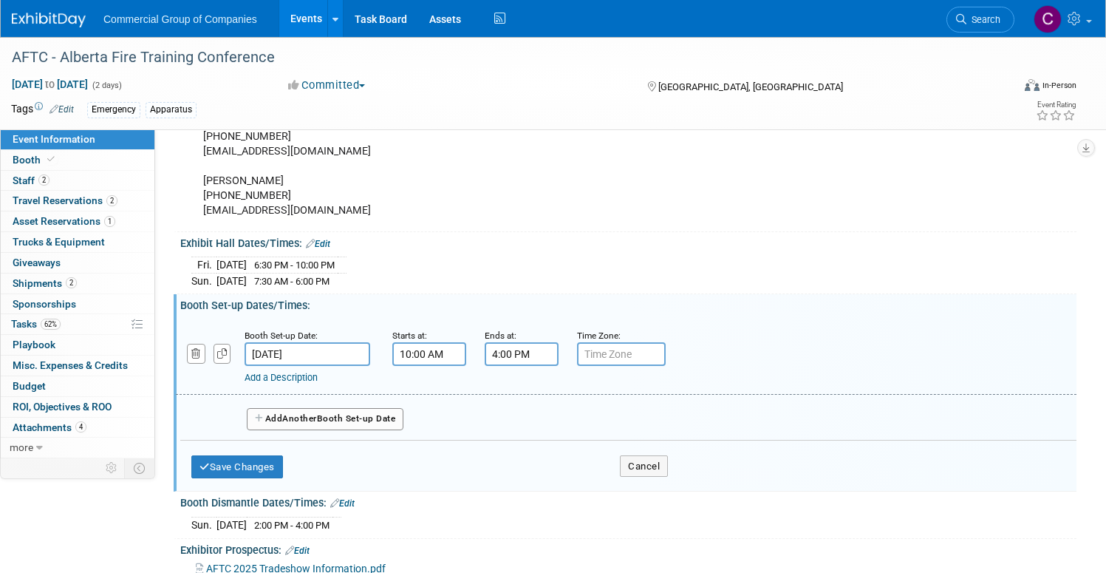
click at [584, 234] on div "Exhibit Hall Dates/Times: Edit" at bounding box center [628, 241] width 896 height 19
click at [283, 460] on button "Save Changes" at bounding box center [237, 467] width 92 height 24
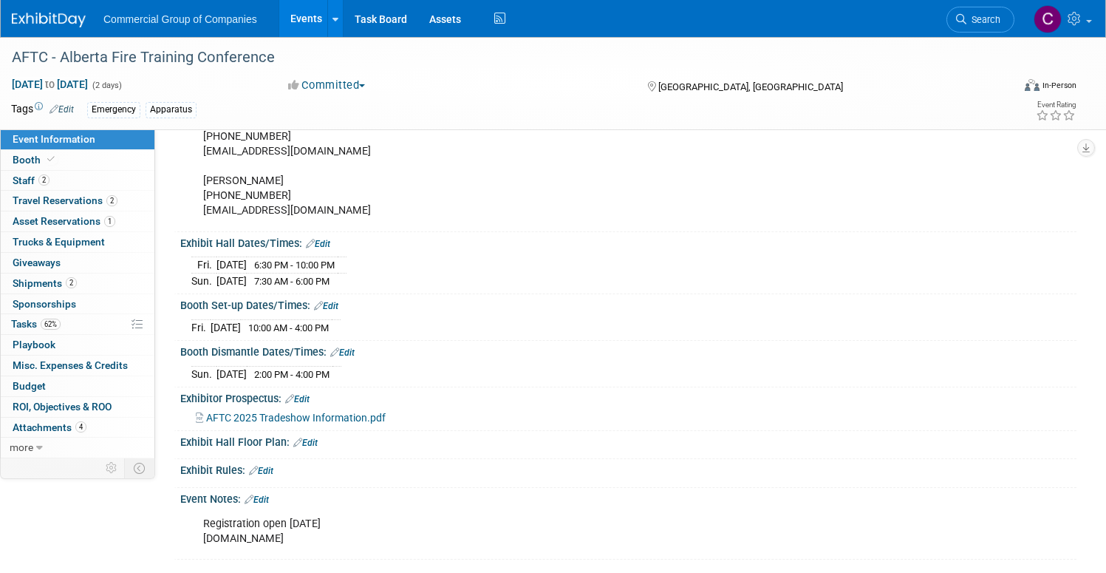
click at [330, 240] on link "Edit" at bounding box center [318, 244] width 24 height 10
select select "9"
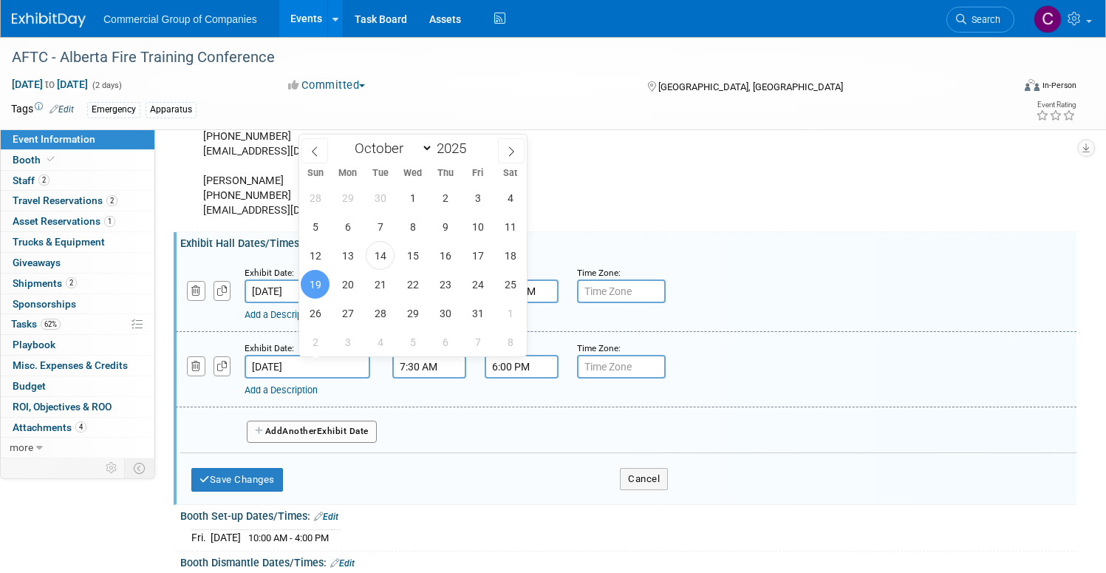
click at [370, 372] on input "[DATE]" at bounding box center [308, 367] width 126 height 24
click at [500, 257] on span "18" at bounding box center [510, 255] width 29 height 29
type input "[DATE]"
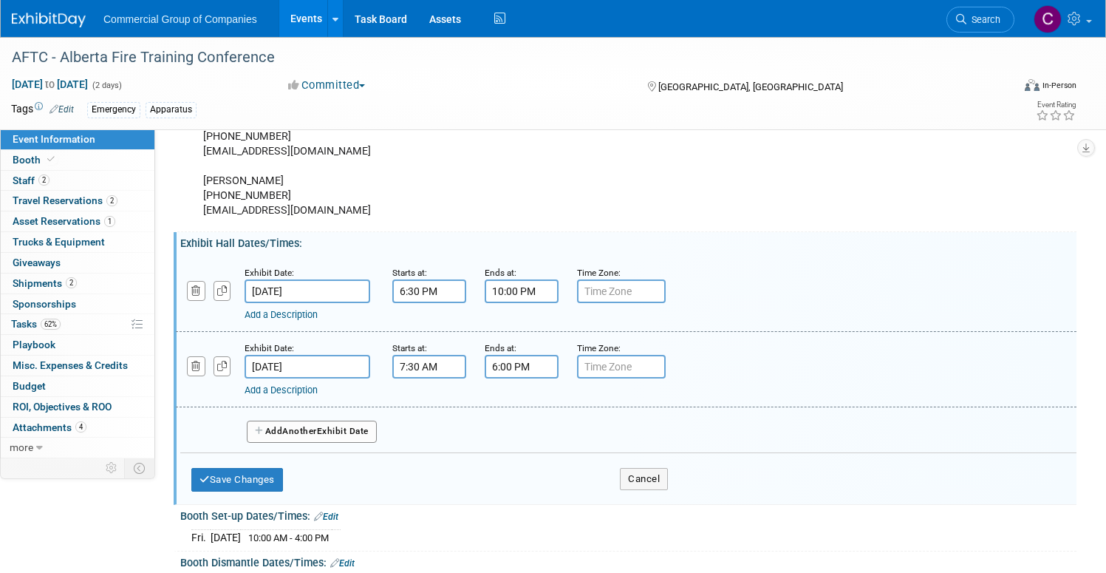
click at [545, 378] on div "Add a Description Description:" at bounding box center [584, 387] width 678 height 18
click at [550, 372] on input "6:00 PM" at bounding box center [522, 367] width 74 height 24
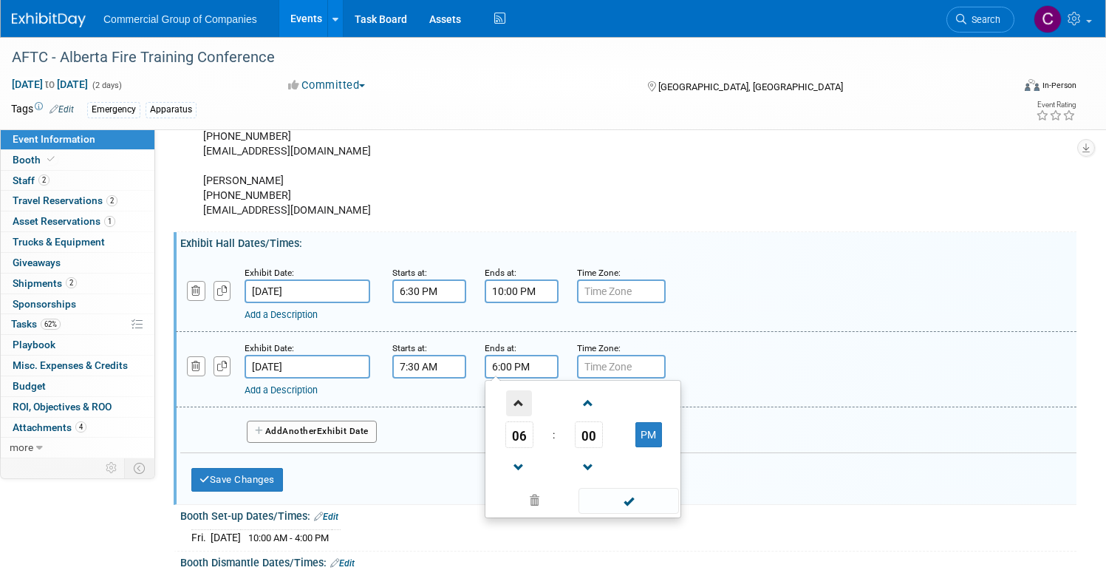
click at [532, 404] on span at bounding box center [519, 403] width 26 height 26
click at [534, 453] on link at bounding box center [519, 467] width 28 height 38
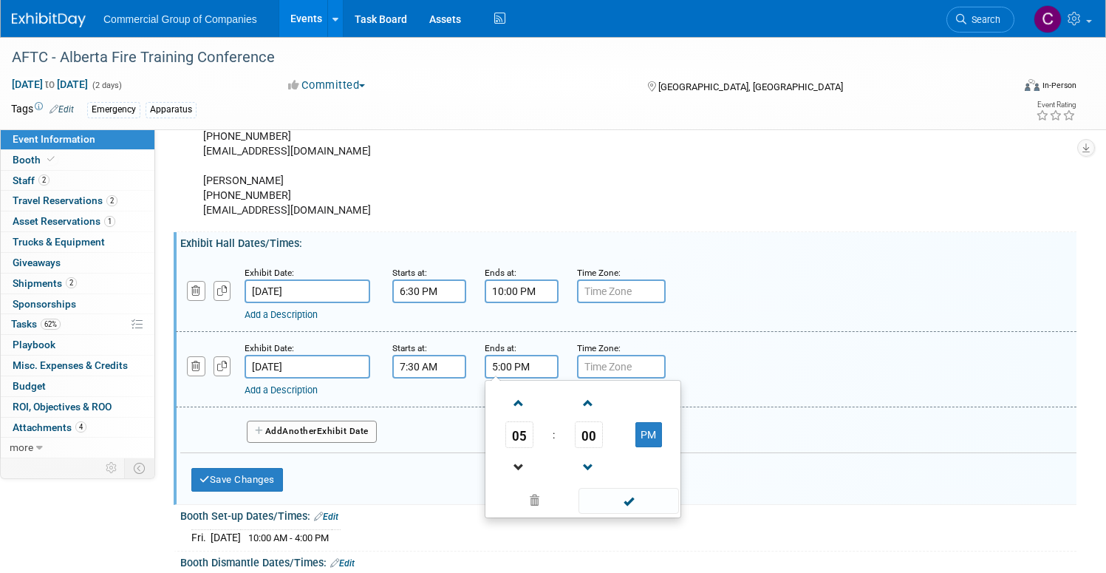
click at [534, 453] on link at bounding box center [519, 467] width 28 height 38
click at [532, 457] on span at bounding box center [519, 467] width 26 height 26
click at [603, 426] on span "00" at bounding box center [589, 434] width 28 height 27
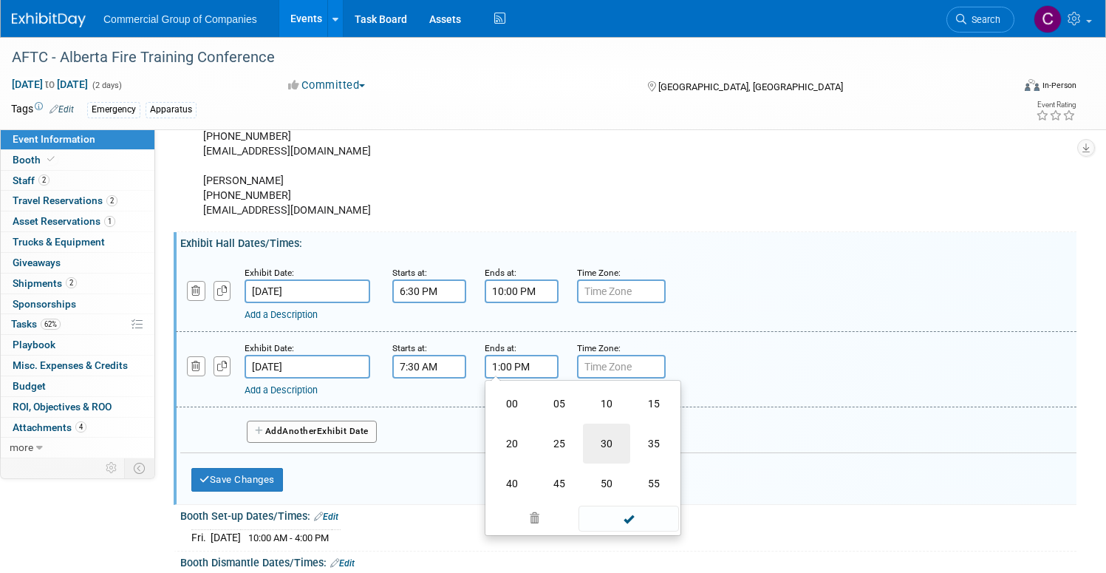
click at [630, 437] on td "30" at bounding box center [606, 443] width 47 height 40
type input "1:30 PM"
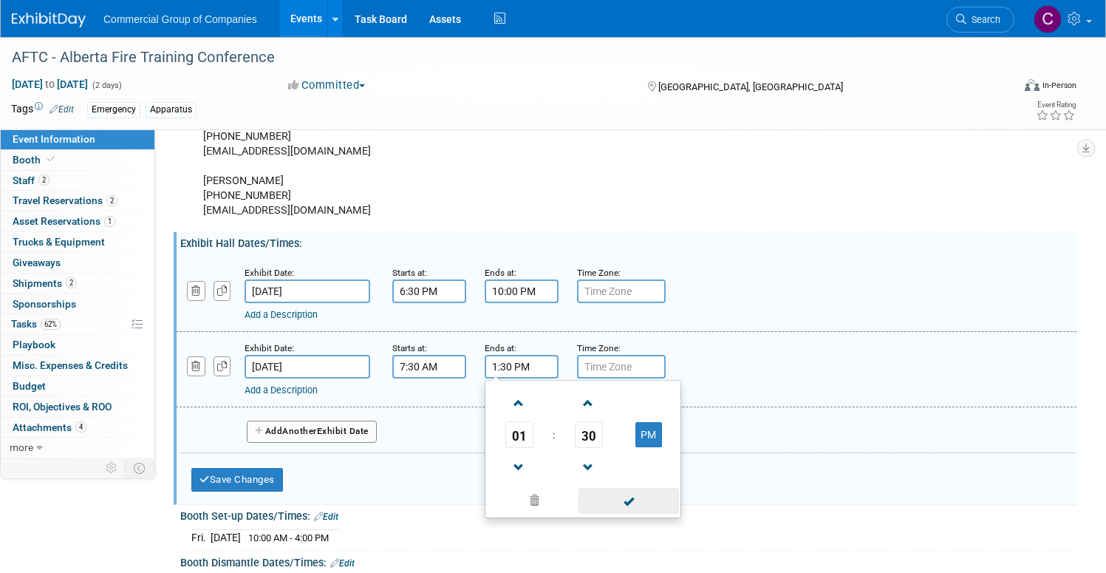
click at [678, 500] on span at bounding box center [629, 501] width 100 height 26
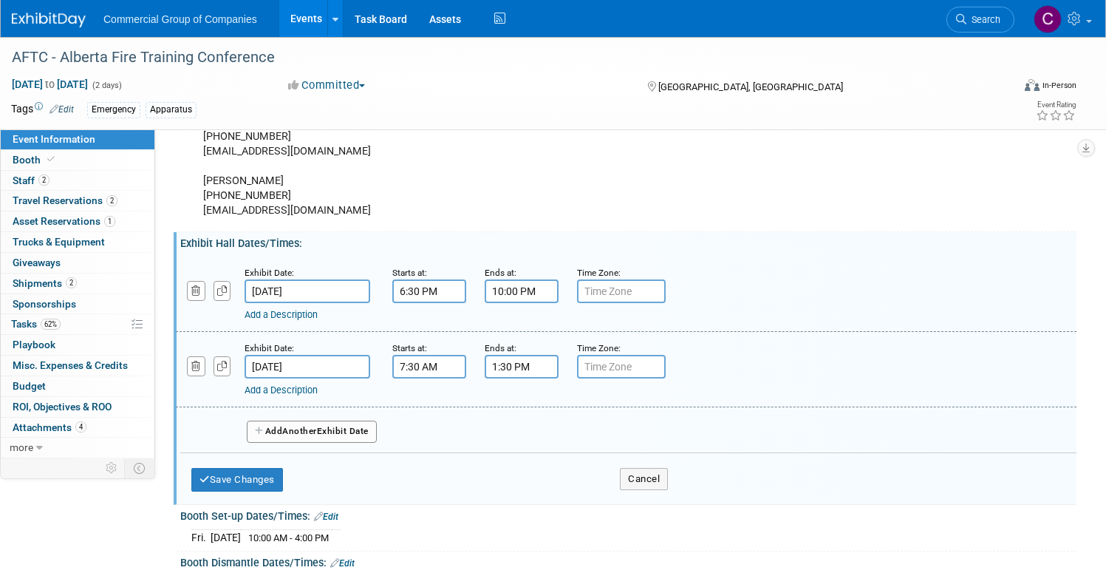
click at [377, 434] on button "Add Another Exhibit Date" at bounding box center [312, 431] width 130 height 22
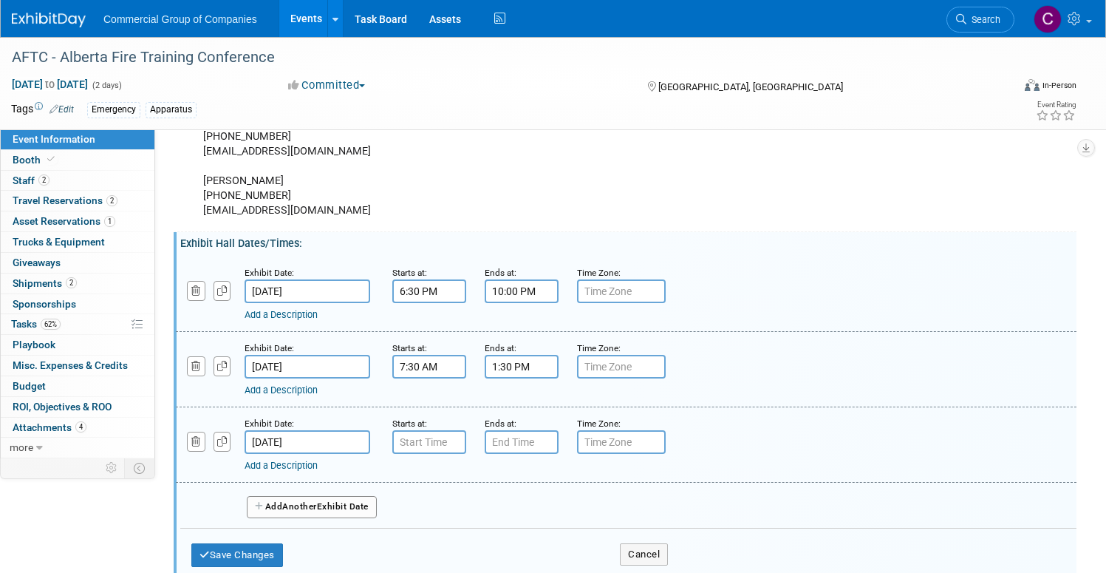
click at [365, 440] on input "[DATE]" at bounding box center [308, 442] width 126 height 24
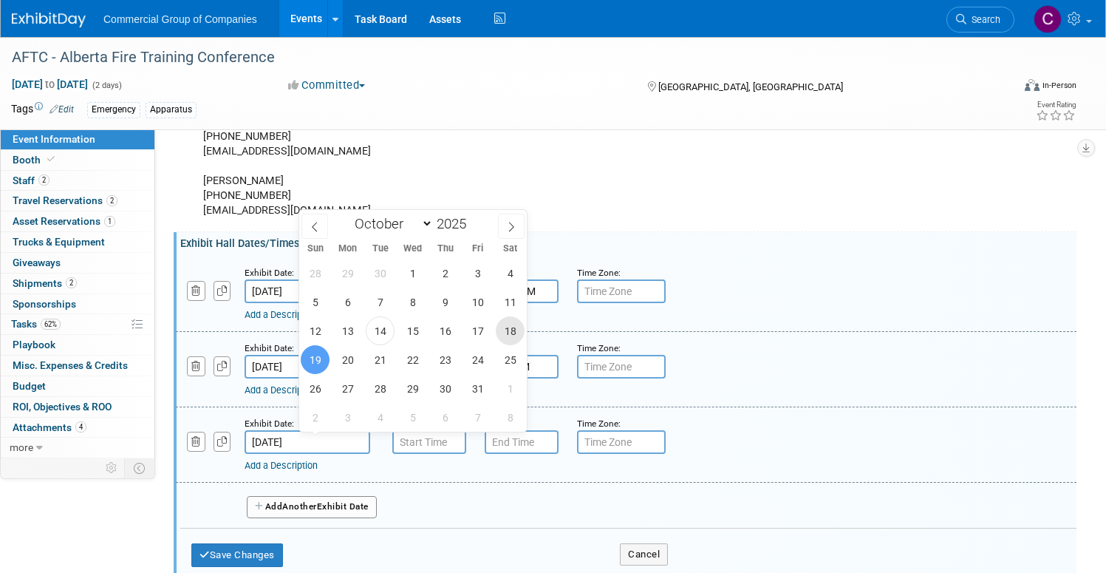
click at [511, 338] on span "18" at bounding box center [510, 330] width 29 height 29
type input "[DATE]"
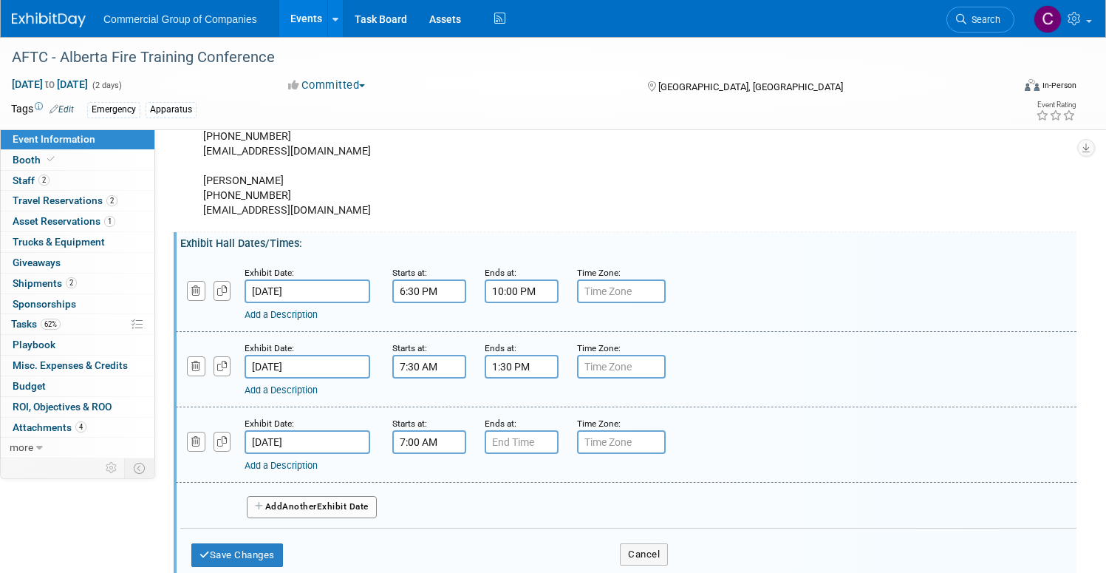
click at [466, 445] on input "7:00 AM" at bounding box center [429, 442] width 74 height 24
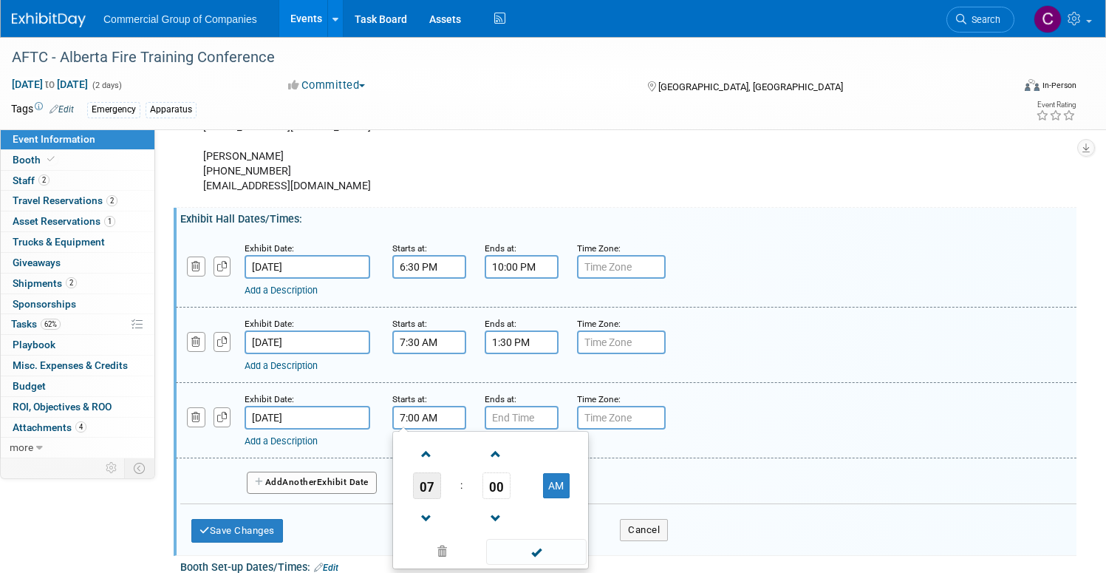
scroll to position [259, 0]
click at [441, 489] on span "07" at bounding box center [427, 484] width 28 height 27
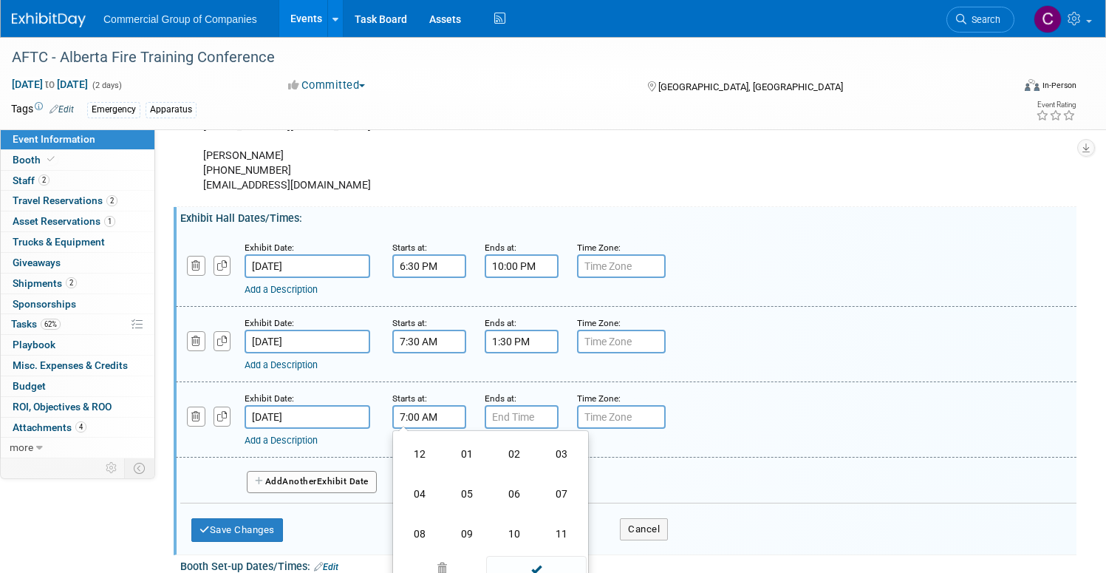
click at [491, 499] on td "05" at bounding box center [466, 494] width 47 height 40
click at [570, 486] on button "AM" at bounding box center [556, 484] width 27 height 25
click at [511, 481] on span "00" at bounding box center [497, 484] width 28 height 27
click at [538, 492] on td "30" at bounding box center [514, 494] width 47 height 40
type input "5:30 PM"
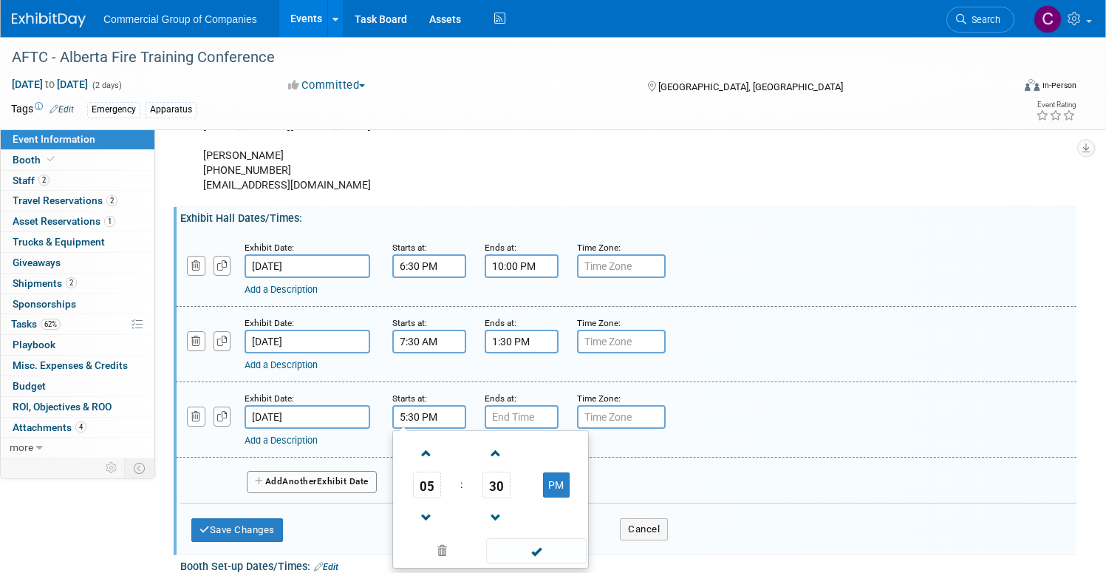
type input "7:00 PM"
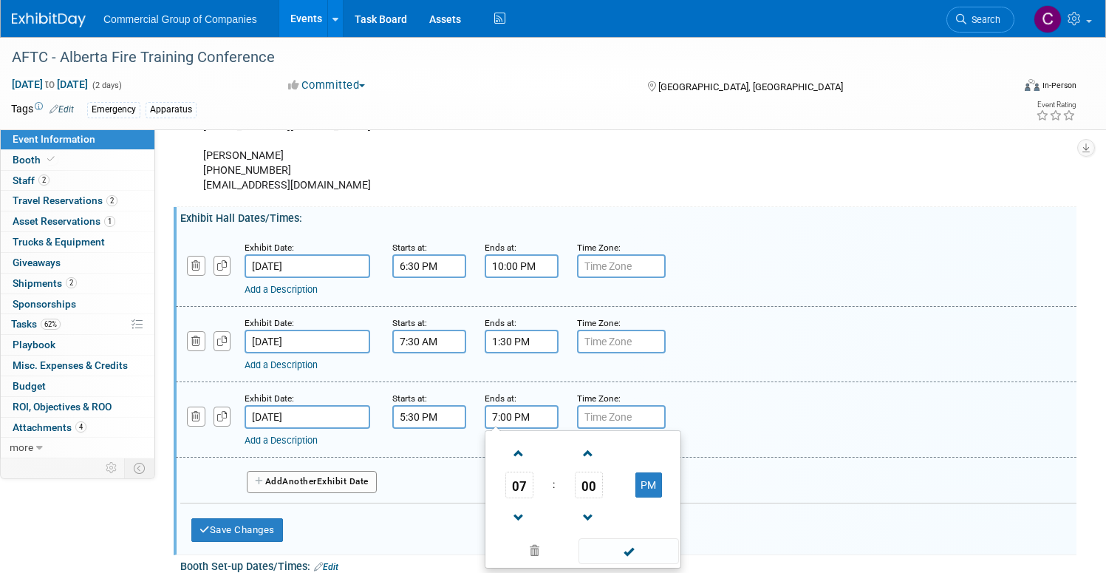
click at [559, 418] on input "7:00 PM" at bounding box center [522, 417] width 74 height 24
click at [579, 558] on span at bounding box center [534, 551] width 89 height 26
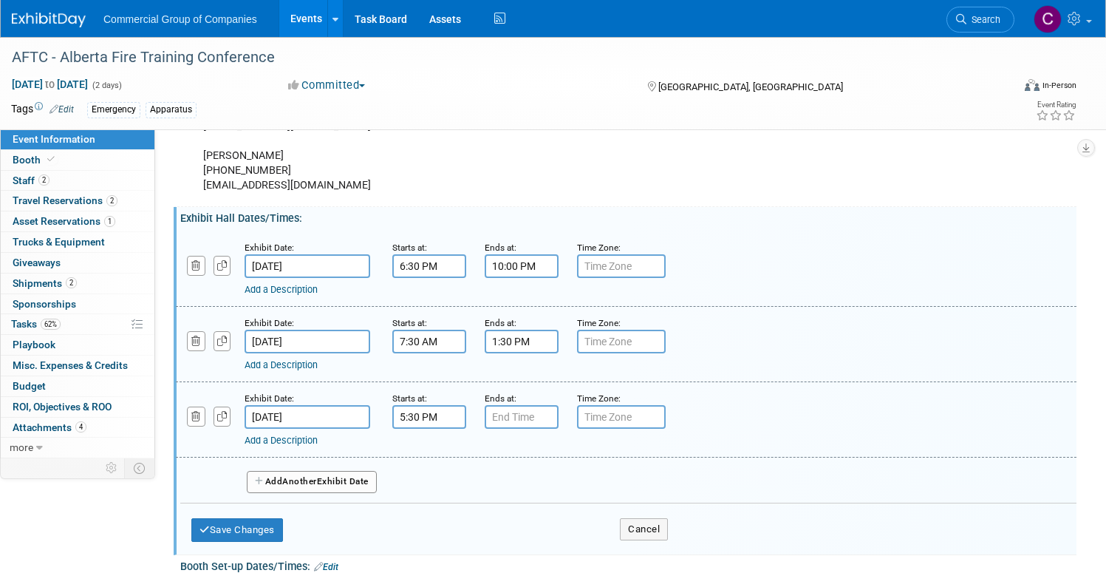
click at [508, 494] on div "Add Another Exhibit Date" at bounding box center [628, 476] width 896 height 39
click at [283, 532] on button "Save Changes" at bounding box center [237, 530] width 92 height 24
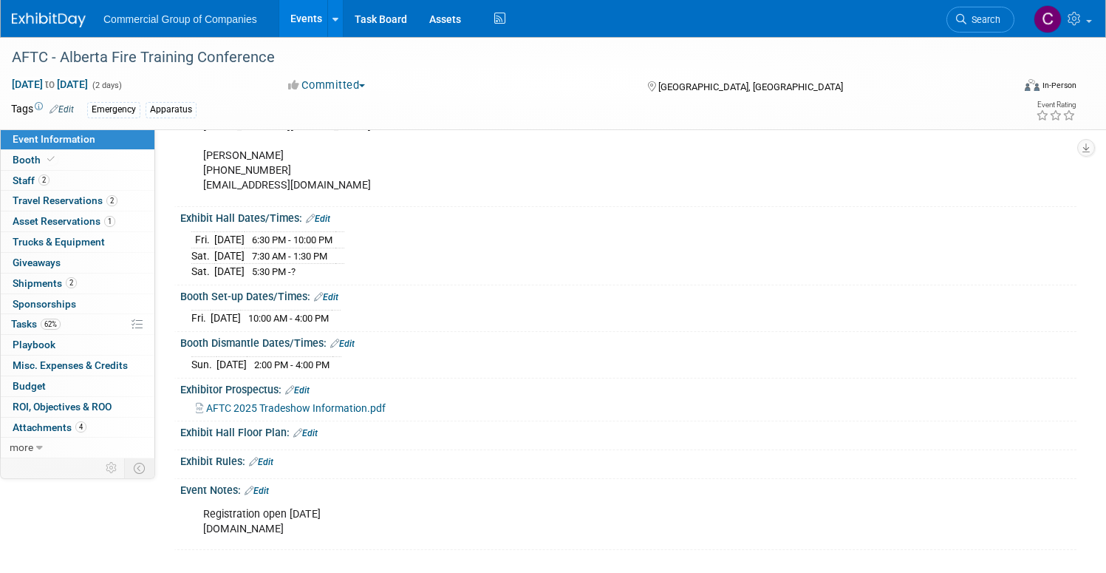
click at [330, 361] on span "2:00 PM - 4:00 PM" at bounding box center [291, 364] width 75 height 11
click at [355, 338] on link "Edit" at bounding box center [342, 343] width 24 height 10
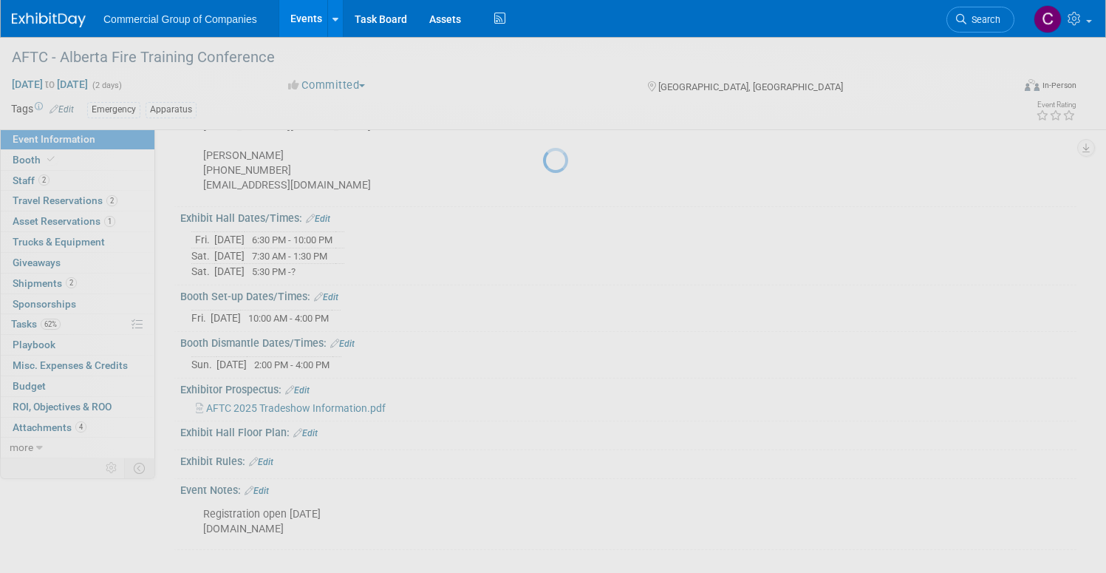
select select "9"
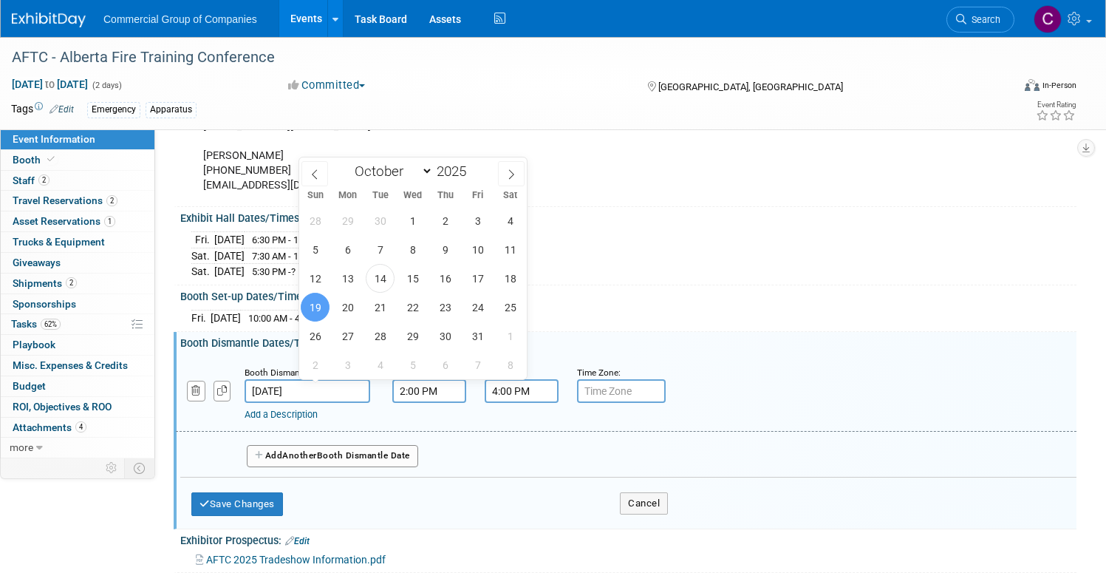
click at [364, 380] on input "[DATE]" at bounding box center [308, 391] width 126 height 24
drag, startPoint x: 490, startPoint y: 287, endPoint x: 500, endPoint y: 285, distance: 9.7
click at [494, 286] on div "28 29 30 1 2 3 4 5 6 7 8 9 10 11 12 13 14 15 16 17 18 19 20 21 22 23 24 25 26 2…" at bounding box center [413, 292] width 228 height 173
click at [511, 281] on span "18" at bounding box center [510, 278] width 29 height 29
type input "[DATE]"
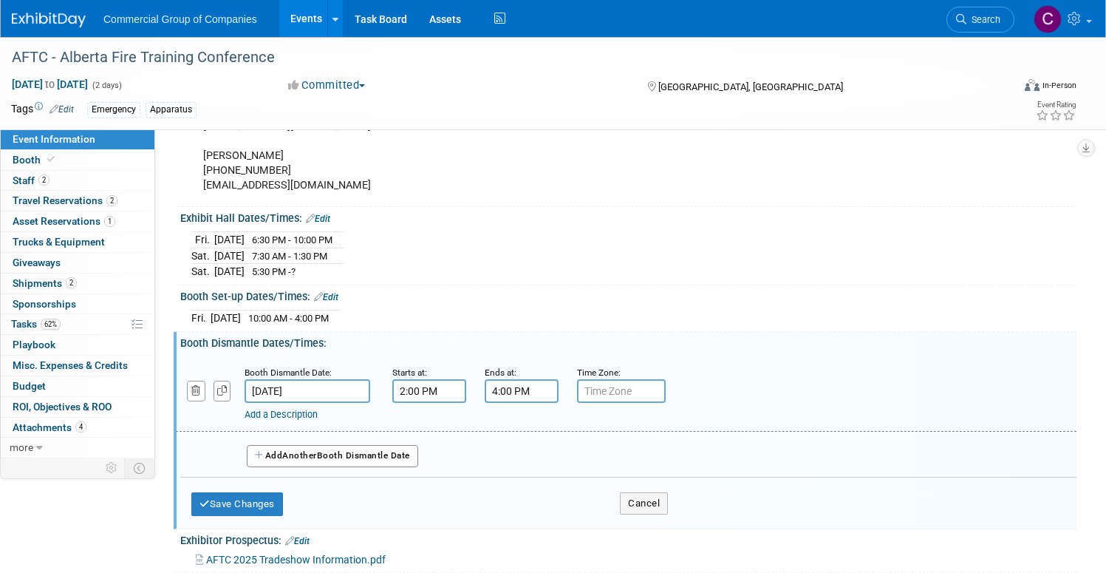
click at [466, 393] on input "2:00 PM" at bounding box center [429, 391] width 74 height 24
click at [440, 426] on span at bounding box center [427, 428] width 26 height 26
click at [440, 486] on span at bounding box center [427, 492] width 26 height 26
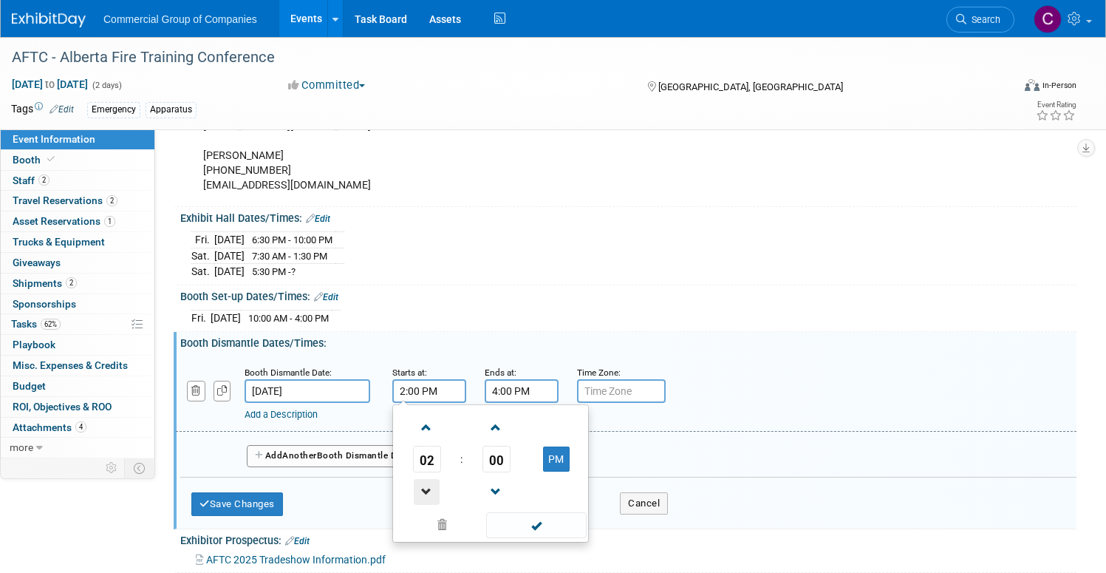
click at [440, 483] on span at bounding box center [427, 492] width 26 height 26
click at [511, 455] on span "00" at bounding box center [497, 459] width 28 height 27
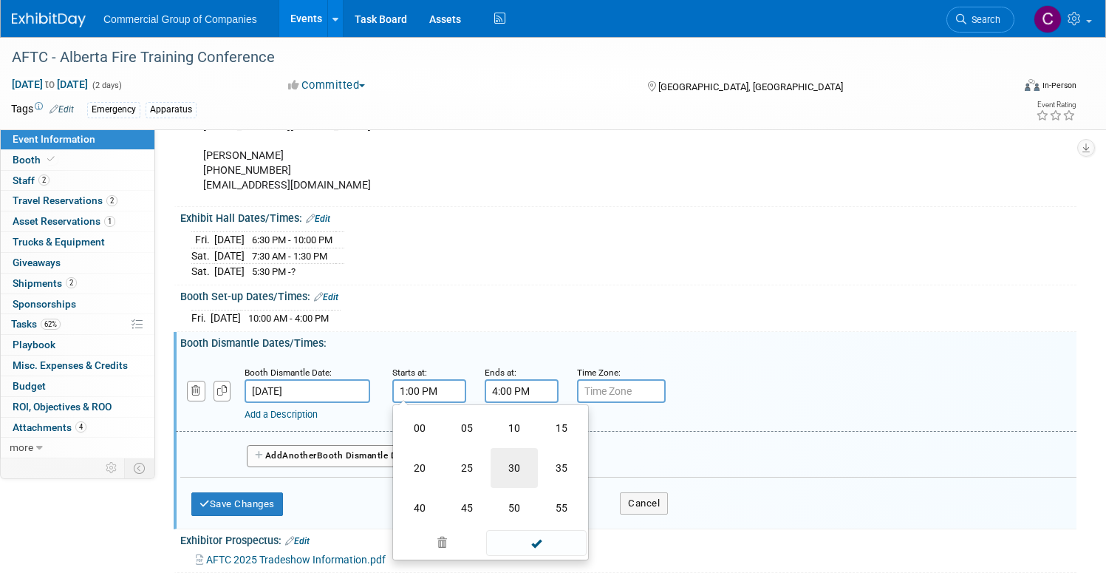
click at [538, 466] on td "30" at bounding box center [514, 468] width 47 height 40
type input "1:30 PM"
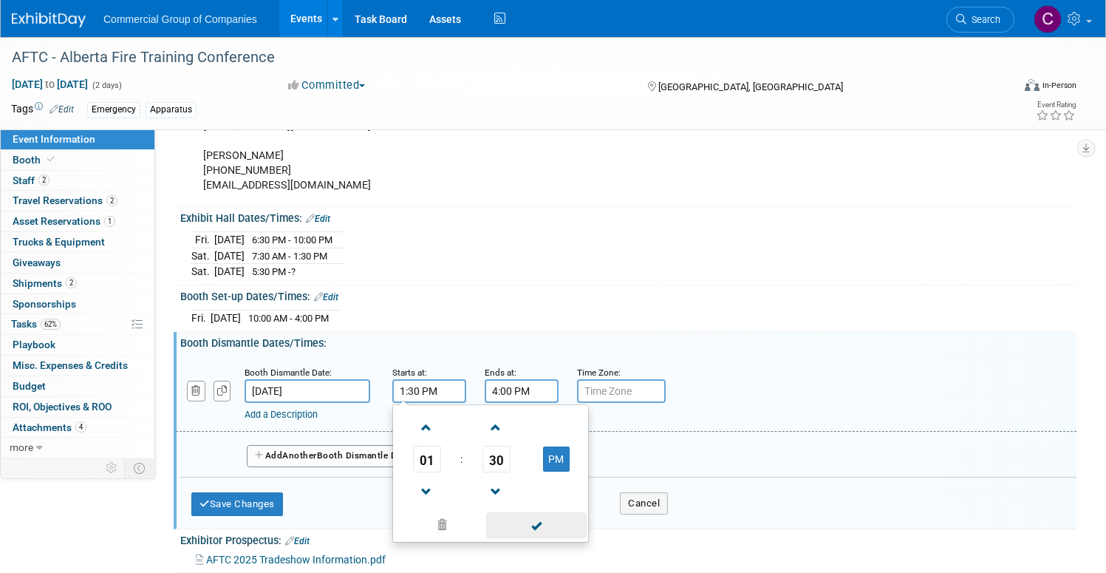
click at [586, 523] on span at bounding box center [536, 525] width 100 height 26
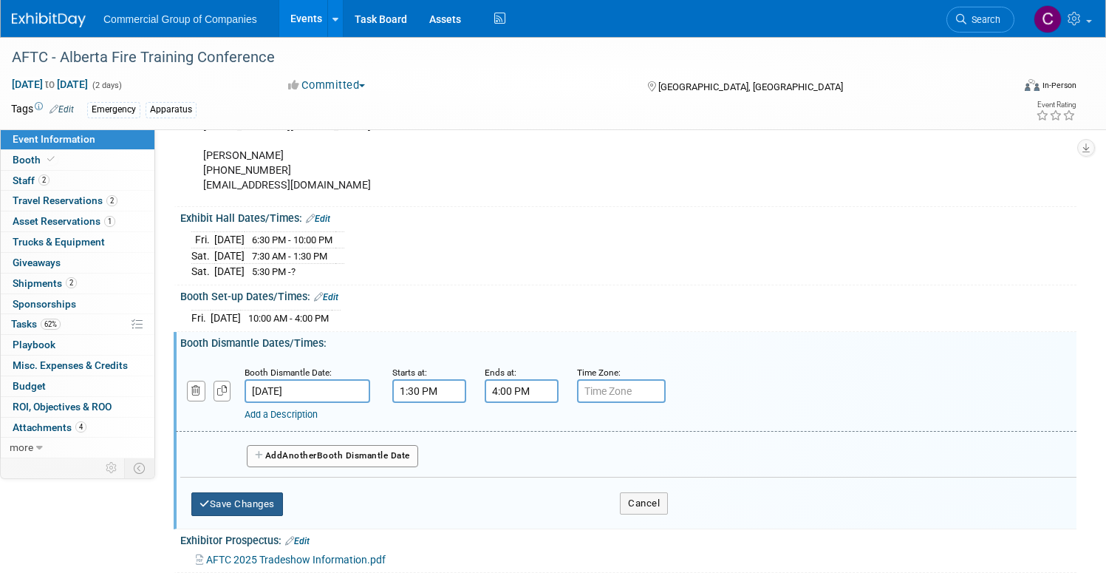
click at [283, 502] on button "Save Changes" at bounding box center [237, 504] width 92 height 24
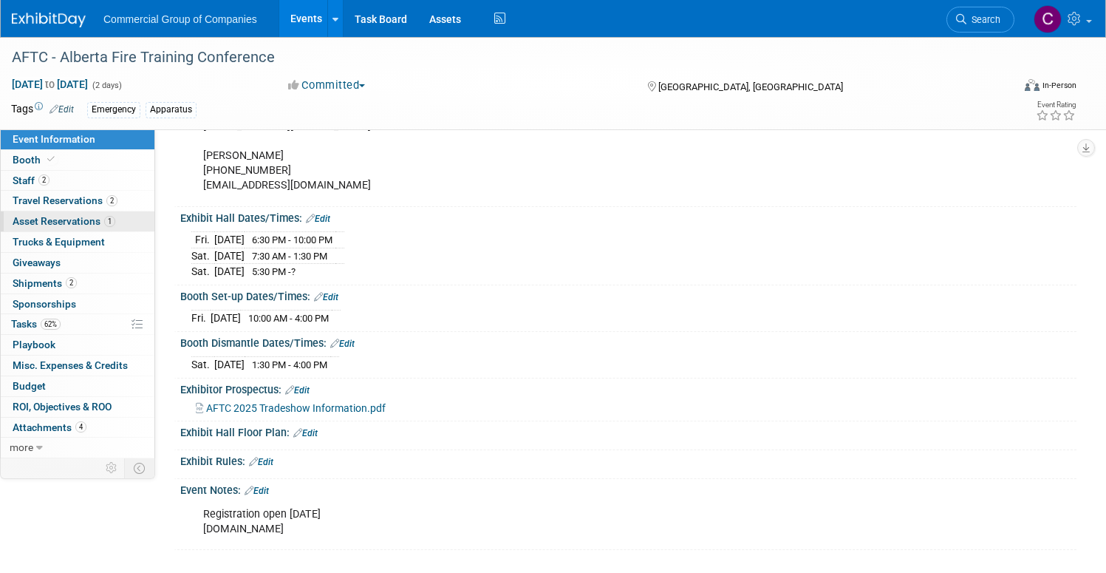
click at [135, 214] on link "1 Asset Reservations 1" at bounding box center [78, 221] width 154 height 20
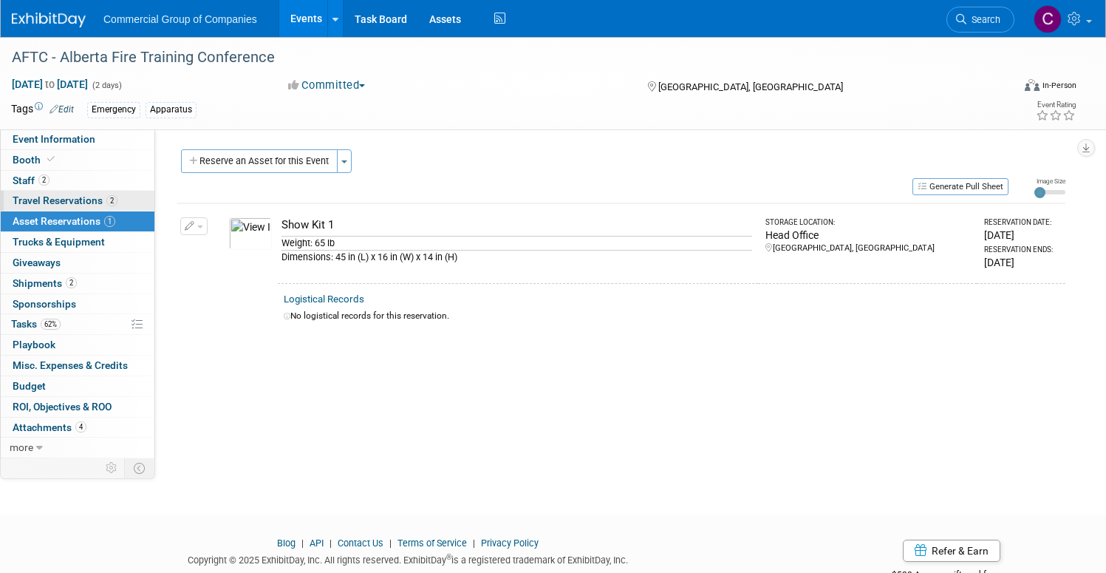
click at [117, 200] on span "Travel Reservations 2" at bounding box center [65, 200] width 105 height 12
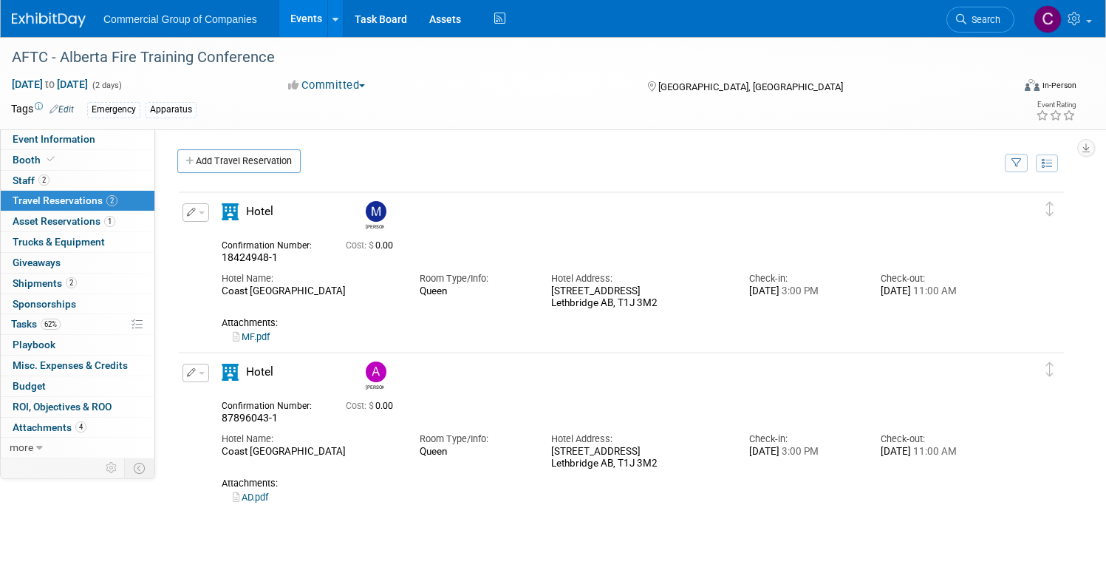
click at [270, 341] on link "MF.pdf" at bounding box center [251, 336] width 37 height 11
click at [67, 225] on span "Asset Reservations 1" at bounding box center [64, 221] width 103 height 12
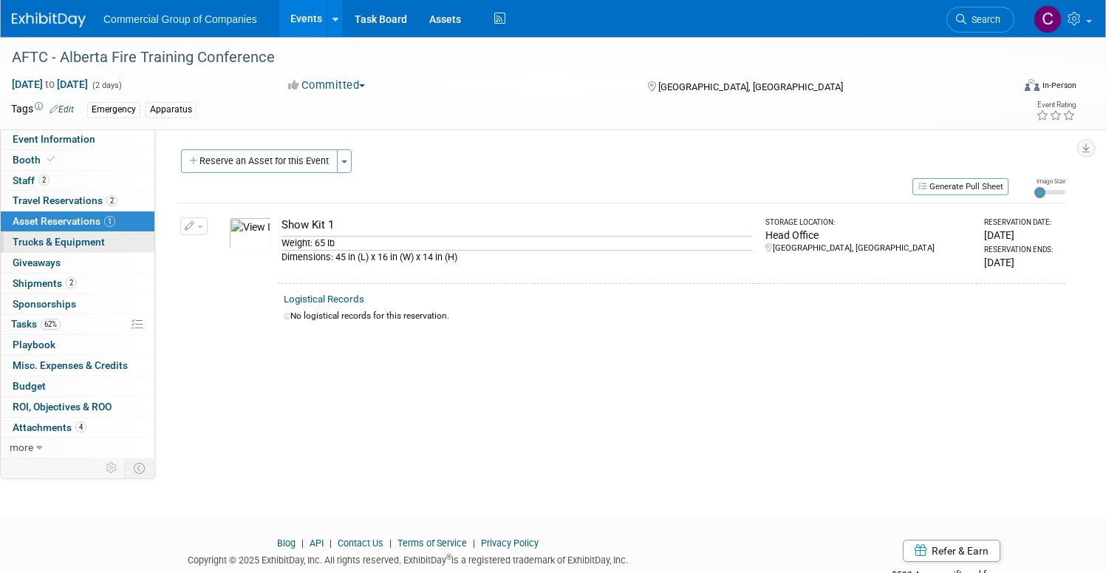
click at [84, 247] on span "Trucks & Equipment" at bounding box center [59, 242] width 92 height 12
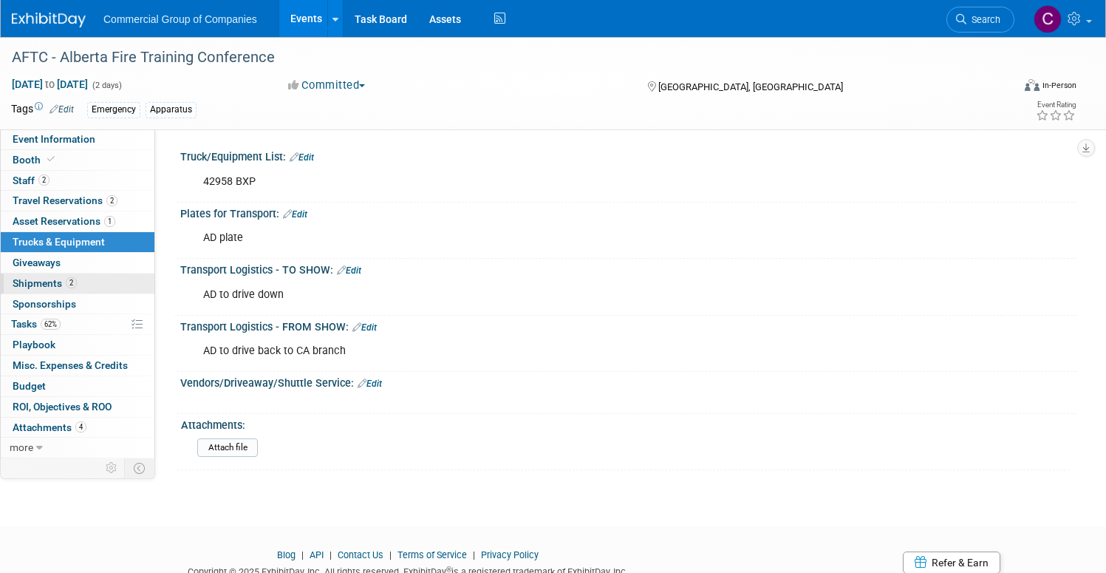
click at [84, 274] on link "2 Shipments 2" at bounding box center [78, 283] width 154 height 20
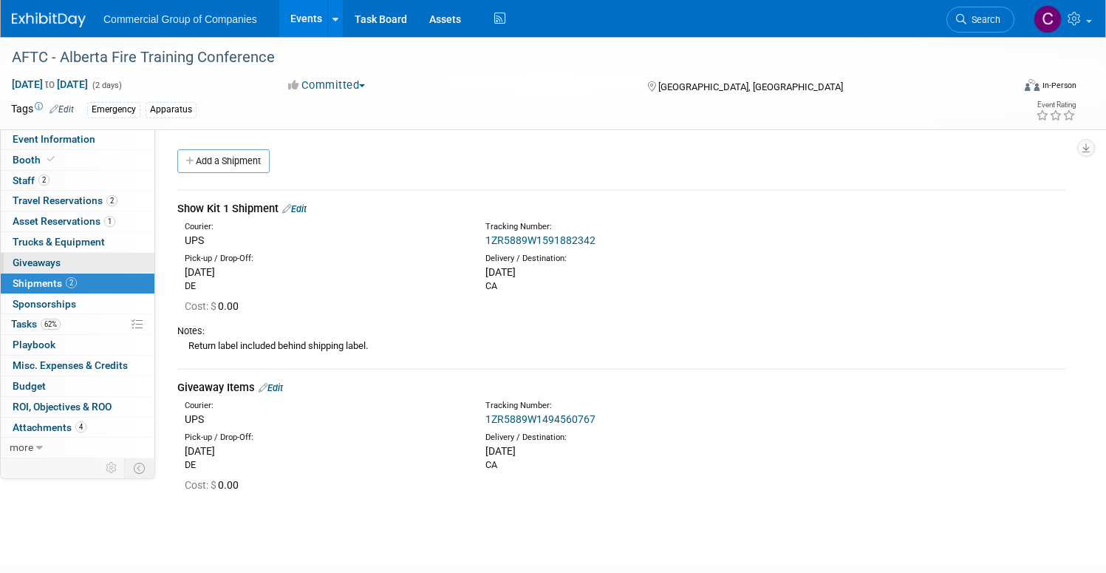
click at [61, 264] on span "Giveaways 0" at bounding box center [37, 262] width 48 height 12
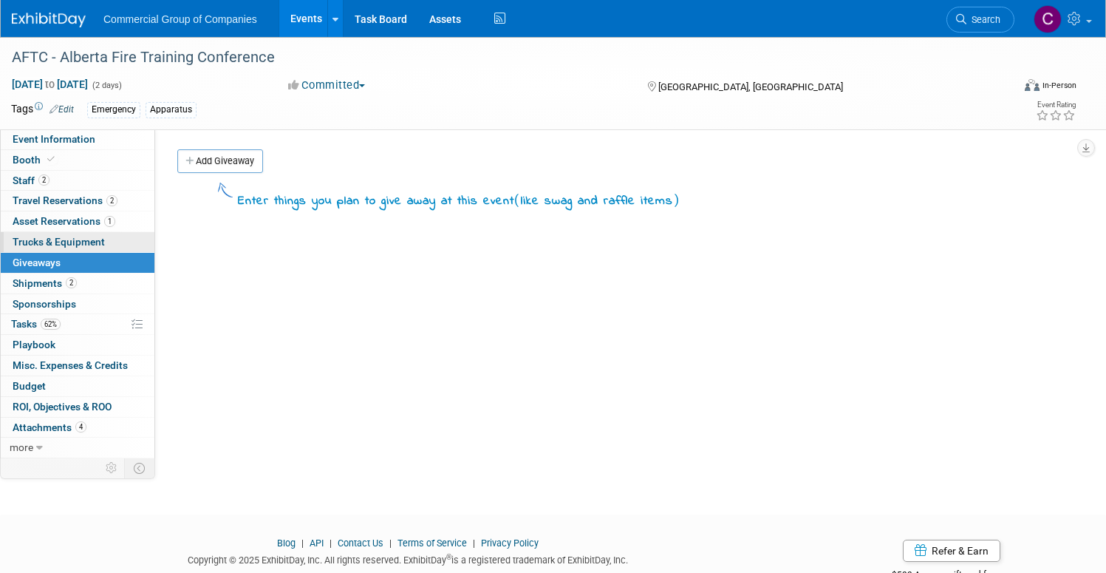
click at [105, 239] on span "Trucks & Equipment" at bounding box center [59, 242] width 92 height 12
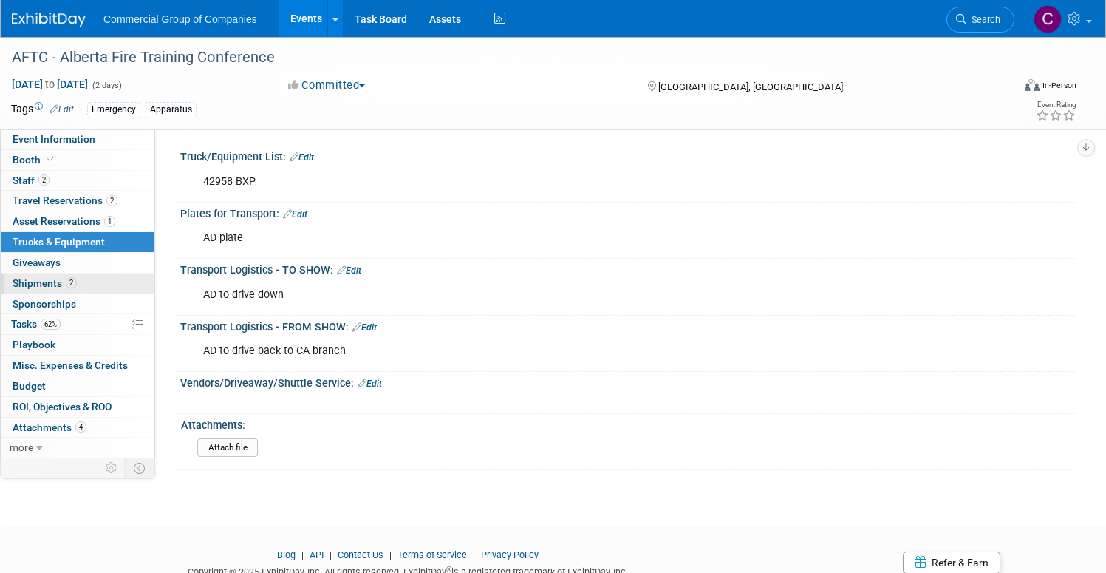
click at [137, 287] on link "2 Shipments 2" at bounding box center [78, 283] width 154 height 20
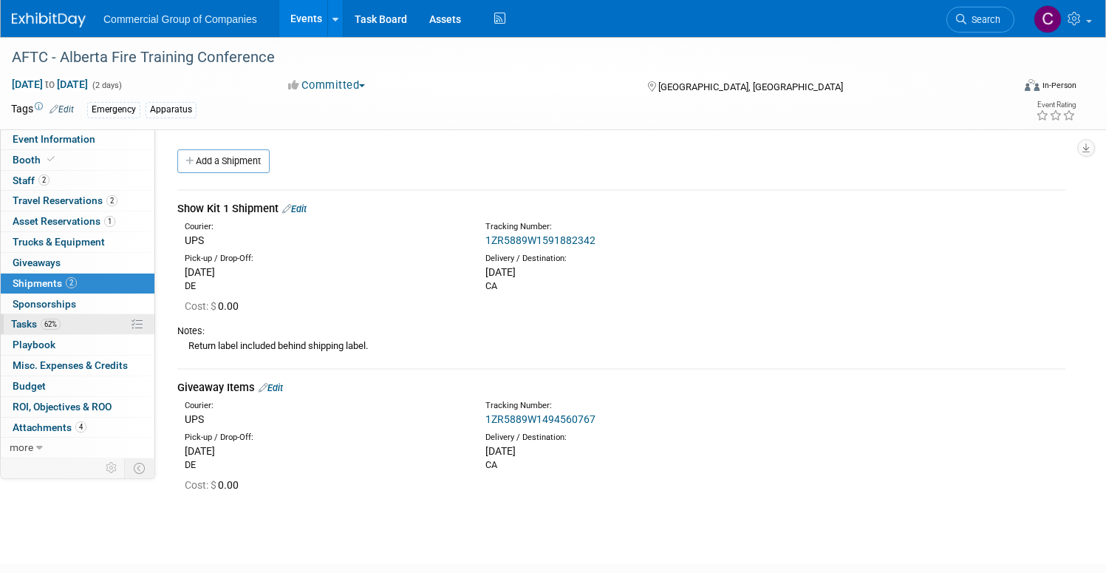
click at [154, 316] on link "62% Tasks 62%" at bounding box center [78, 324] width 154 height 20
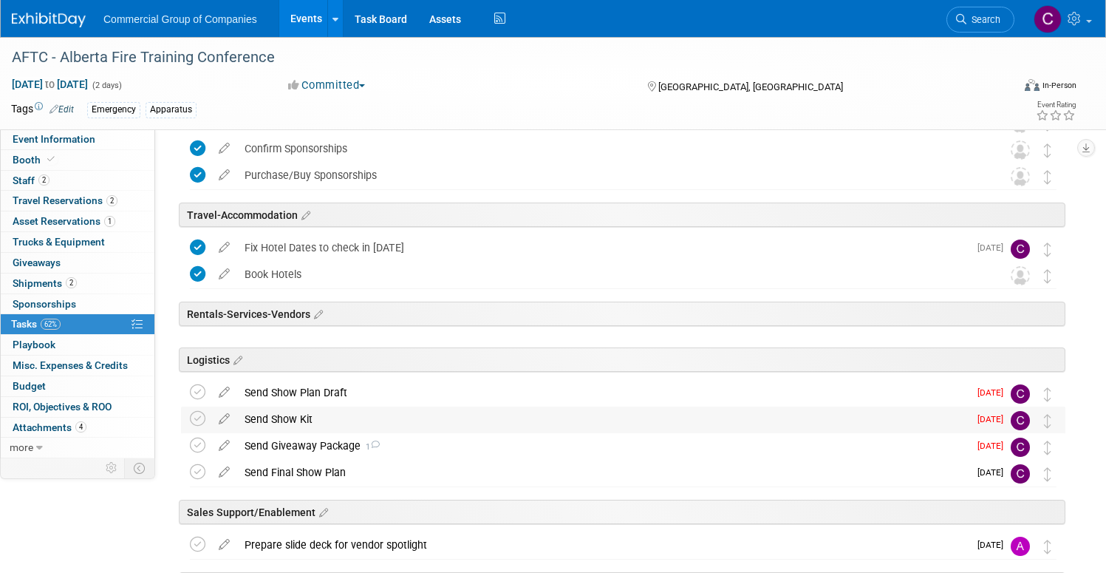
scroll to position [324, 0]
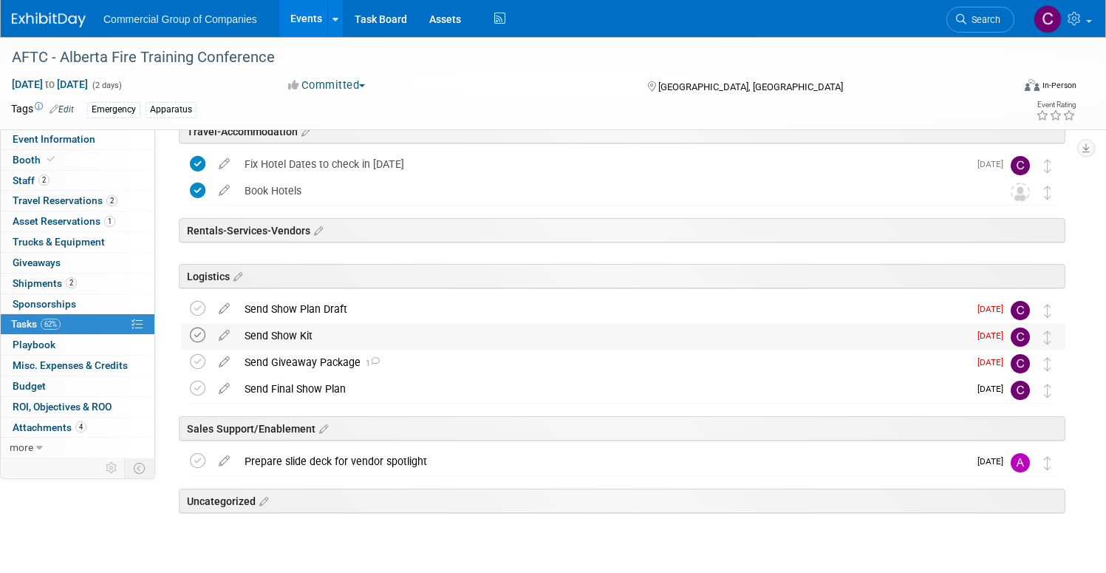
click at [205, 330] on icon at bounding box center [198, 335] width 16 height 16
click at [348, 376] on div "Send Final Show Plan" at bounding box center [603, 388] width 732 height 25
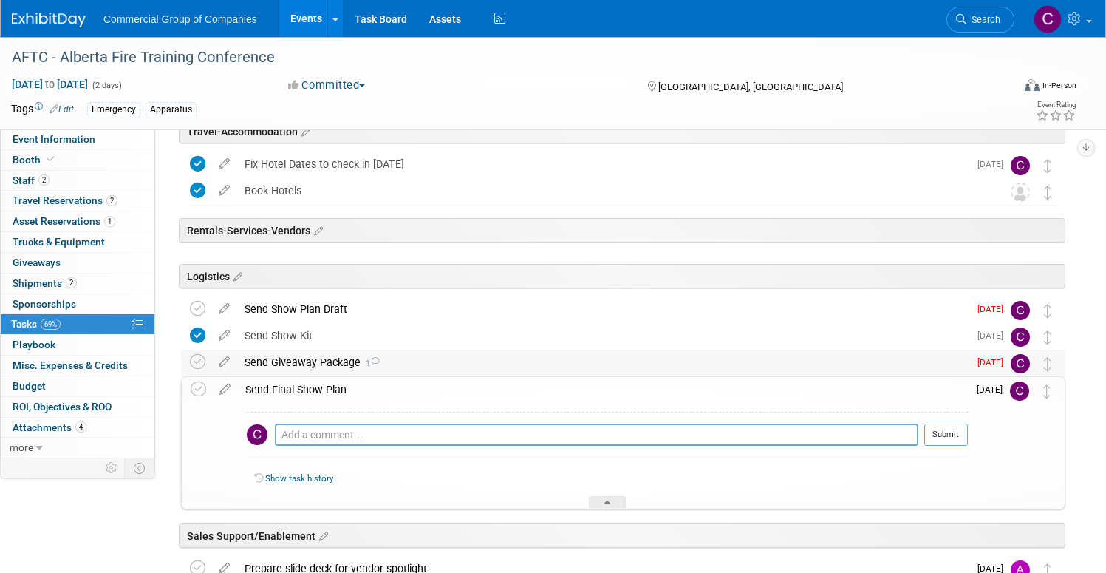
click at [354, 365] on div "Send Giveaway Package 1" at bounding box center [603, 362] width 732 height 25
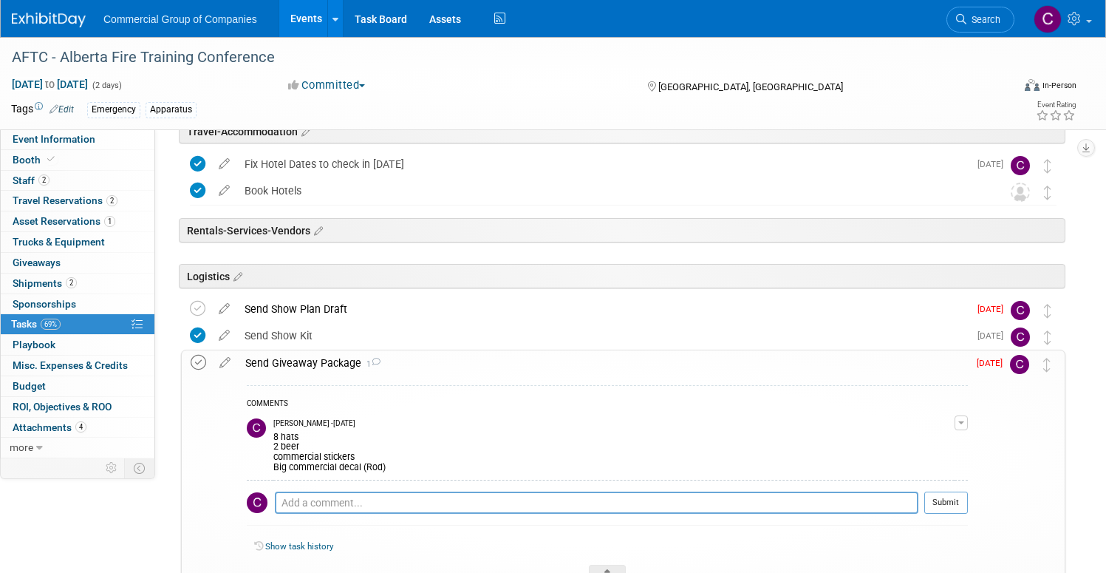
click at [206, 367] on icon at bounding box center [199, 363] width 16 height 16
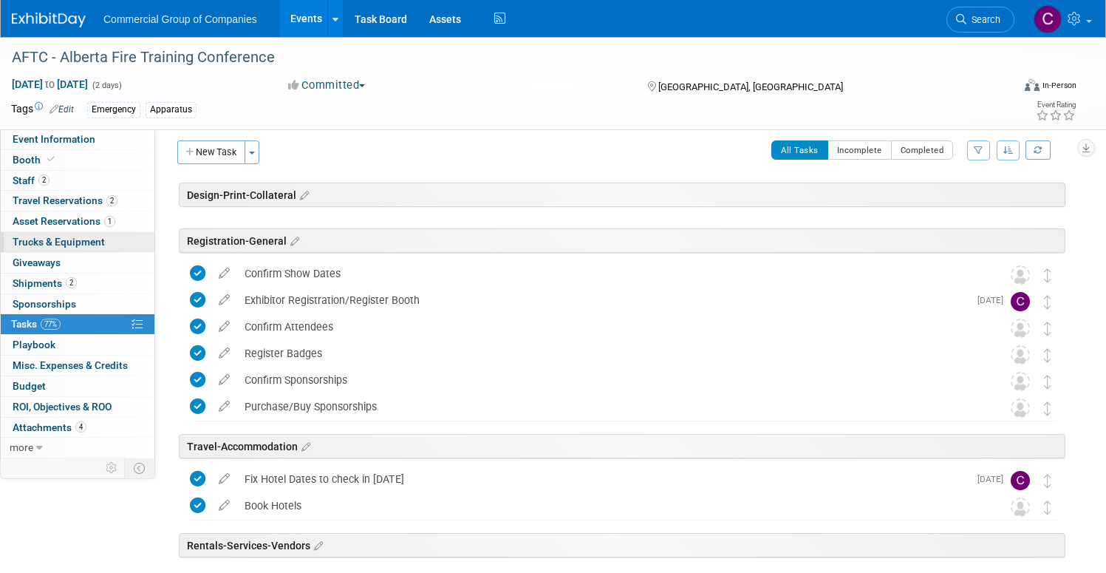
scroll to position [0, 0]
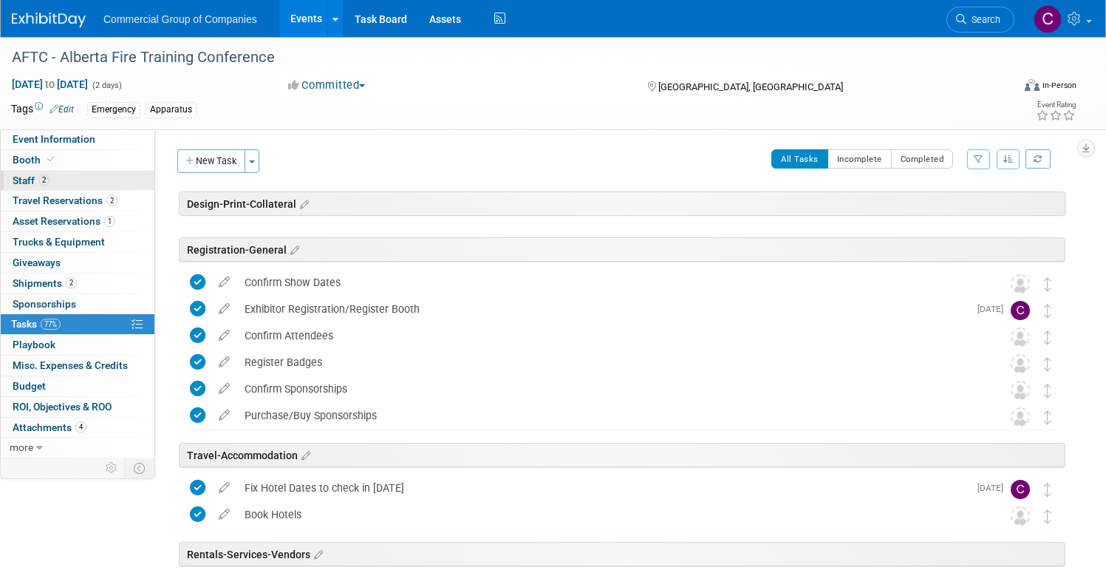
click at [154, 176] on link "2 Staff 2" at bounding box center [78, 181] width 154 height 20
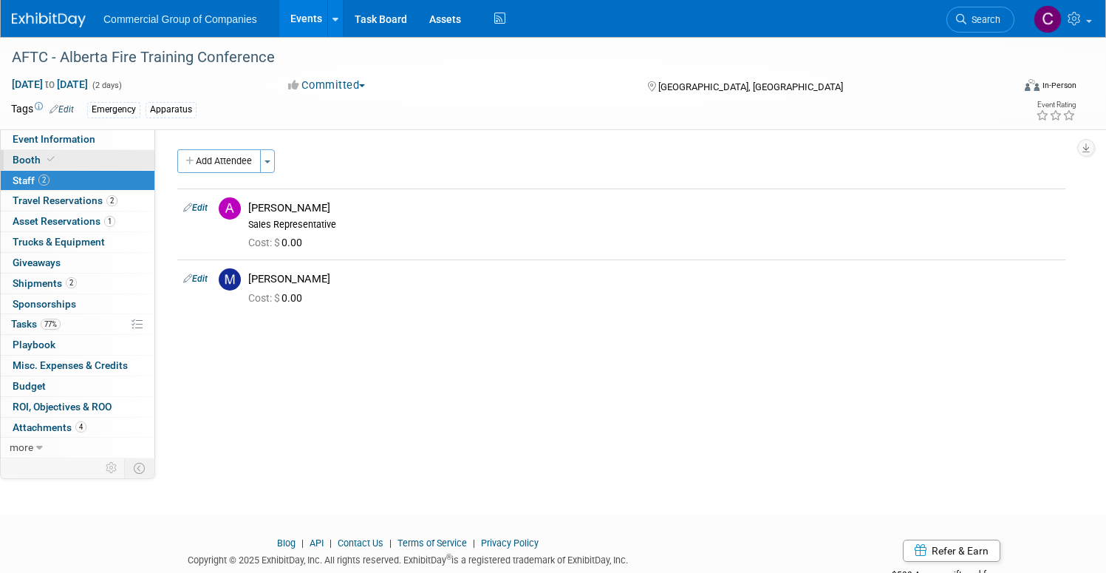
click at [141, 156] on link "Booth" at bounding box center [78, 160] width 154 height 20
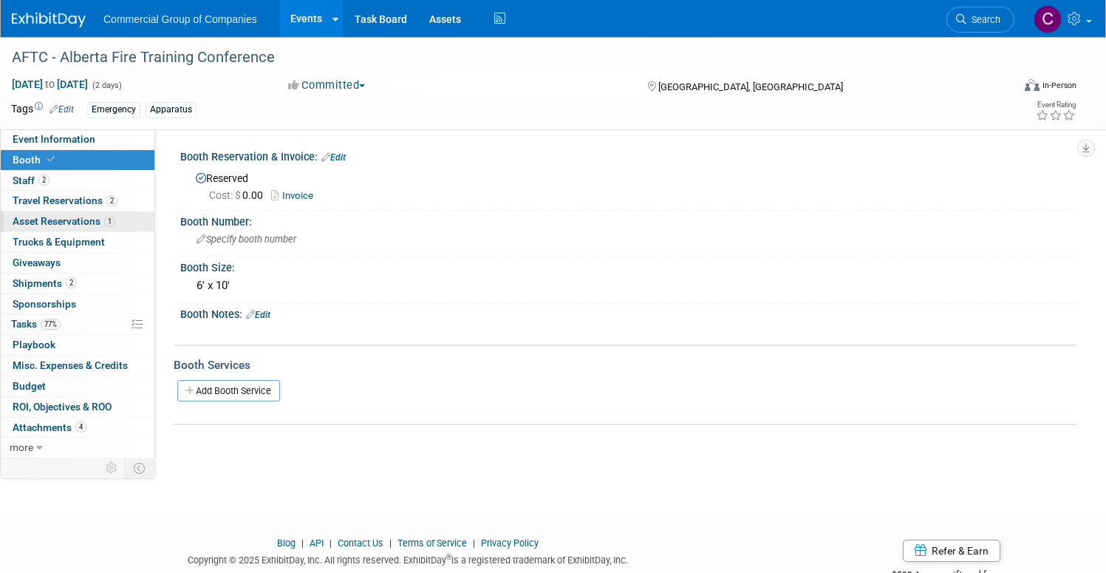
click at [115, 216] on span "Asset Reservations 1" at bounding box center [64, 221] width 103 height 12
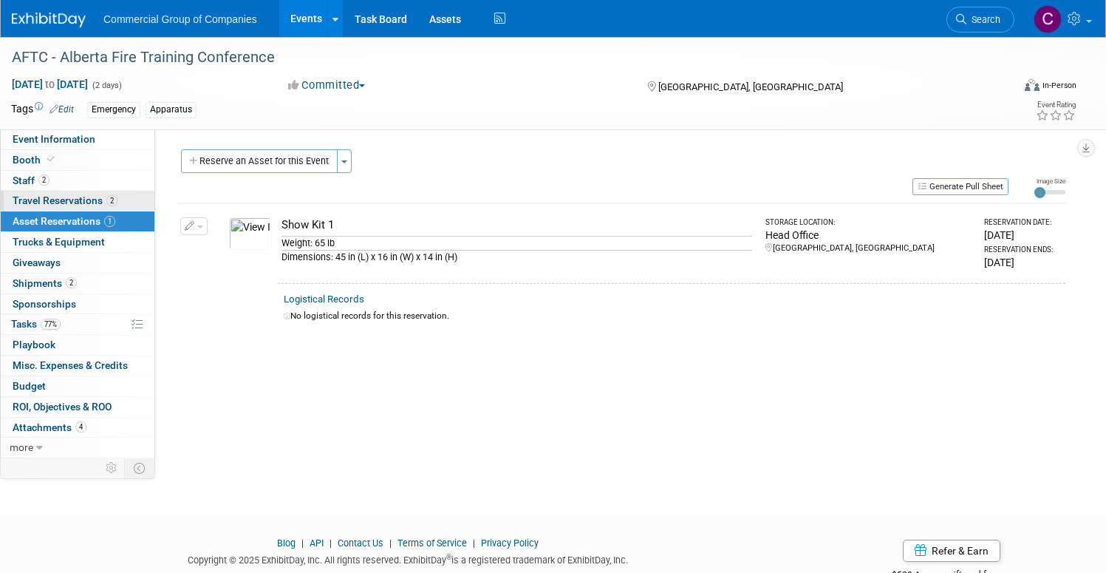
click at [98, 208] on link "2 Travel Reservations 2" at bounding box center [78, 201] width 154 height 20
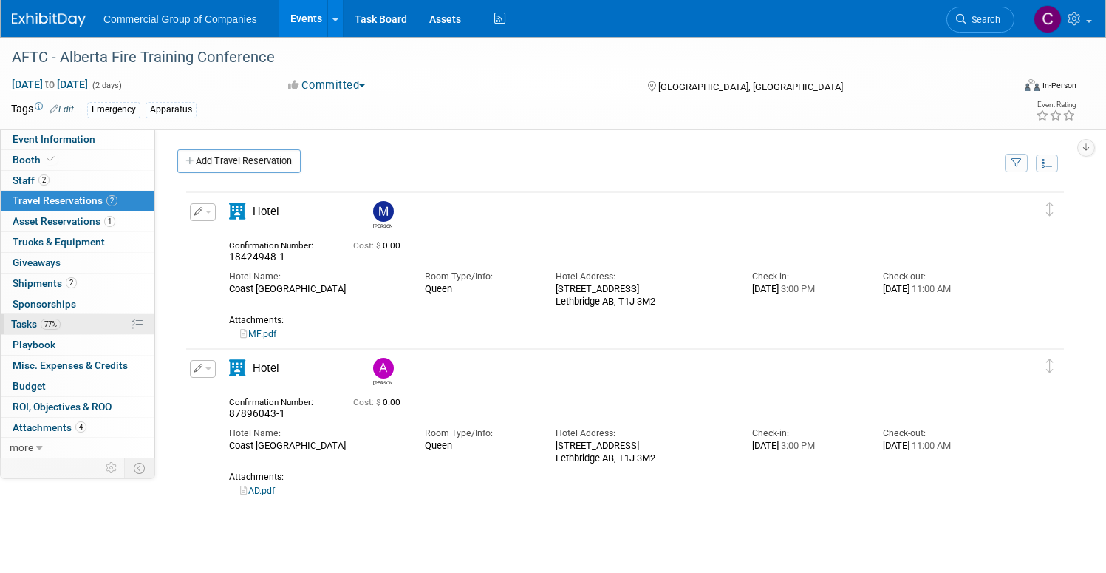
click at [105, 315] on link "77% Tasks 77%" at bounding box center [78, 324] width 154 height 20
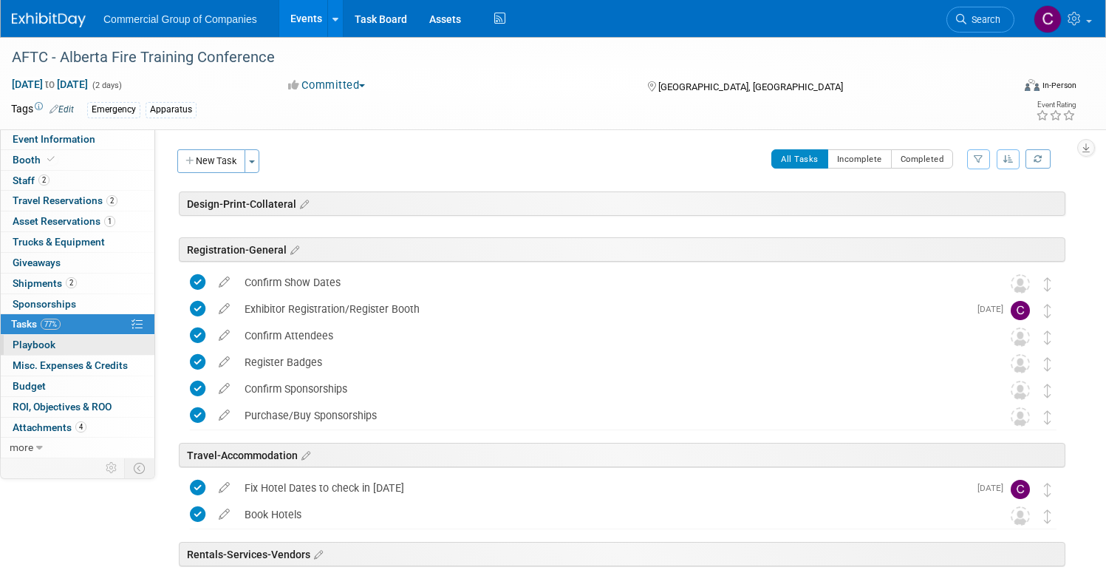
click at [109, 338] on link "0 Playbook 0" at bounding box center [78, 345] width 154 height 20
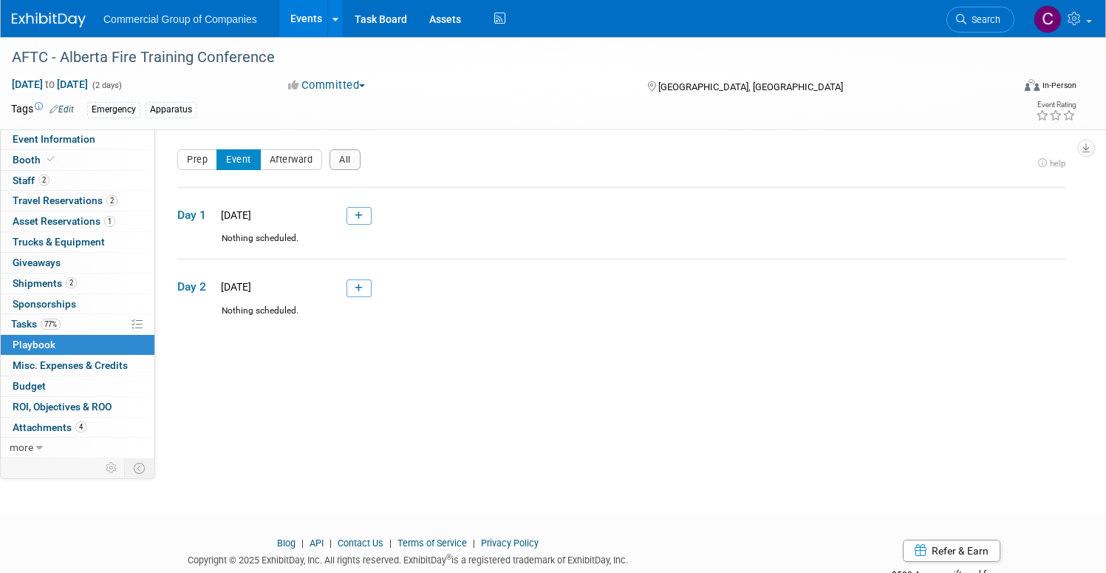
scroll to position [45, 0]
